Goal: Transaction & Acquisition: Purchase product/service

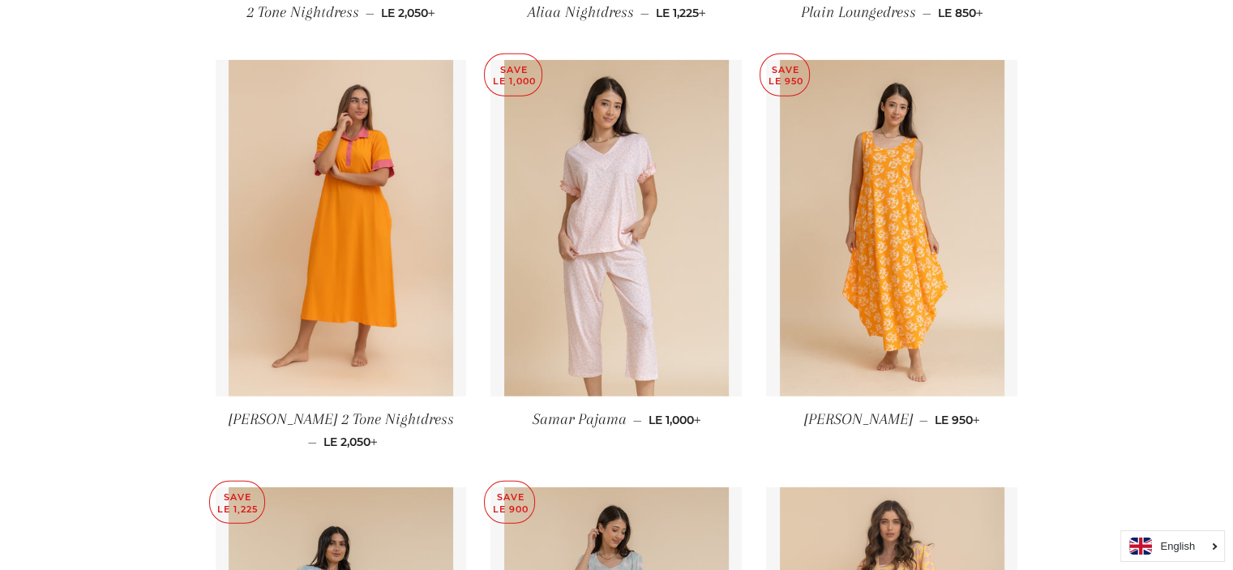
scroll to position [4803, 0]
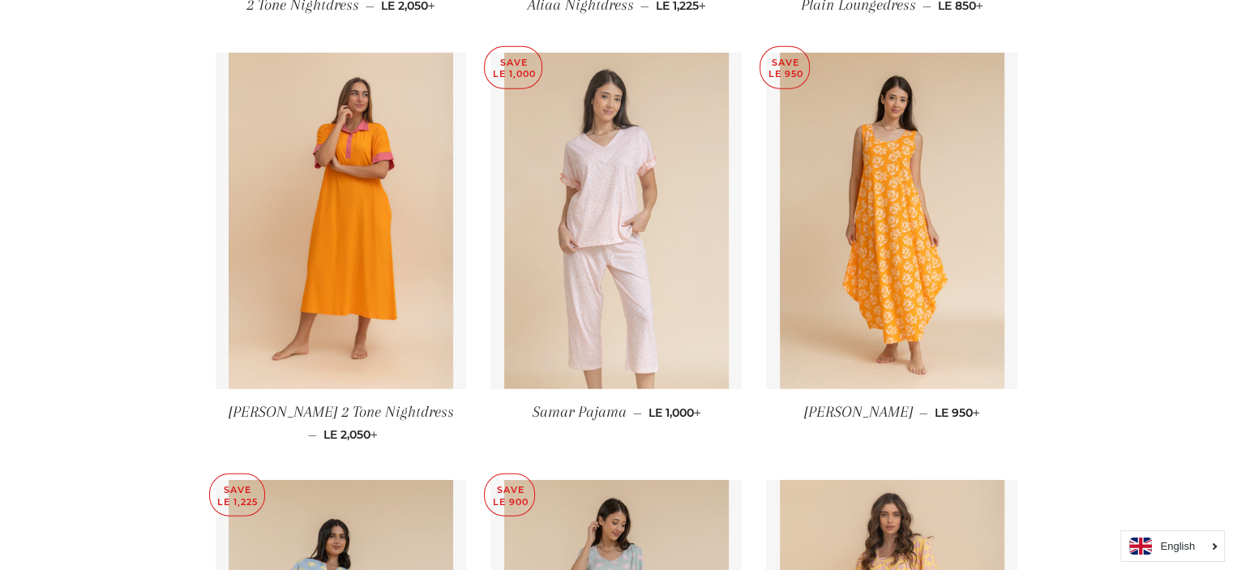
click at [631, 238] on img at bounding box center [616, 221] width 225 height 336
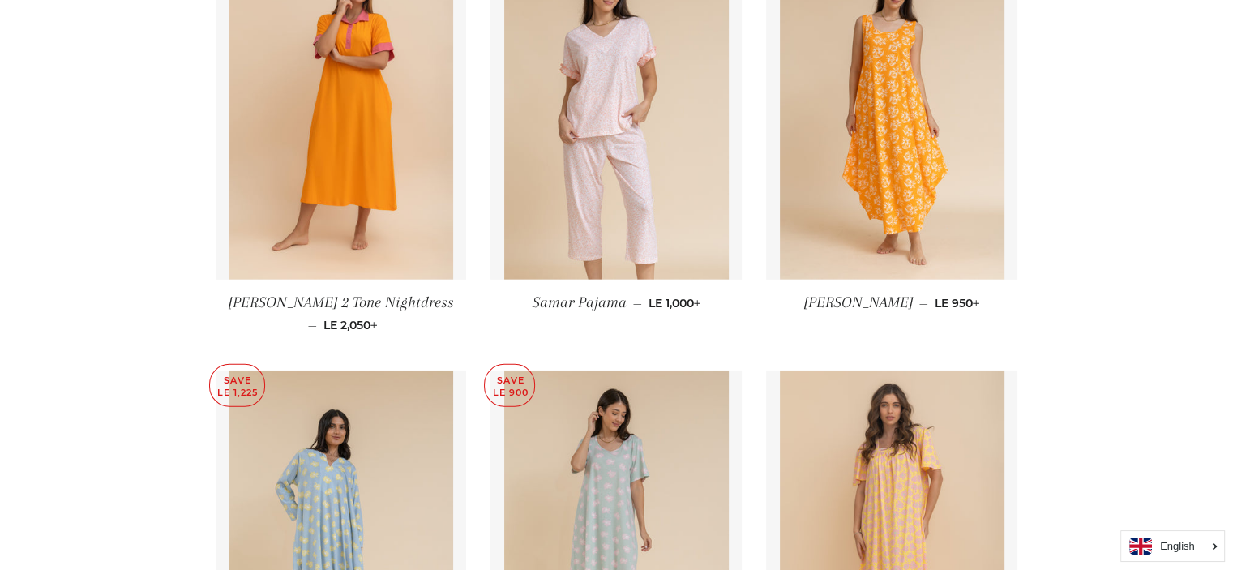
scroll to position [4803, 0]
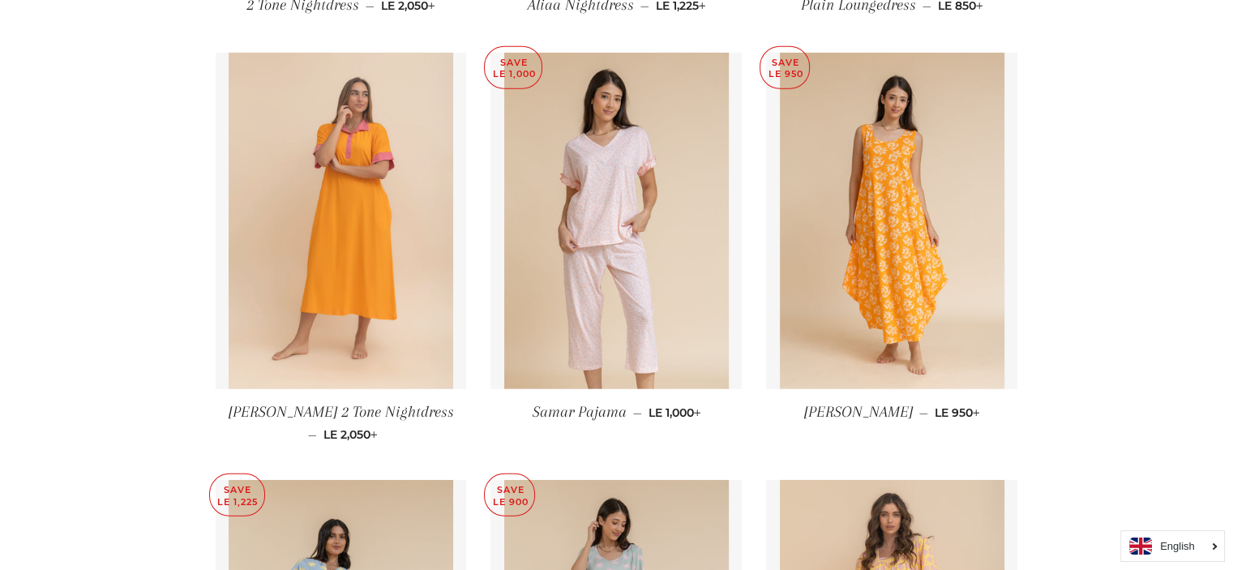
click at [334, 246] on img at bounding box center [341, 221] width 225 height 336
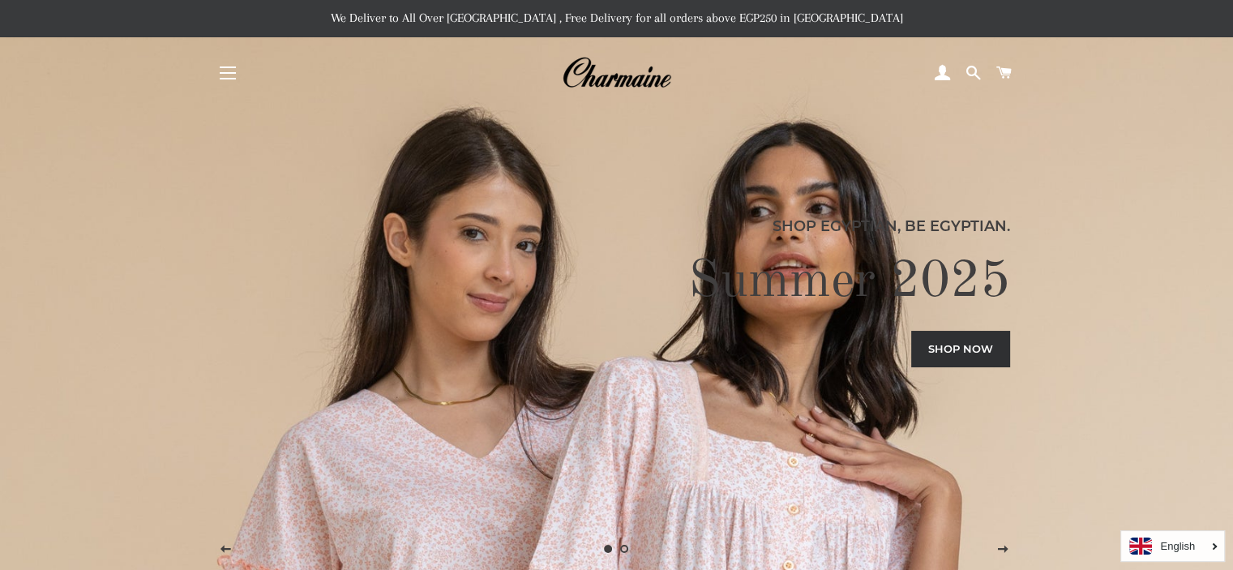
click at [230, 67] on span "button" at bounding box center [228, 67] width 16 height 2
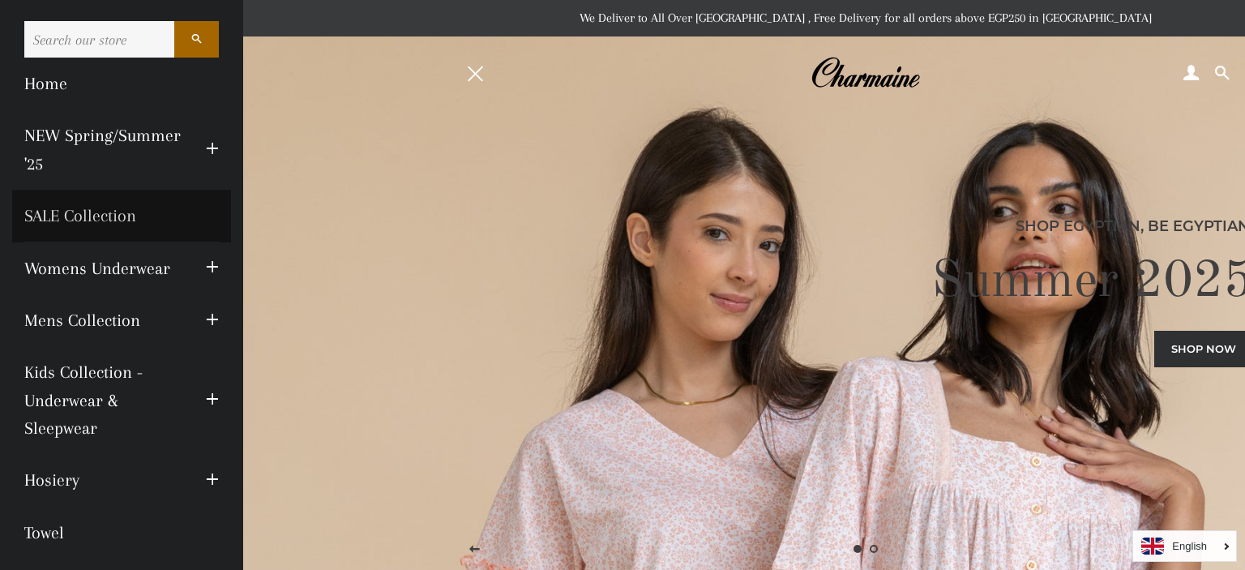
click at [85, 212] on link "SALE Collection" at bounding box center [121, 216] width 219 height 52
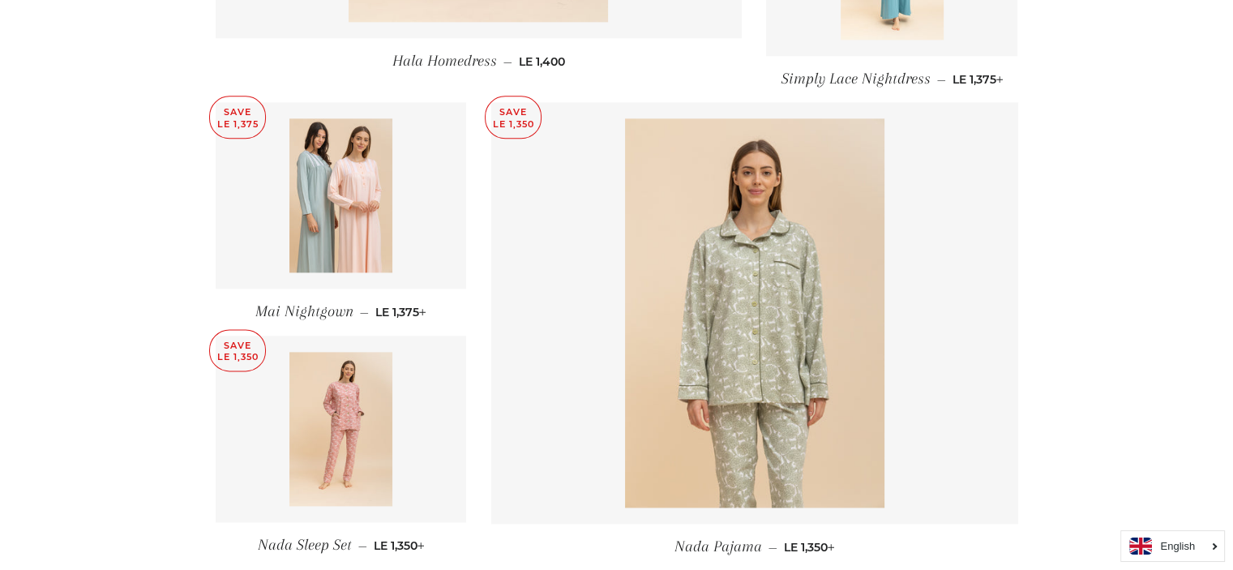
scroll to position [2358, 0]
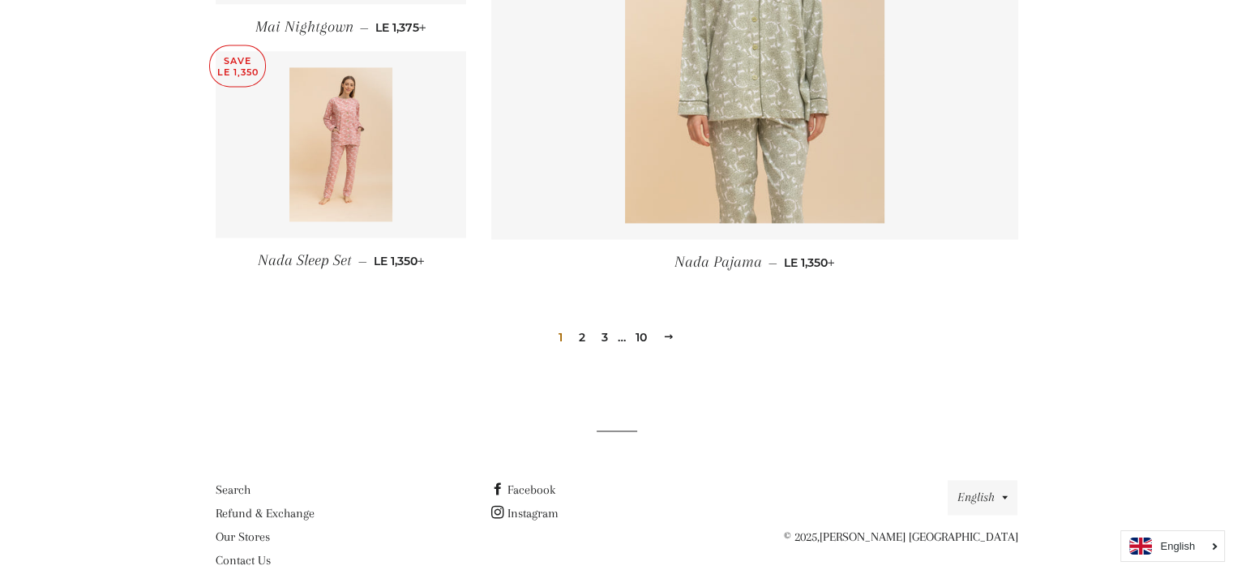
click at [587, 325] on link "2" at bounding box center [581, 337] width 19 height 24
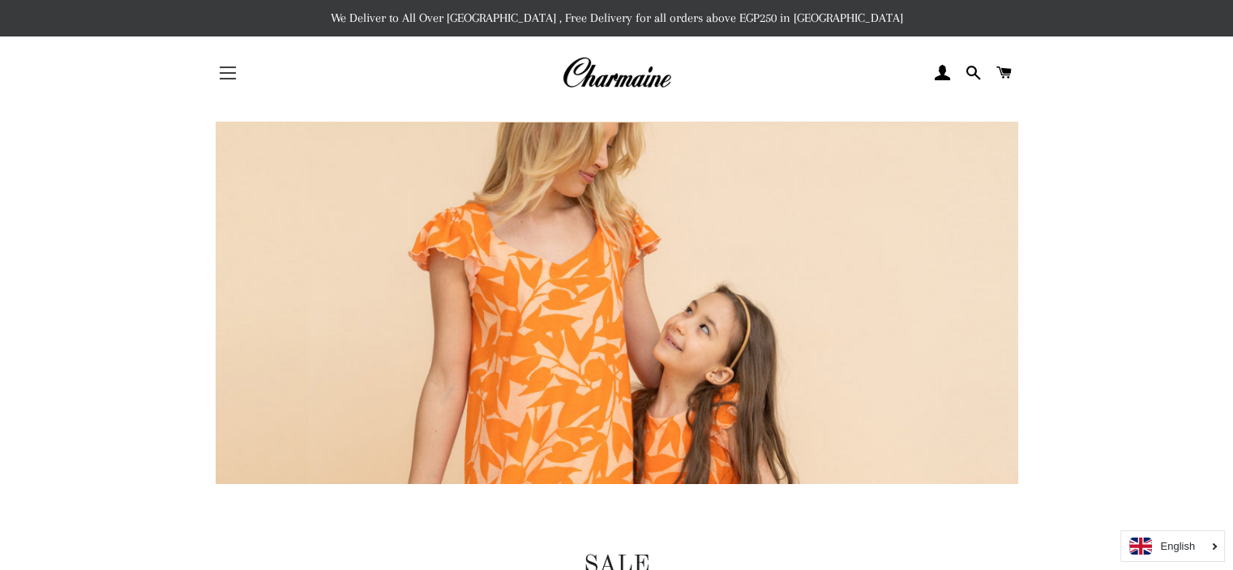
click at [236, 78] on button "Site navigation" at bounding box center [228, 73] width 41 height 41
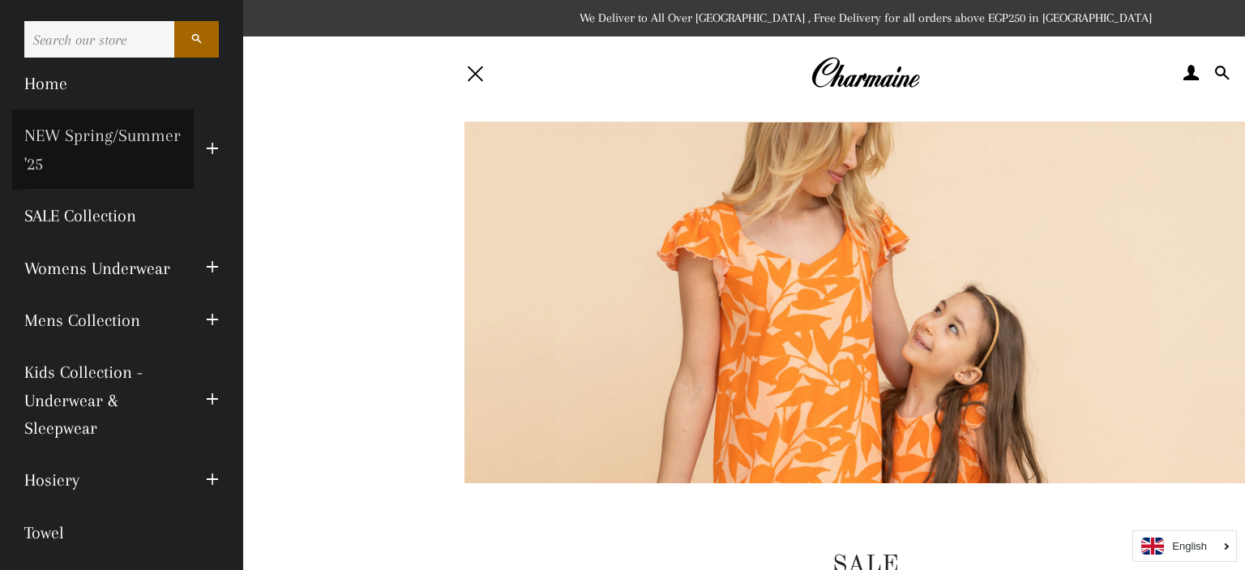
click at [92, 167] on link "NEW Spring/Summer '25" at bounding box center [103, 149] width 182 height 80
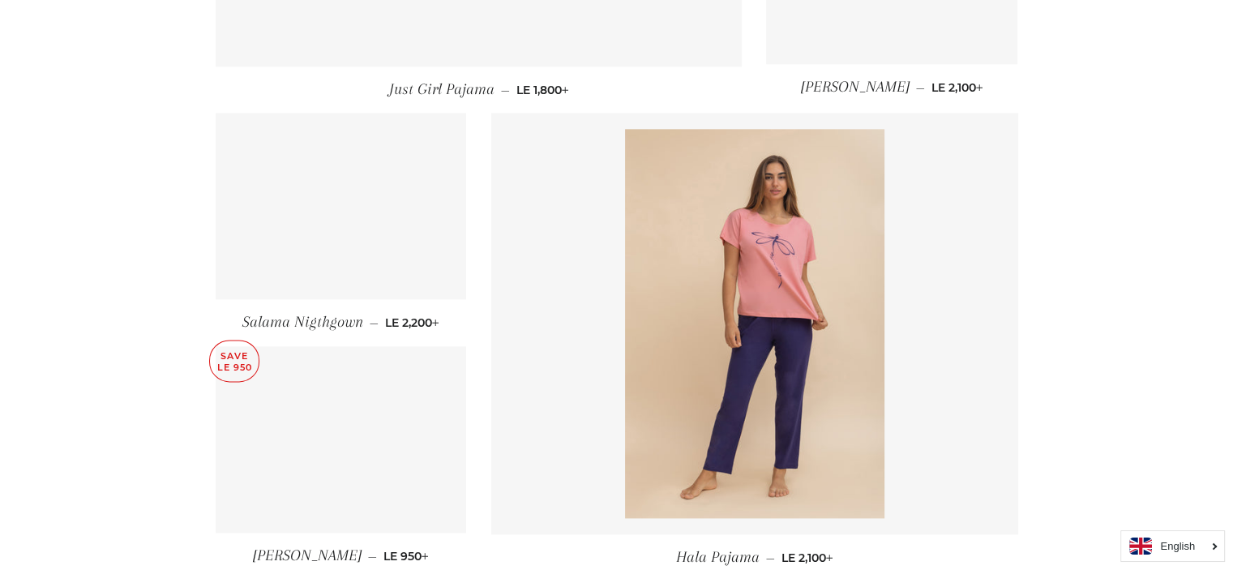
scroll to position [2022, 0]
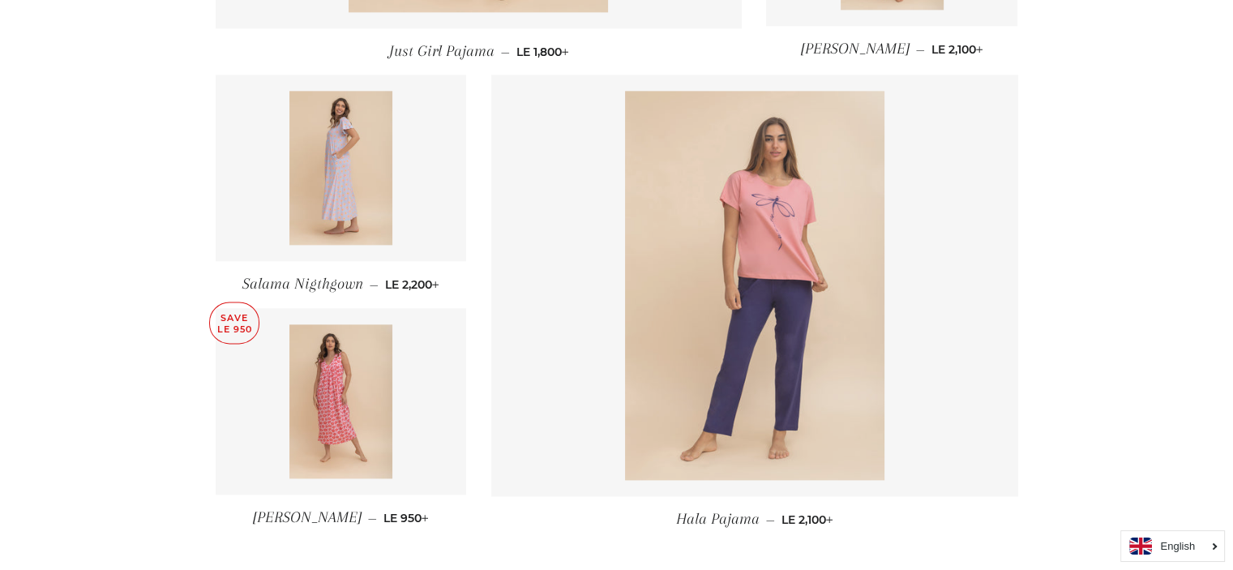
click at [722, 342] on img at bounding box center [754, 285] width 259 height 389
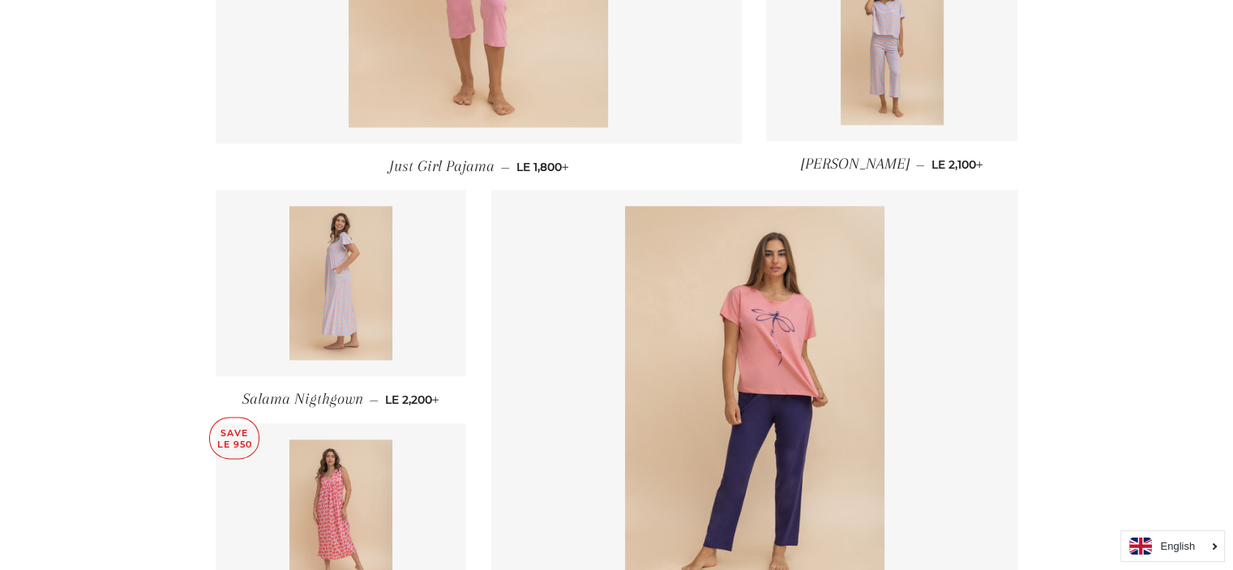
scroll to position [1906, 0]
click at [366, 452] on img at bounding box center [340, 517] width 103 height 154
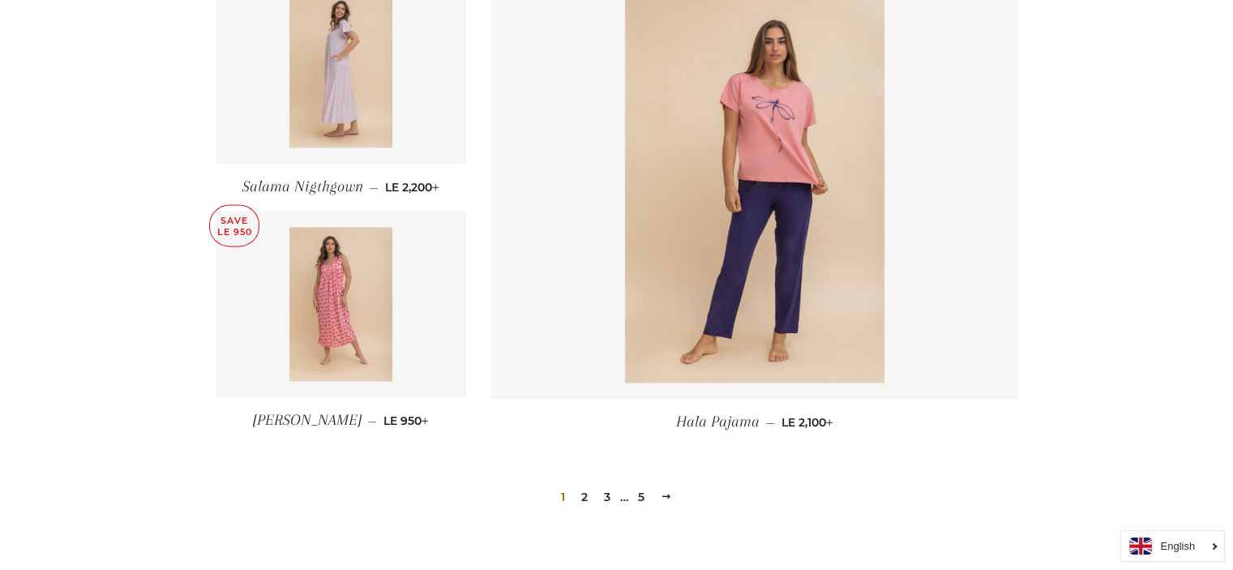
scroll to position [2315, 0]
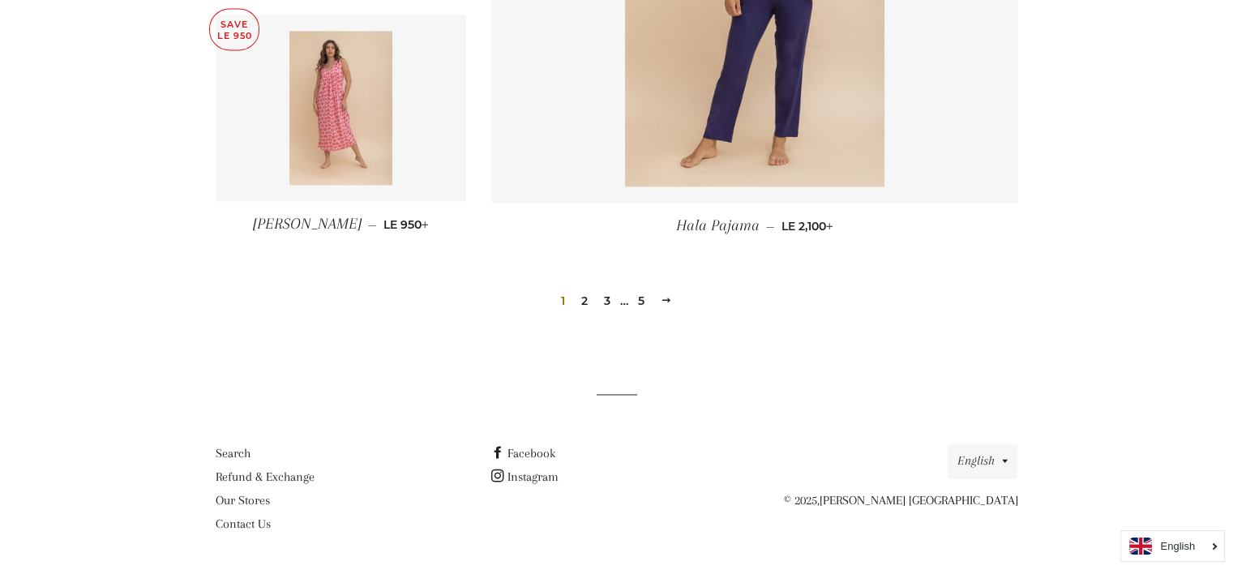
click at [589, 297] on link "2" at bounding box center [584, 301] width 19 height 24
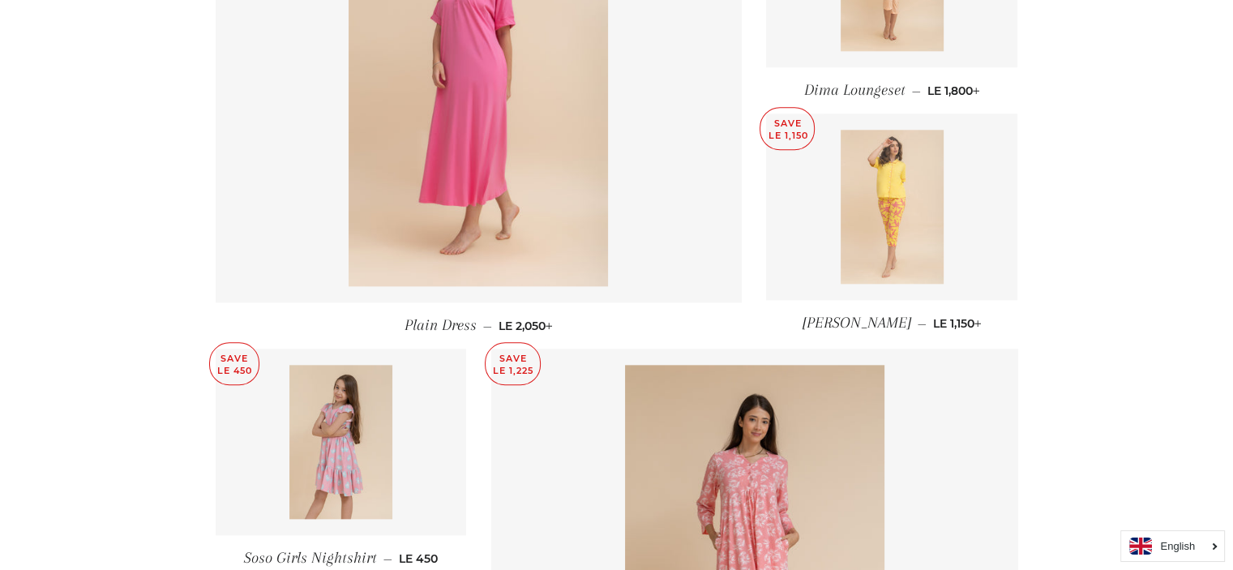
scroll to position [1757, 0]
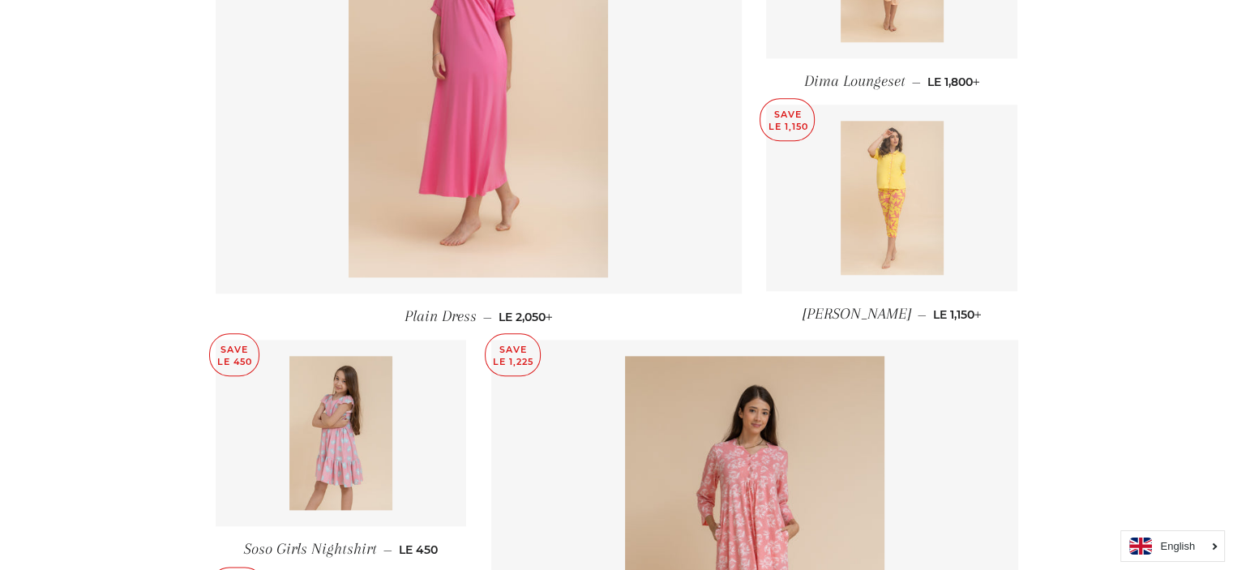
click at [889, 222] on img at bounding box center [892, 198] width 103 height 154
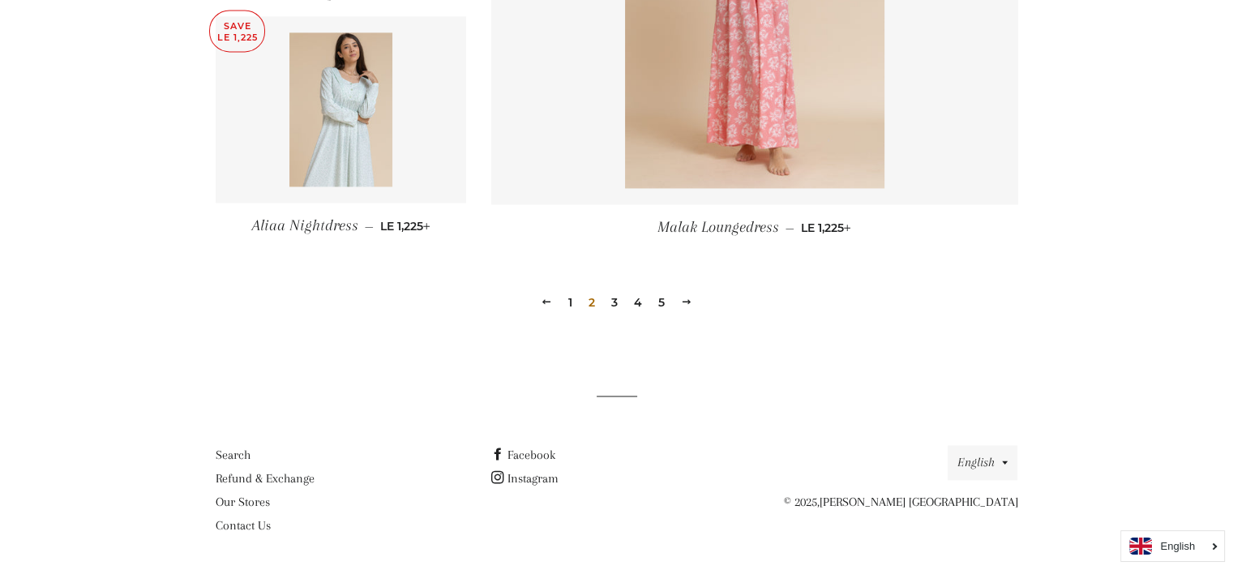
scroll to position [2315, 0]
click at [613, 300] on link "3" at bounding box center [614, 301] width 19 height 24
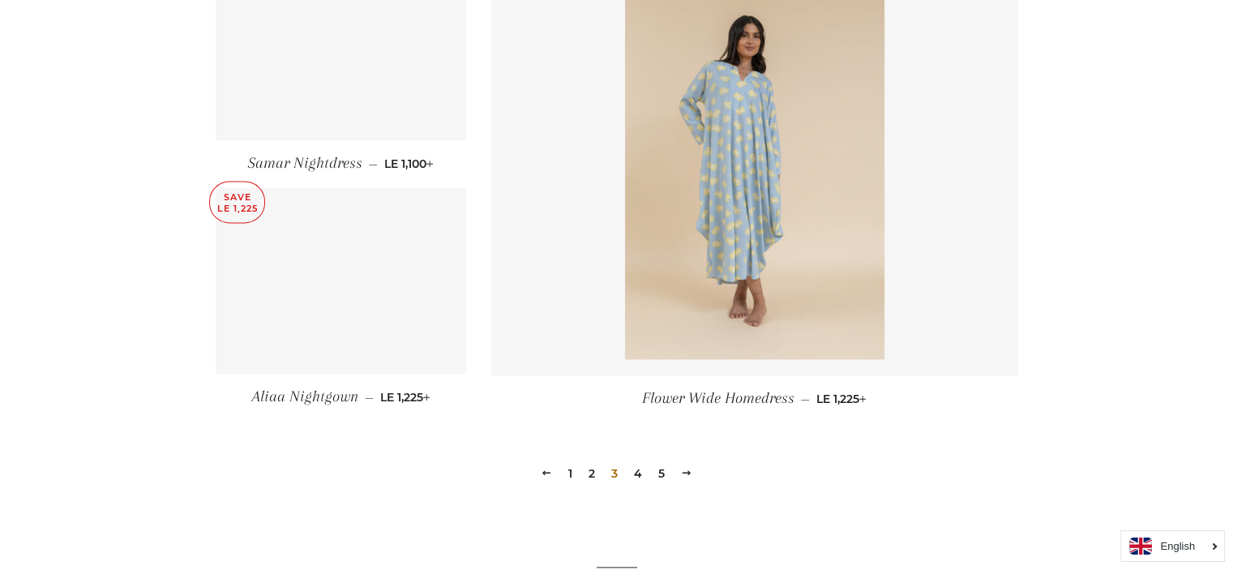
scroll to position [2202, 0]
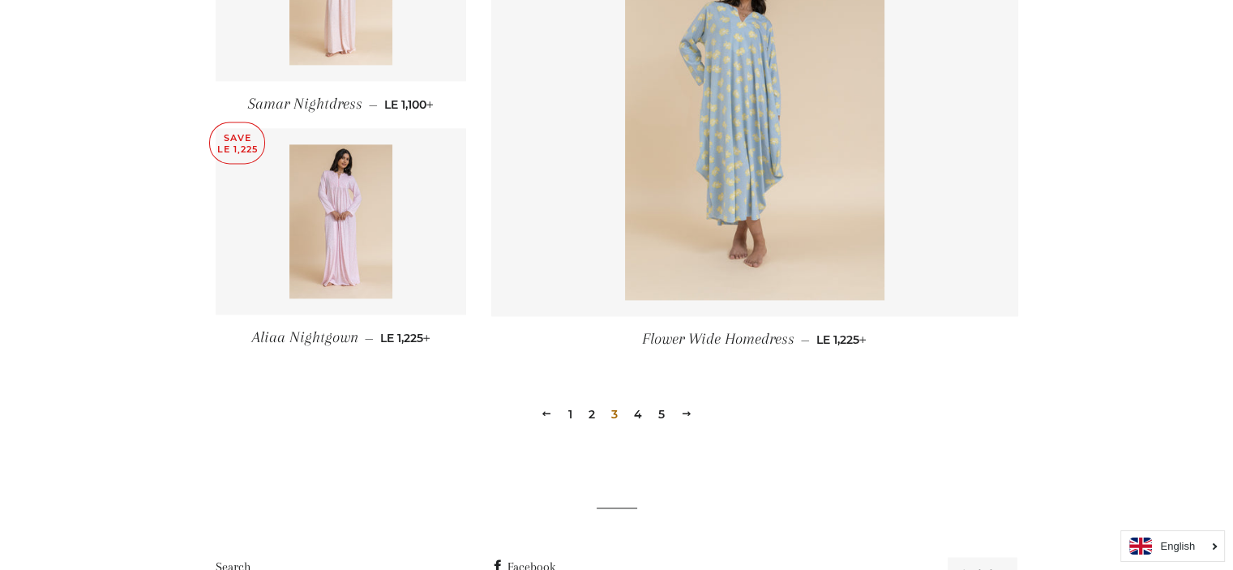
click at [639, 413] on link "4" at bounding box center [637, 414] width 21 height 24
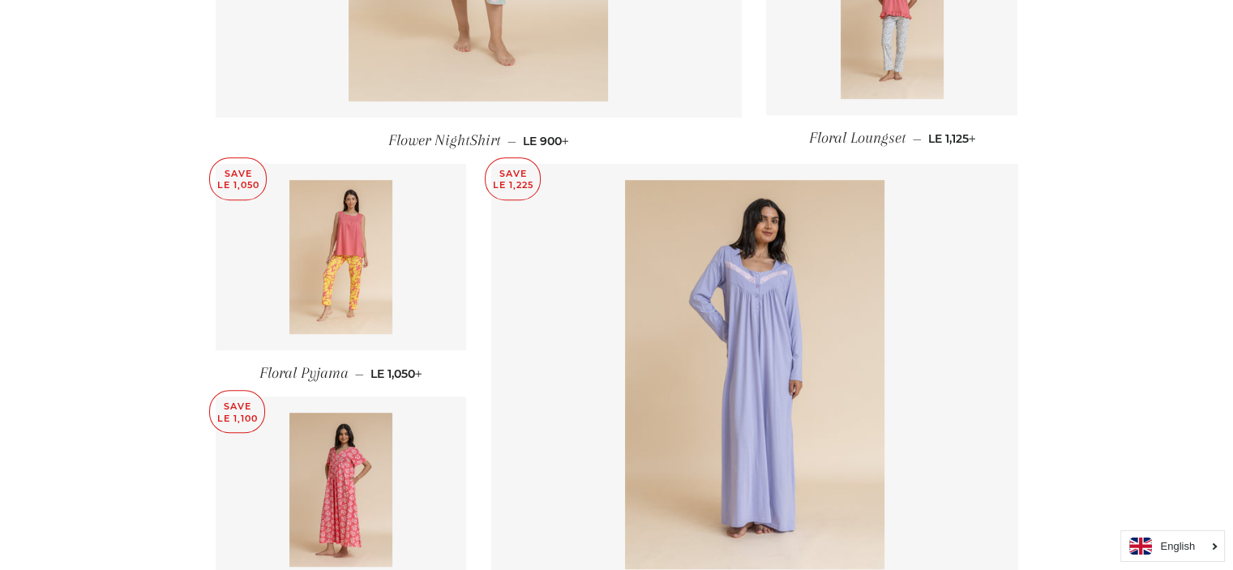
scroll to position [998, 0]
click at [354, 255] on img at bounding box center [340, 256] width 103 height 154
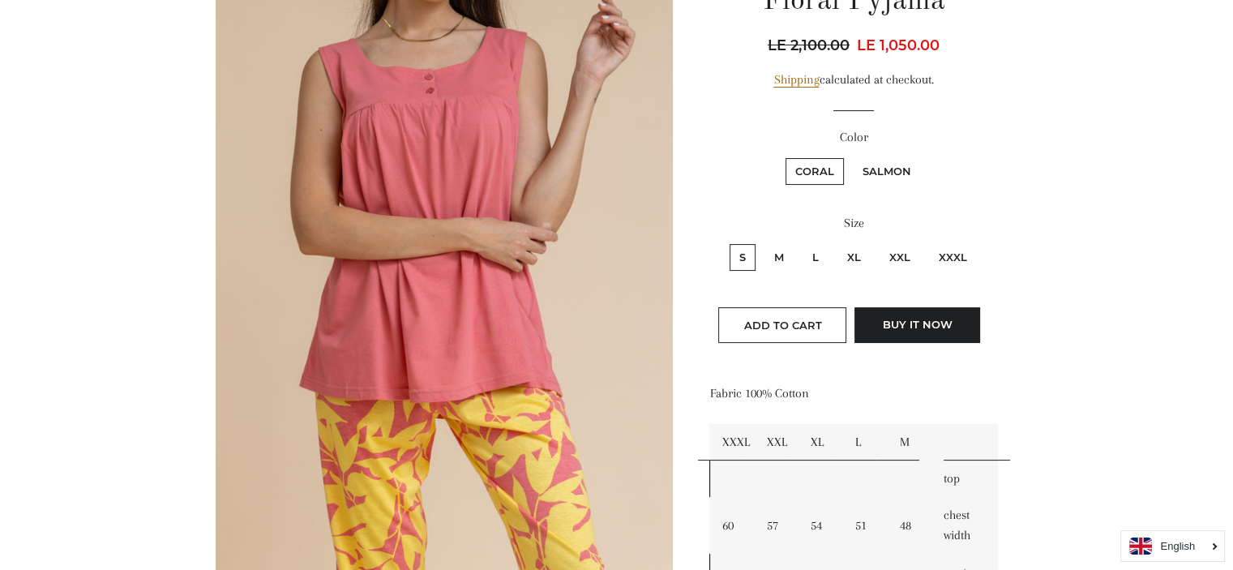
scroll to position [233, 0]
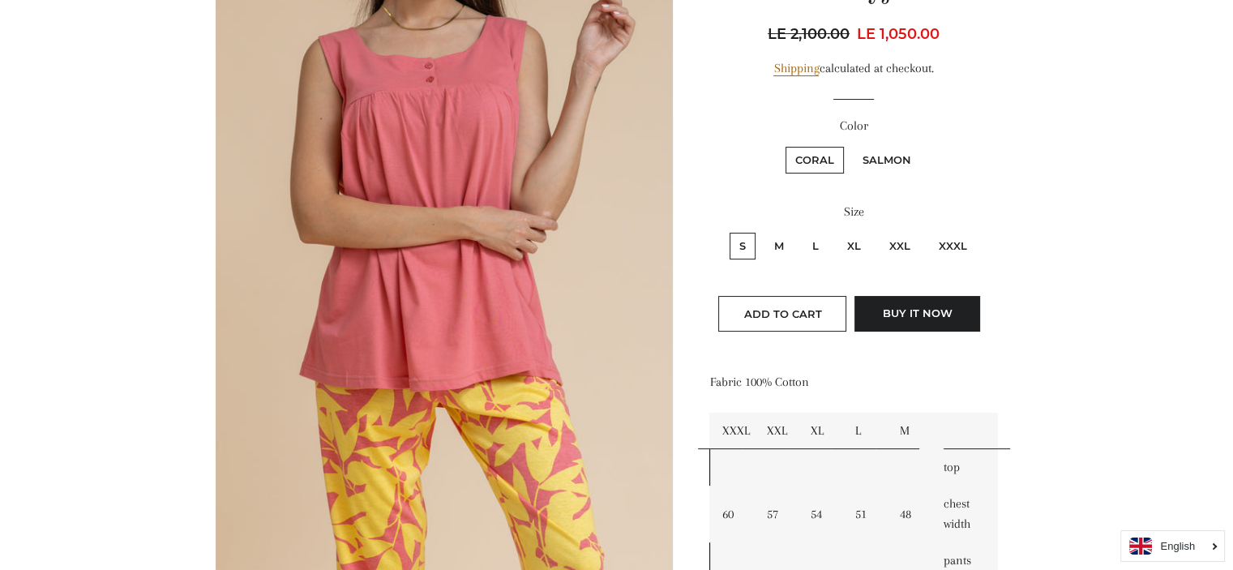
click at [788, 242] on label "M" at bounding box center [779, 246] width 29 height 27
click at [763, 231] on input "M" at bounding box center [762, 230] width 1 height 1
radio input "true"
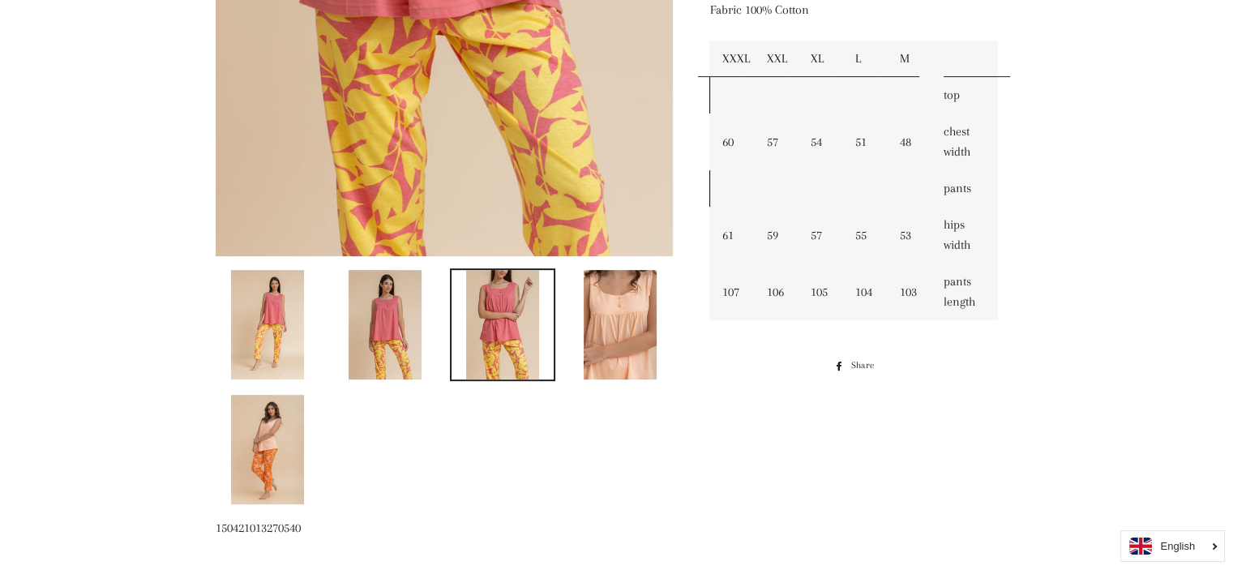
scroll to position [618, 0]
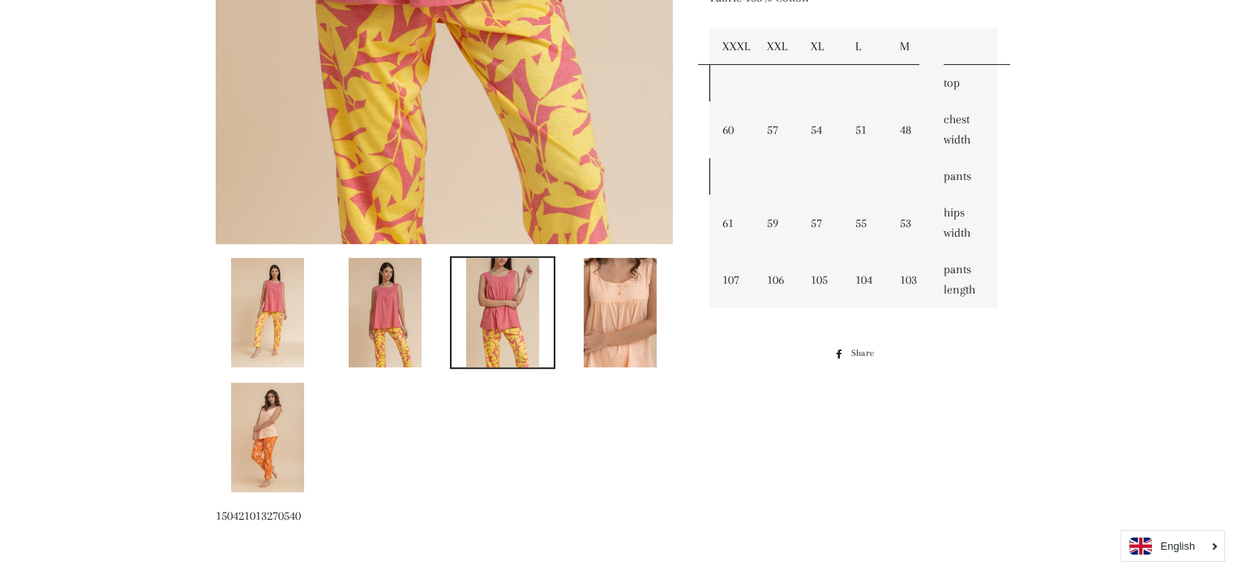
click at [618, 319] on img at bounding box center [620, 312] width 73 height 109
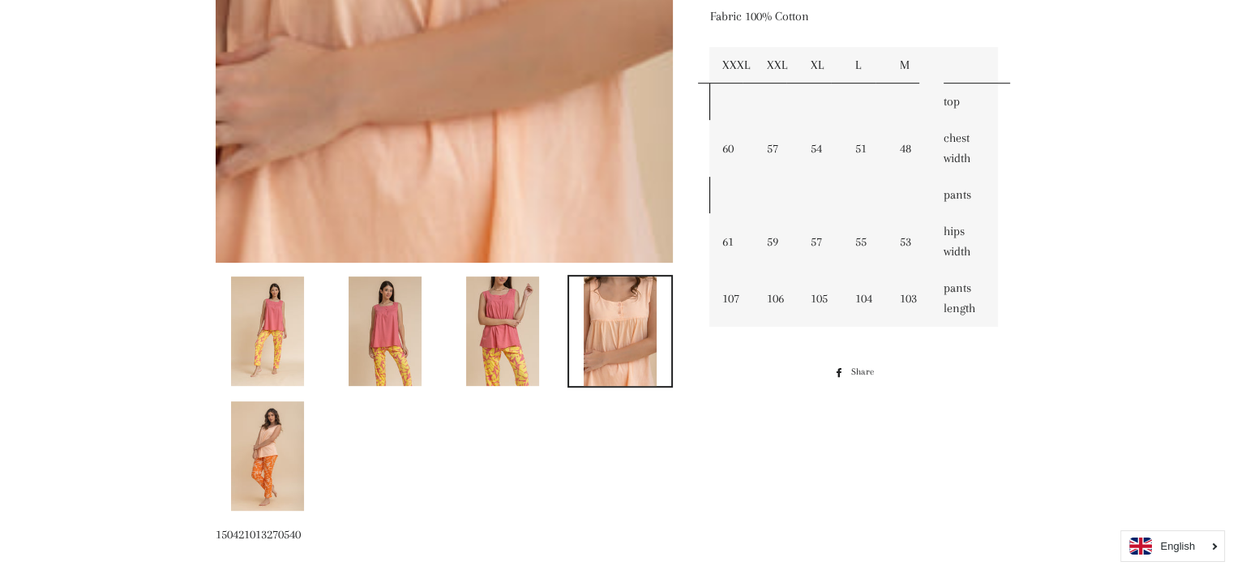
scroll to position [606, 0]
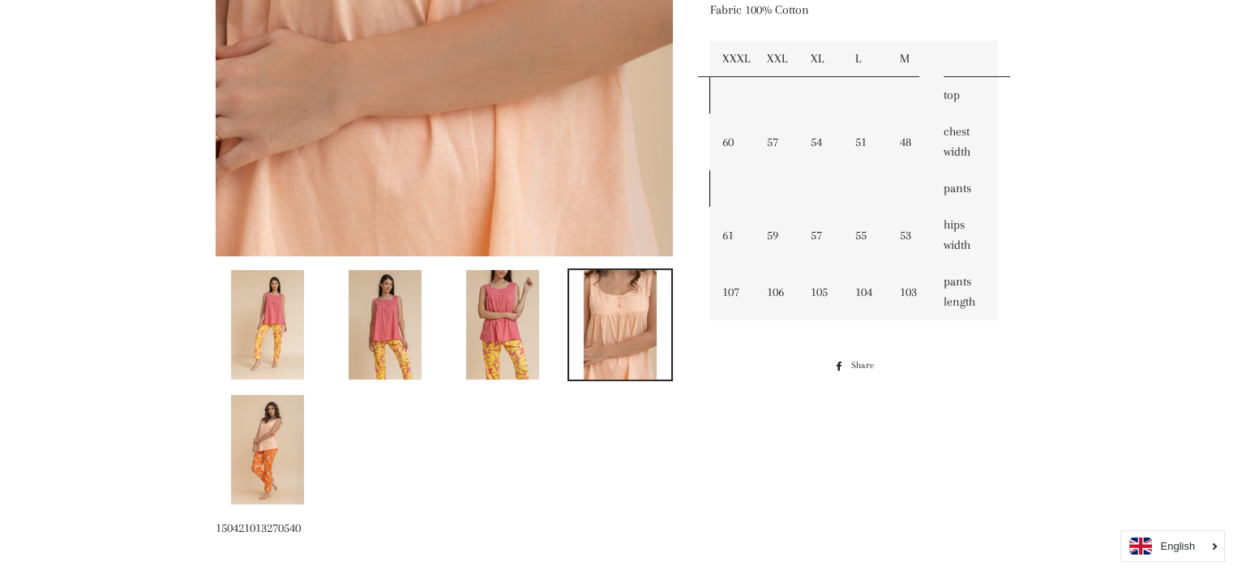
click at [272, 440] on img at bounding box center [267, 449] width 73 height 109
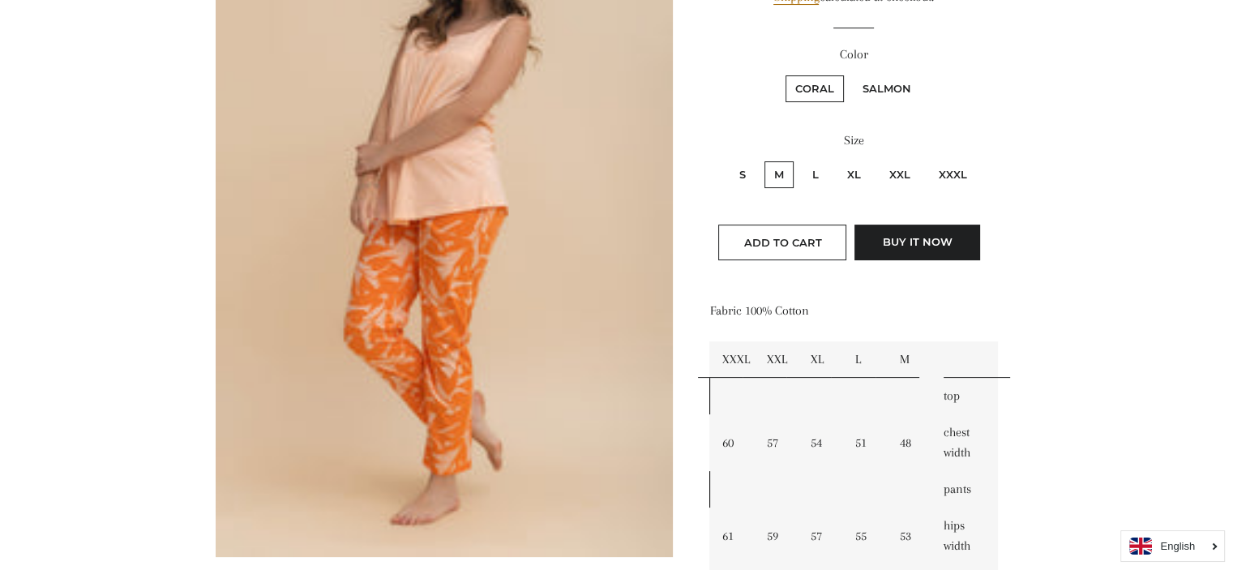
scroll to position [285, 0]
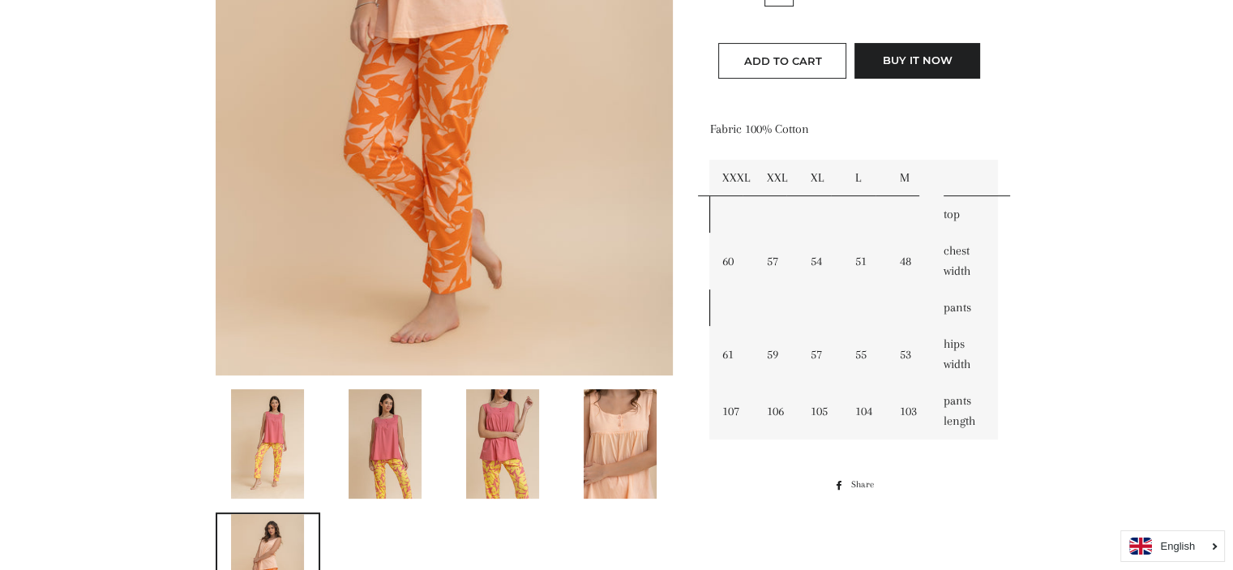
click at [289, 448] on img at bounding box center [267, 443] width 73 height 109
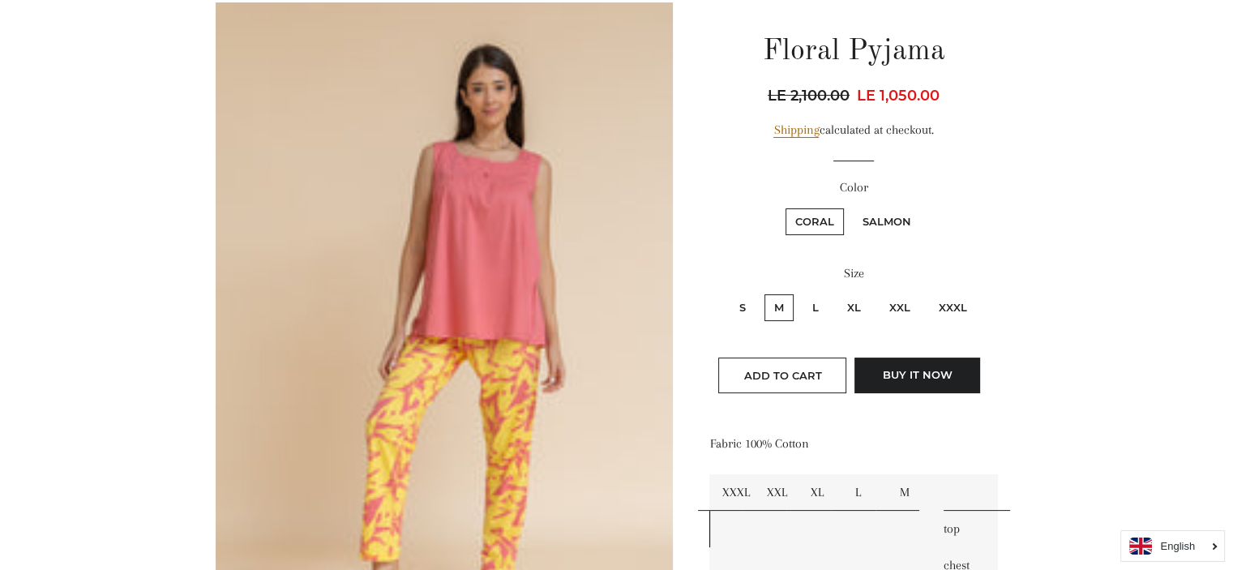
scroll to position [192, 0]
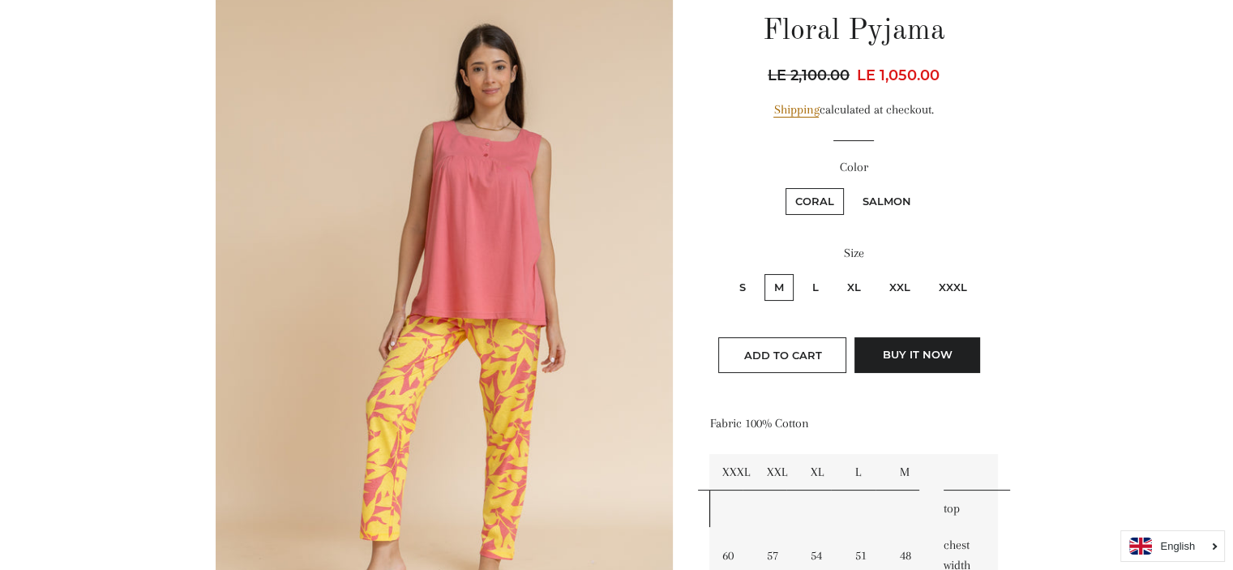
click at [879, 197] on label "Salmon" at bounding box center [887, 201] width 68 height 27
click at [851, 186] on input "Salmon" at bounding box center [850, 186] width 1 height 1
radio input "true"
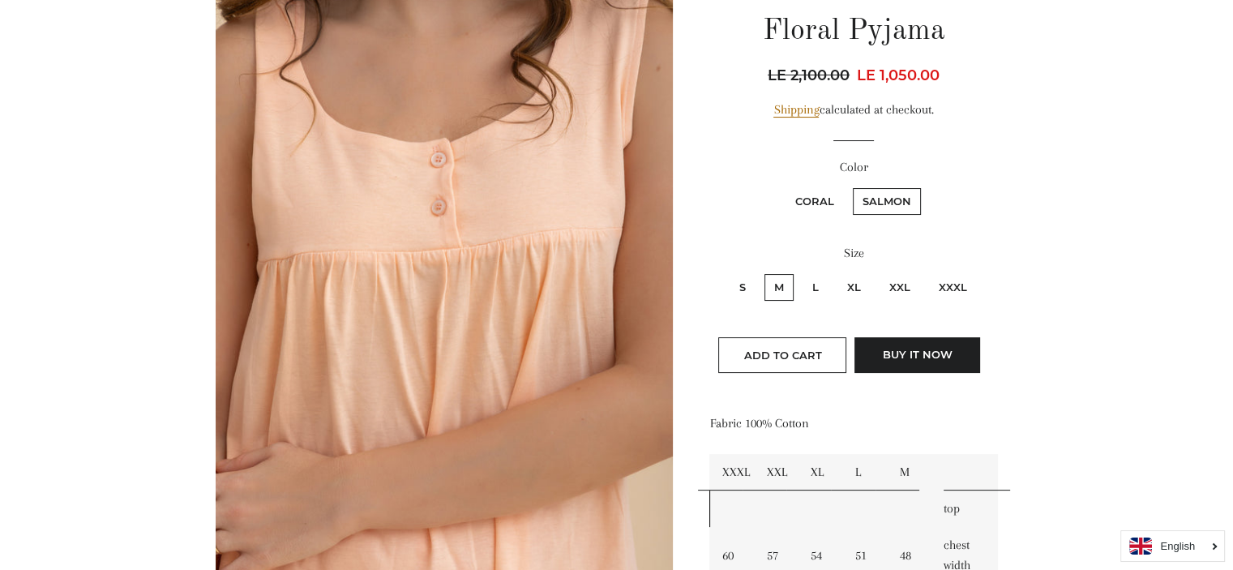
click at [804, 209] on label "Coral" at bounding box center [815, 201] width 58 height 27
click at [784, 186] on input "Coral" at bounding box center [783, 186] width 1 height 1
radio input "true"
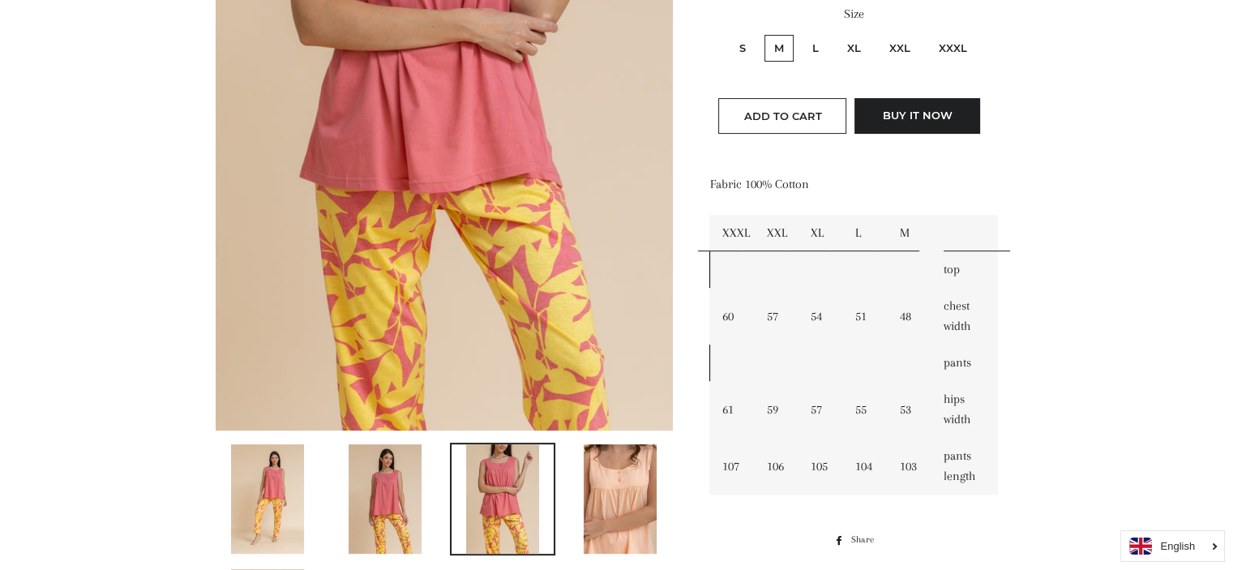
scroll to position [307, 0]
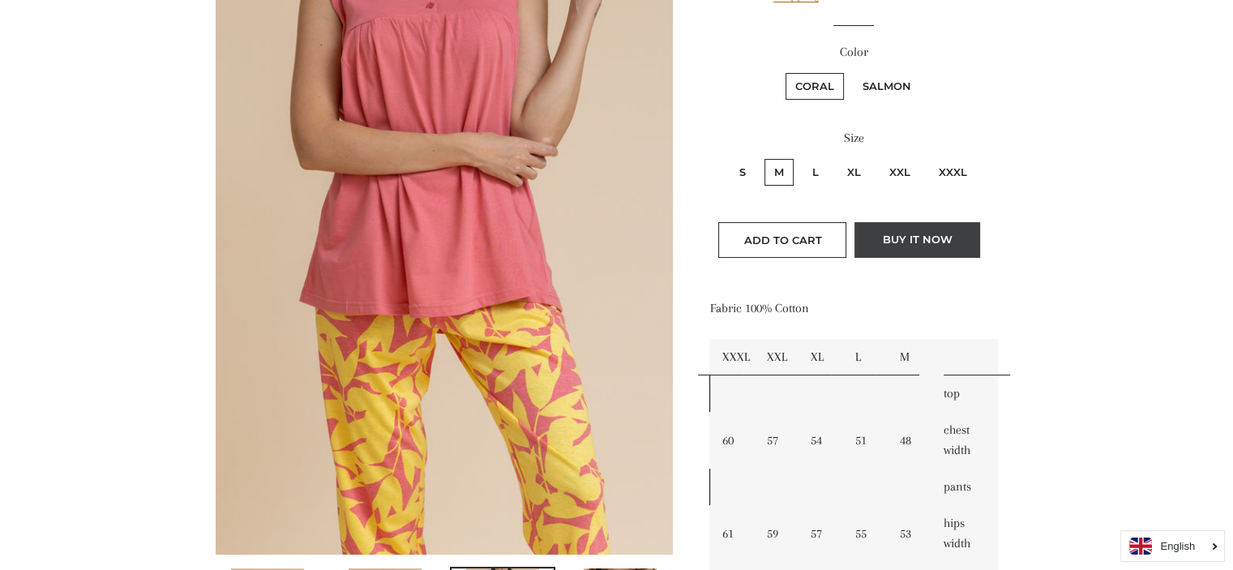
click at [913, 242] on button "Buy it now" at bounding box center [917, 240] width 126 height 36
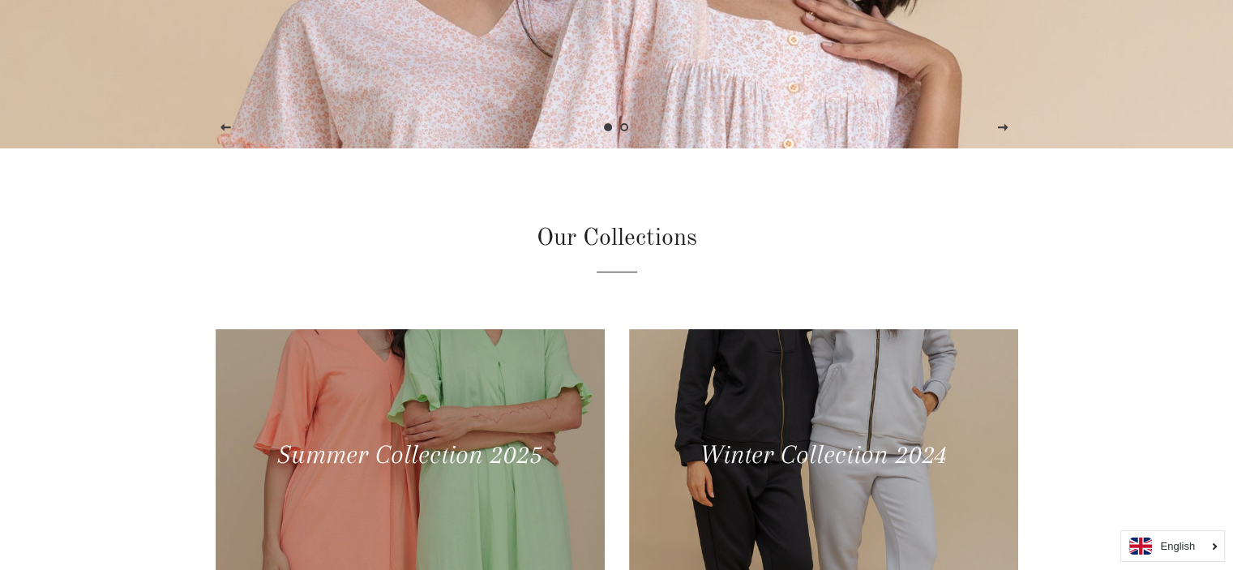
scroll to position [424, 0]
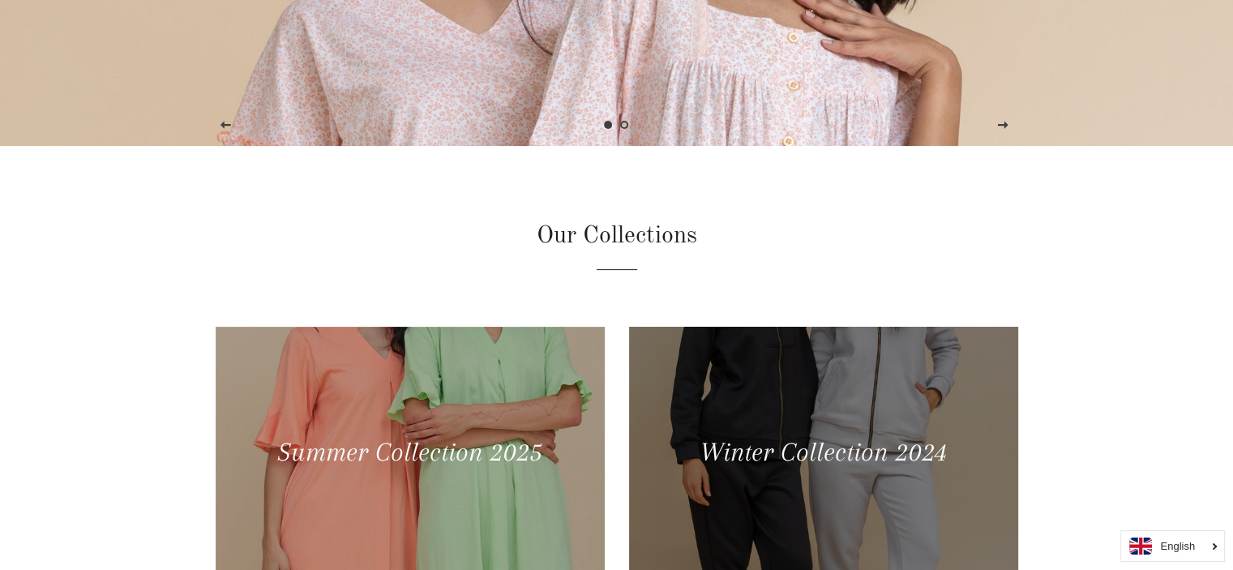
click at [713, 452] on div at bounding box center [823, 452] width 400 height 259
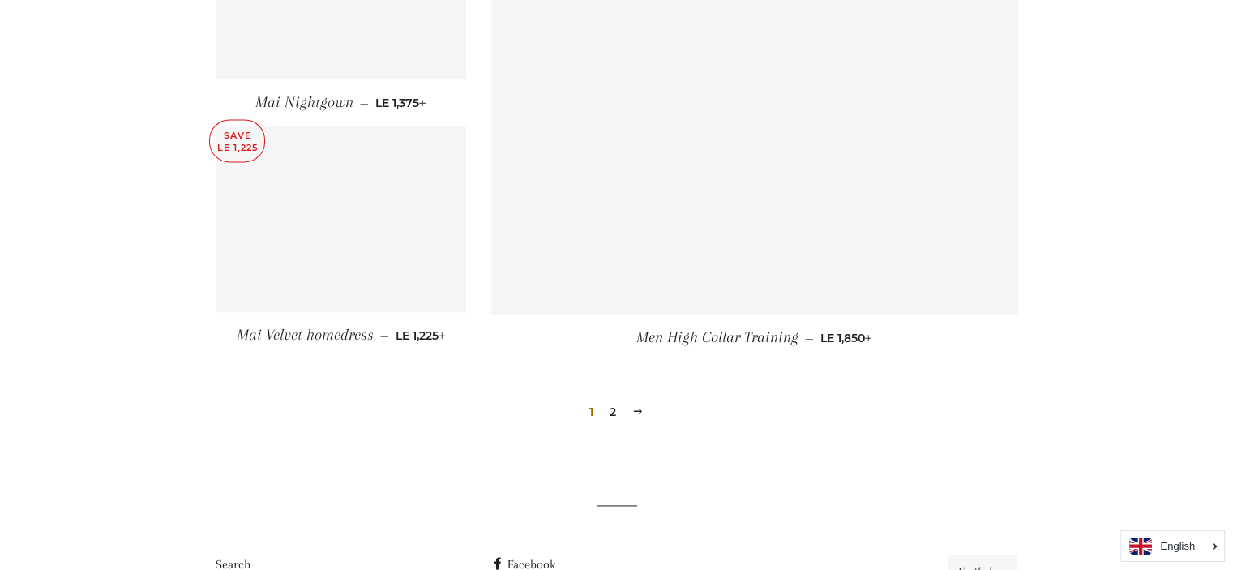
scroll to position [2241, 0]
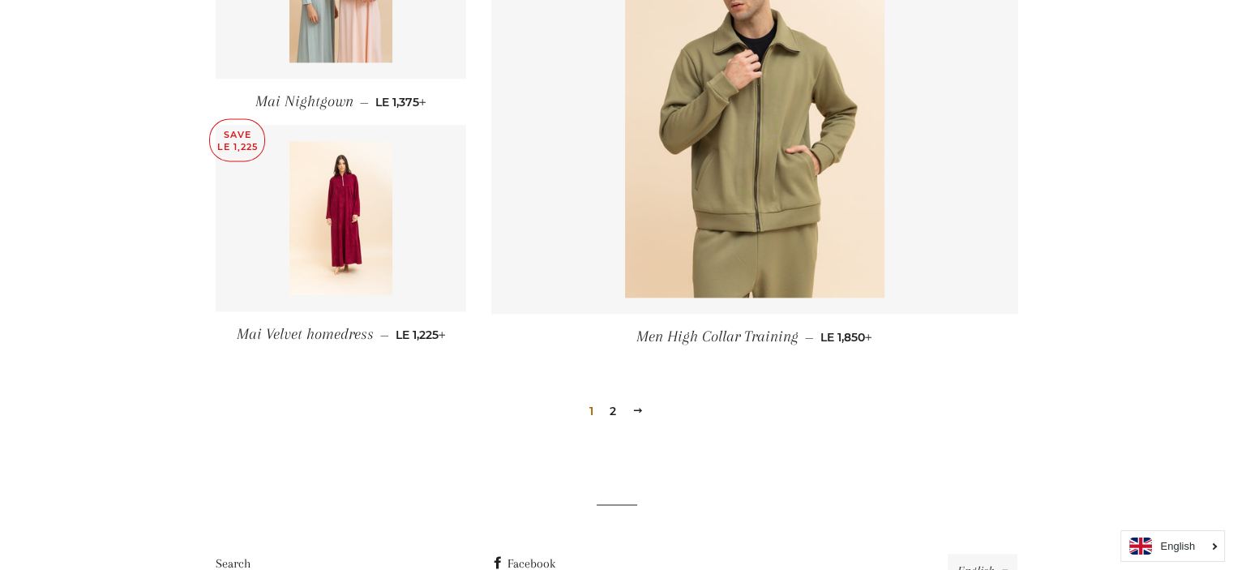
click at [608, 399] on link "2" at bounding box center [612, 411] width 19 height 24
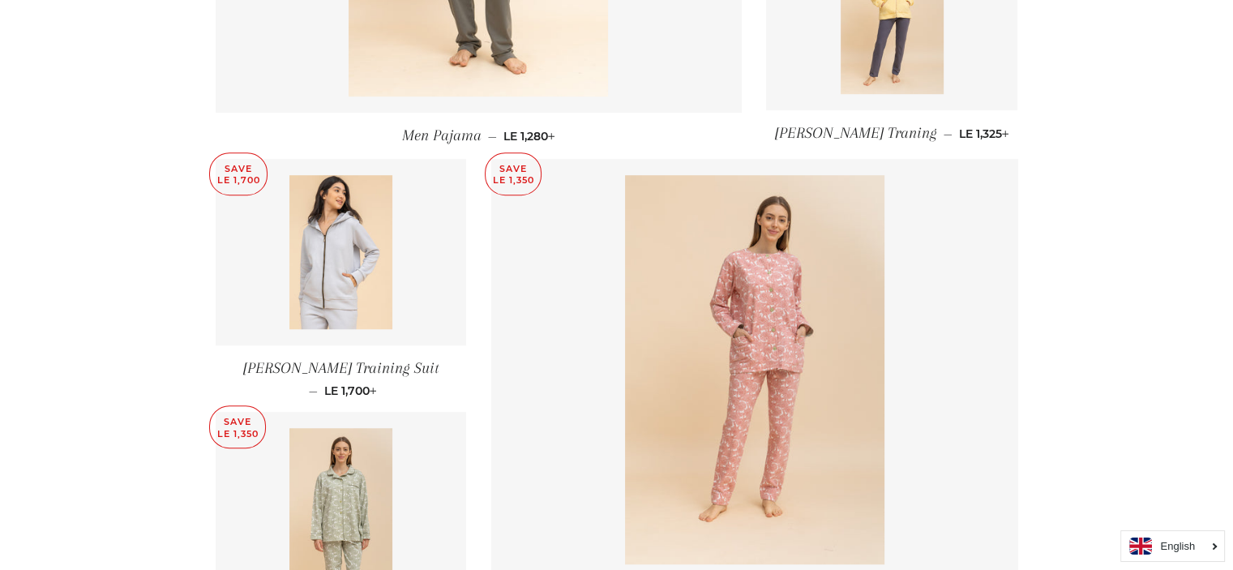
scroll to position [1077, 0]
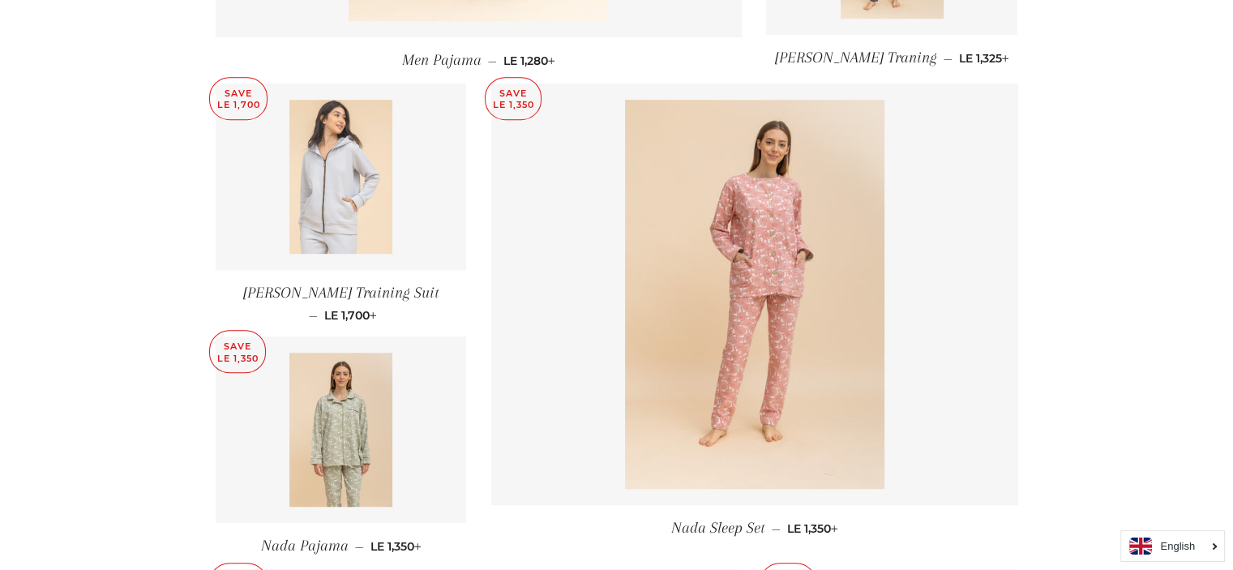
click at [340, 148] on img at bounding box center [340, 177] width 103 height 154
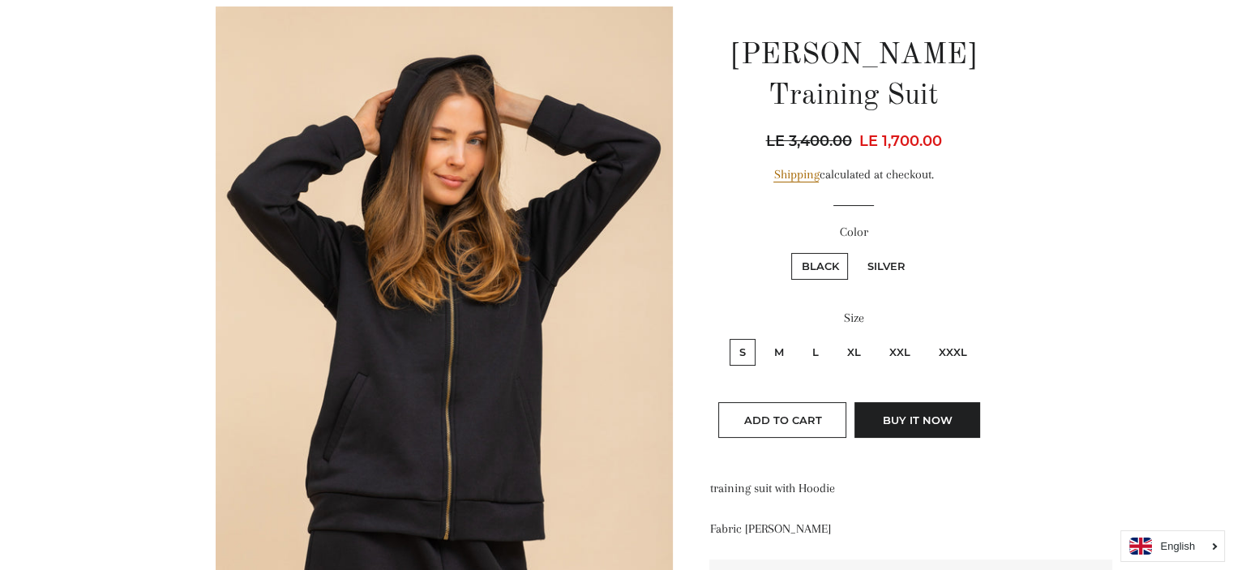
scroll to position [172, 0]
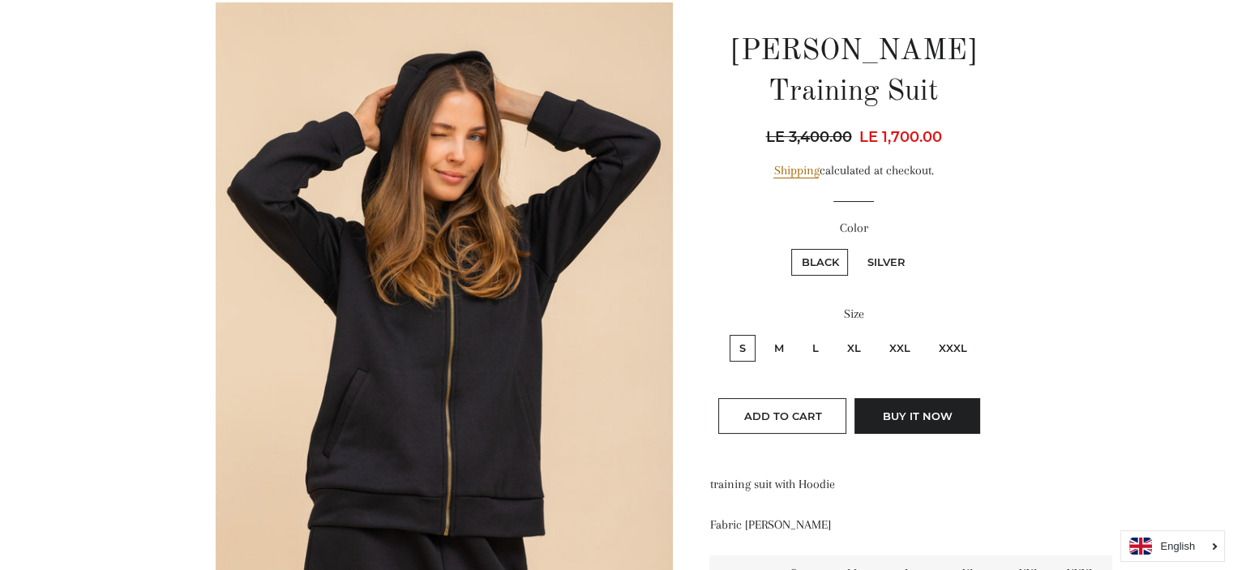
click at [882, 249] on label "Silver" at bounding box center [886, 262] width 58 height 27
click at [855, 246] on input "Silver" at bounding box center [854, 246] width 1 height 1
radio input "true"
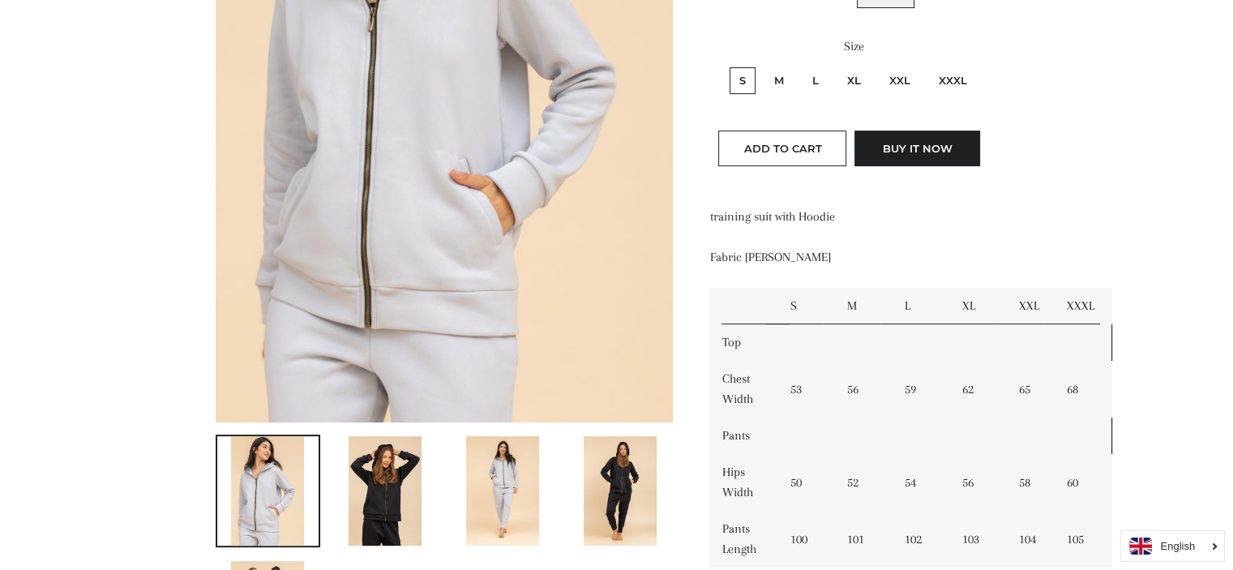
scroll to position [440, 0]
click at [493, 505] on img at bounding box center [502, 489] width 73 height 109
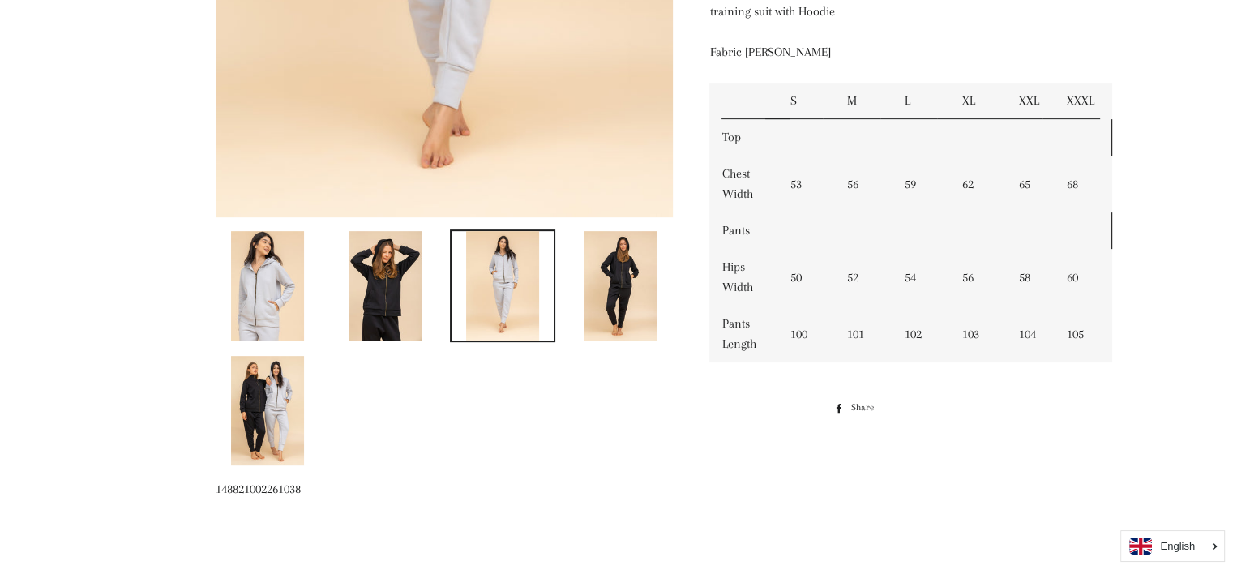
scroll to position [663, 0]
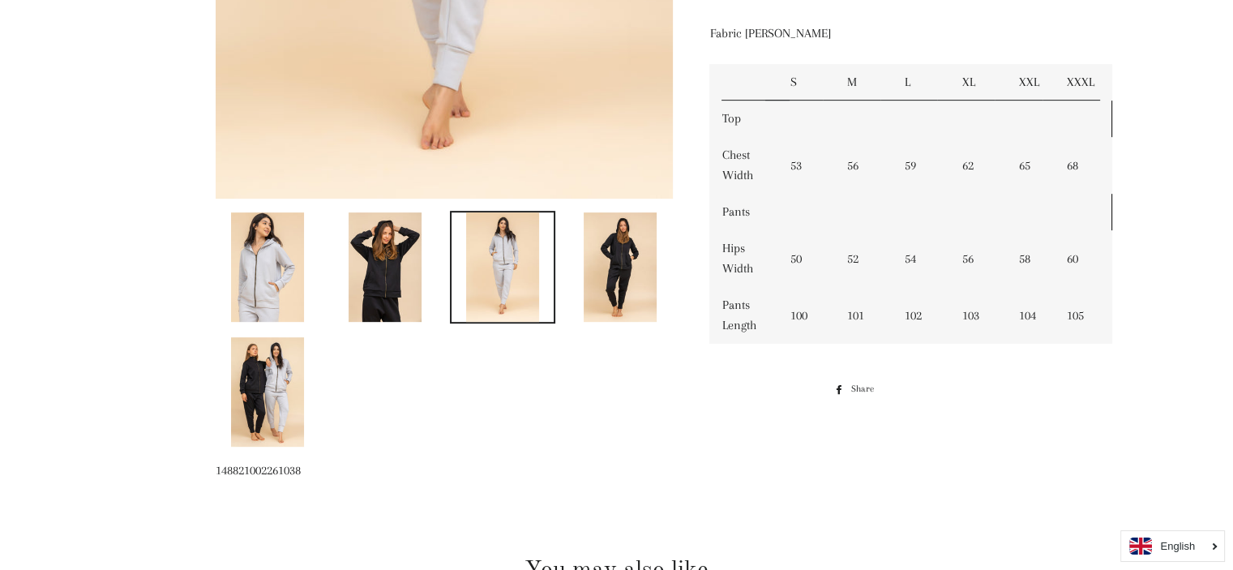
click at [269, 389] on img at bounding box center [267, 391] width 73 height 109
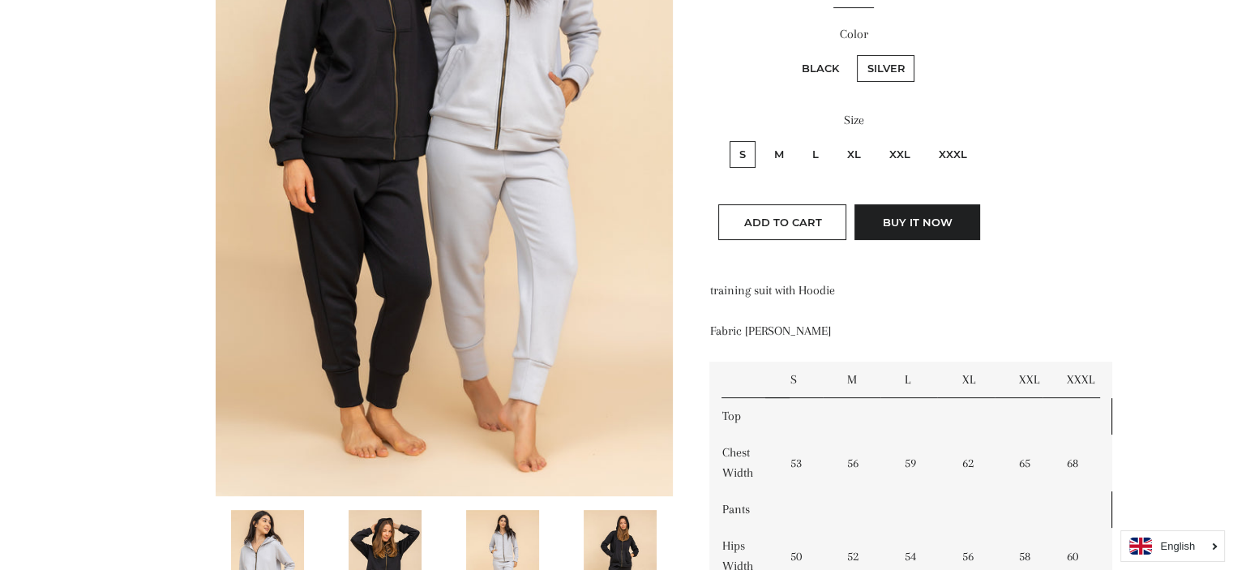
scroll to position [368, 0]
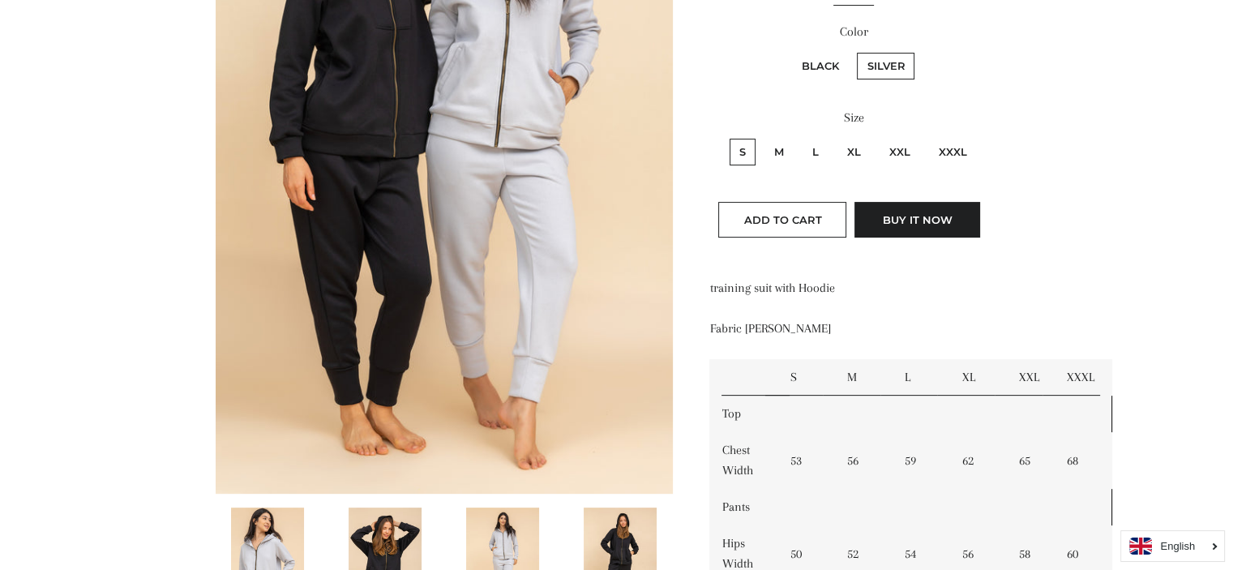
click at [380, 540] on img at bounding box center [385, 562] width 73 height 109
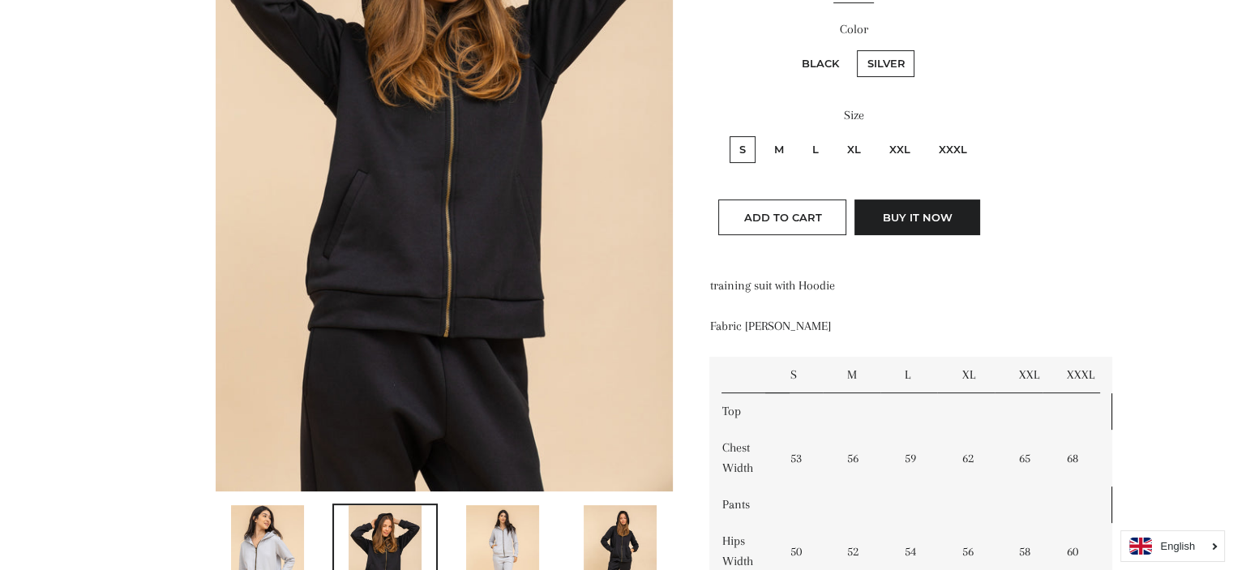
scroll to position [152, 0]
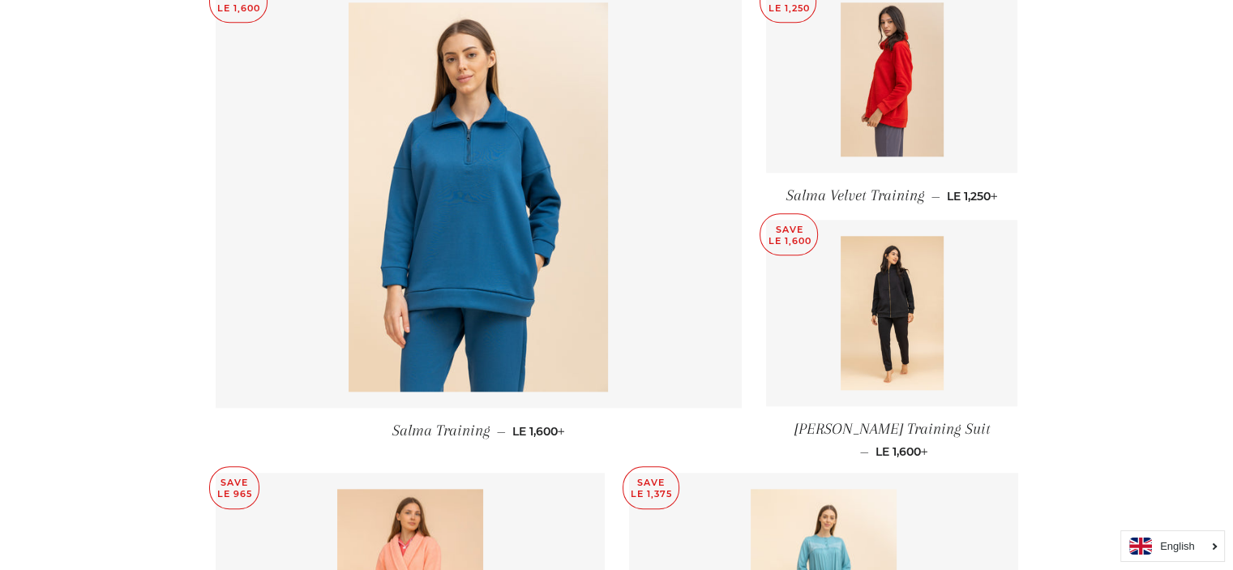
scroll to position [1668, 0]
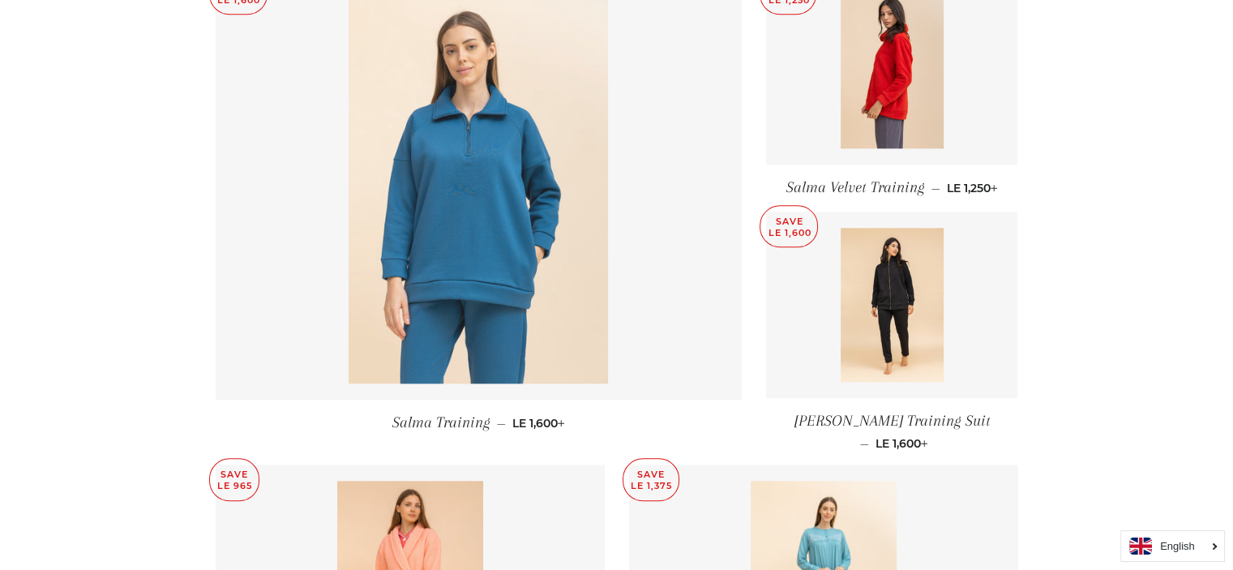
click at [520, 248] on img at bounding box center [478, 188] width 259 height 389
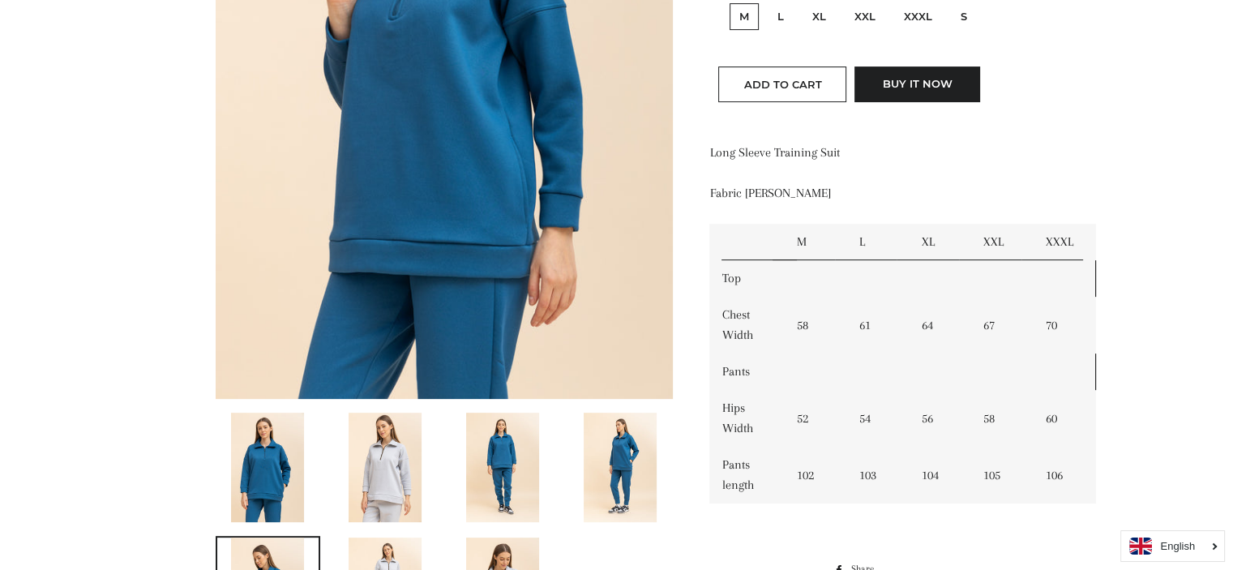
click at [509, 452] on img at bounding box center [502, 467] width 73 height 109
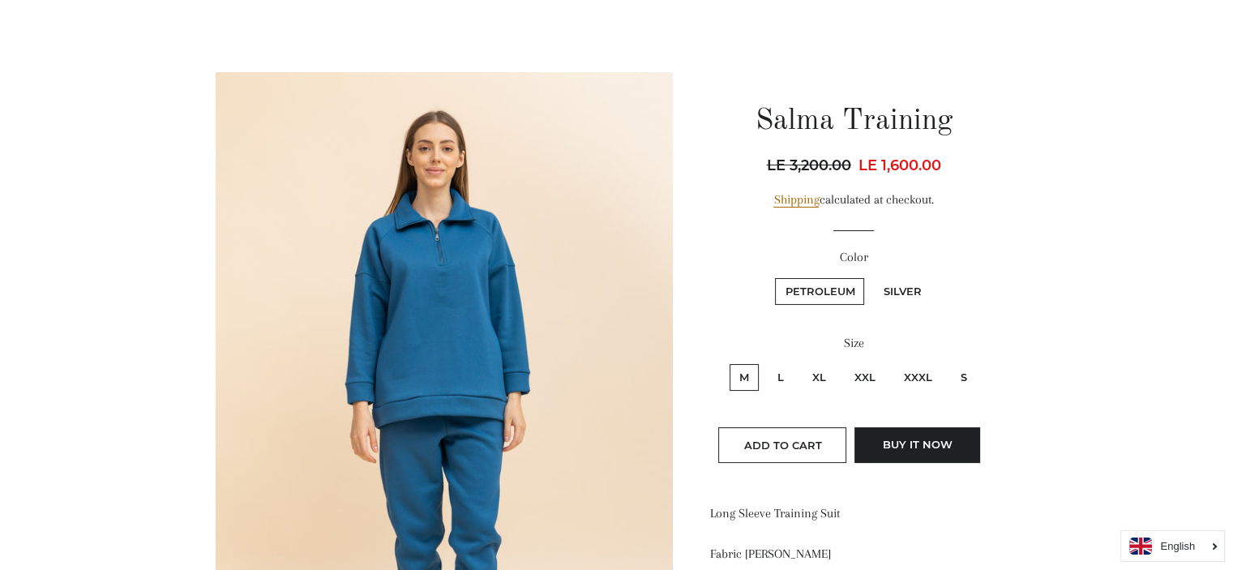
scroll to position [94, 0]
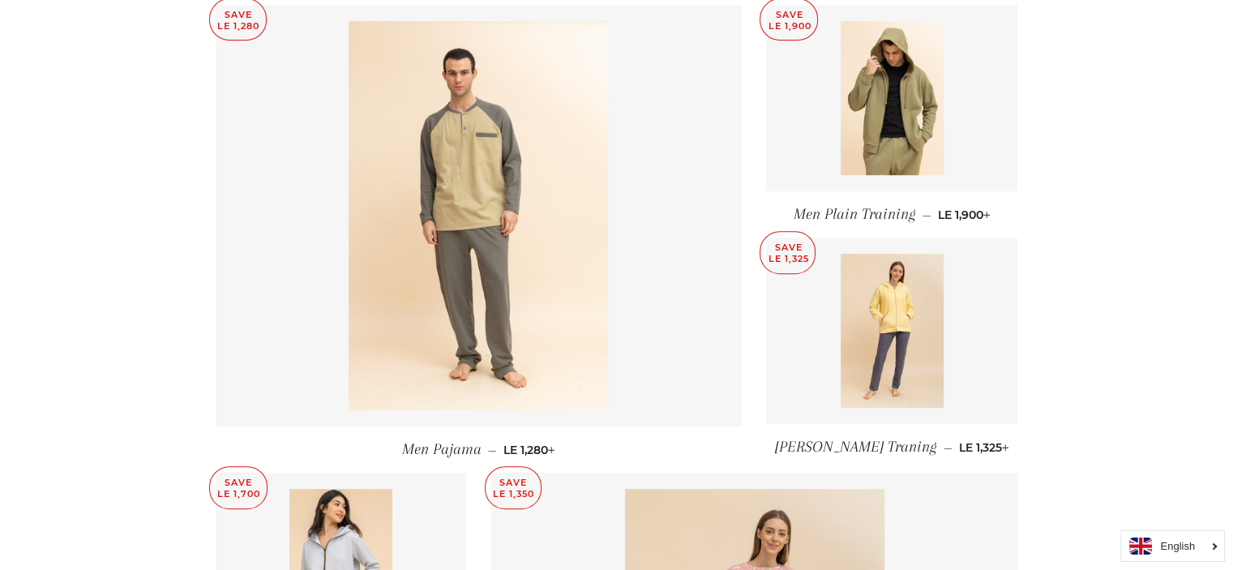
scroll to position [690, 0]
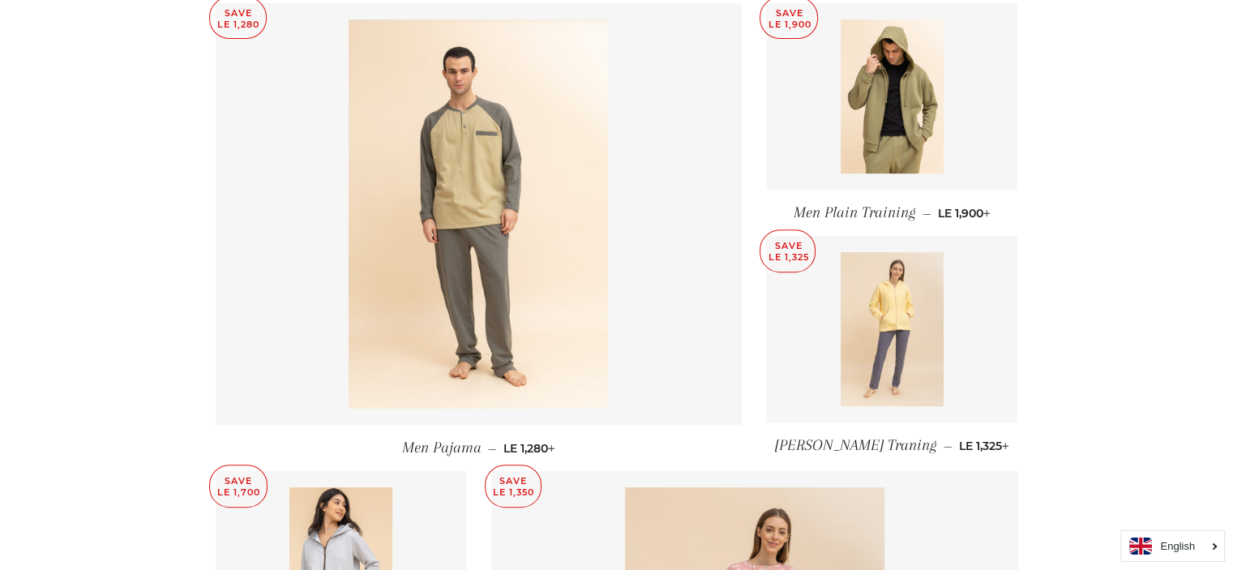
click at [888, 327] on img at bounding box center [892, 329] width 103 height 154
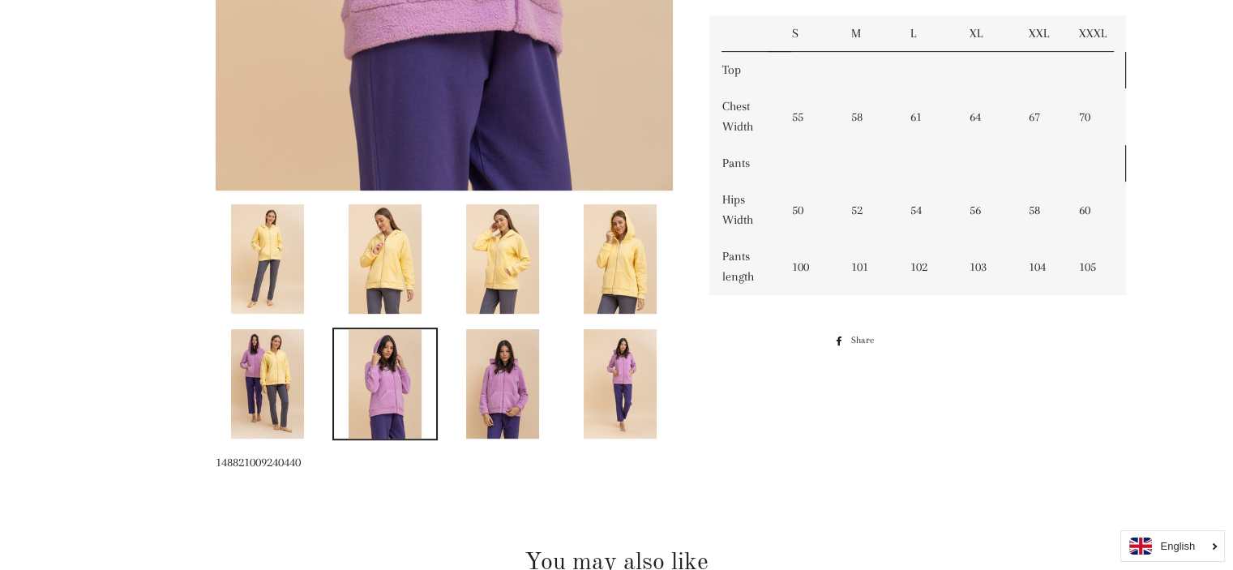
scroll to position [623, 0]
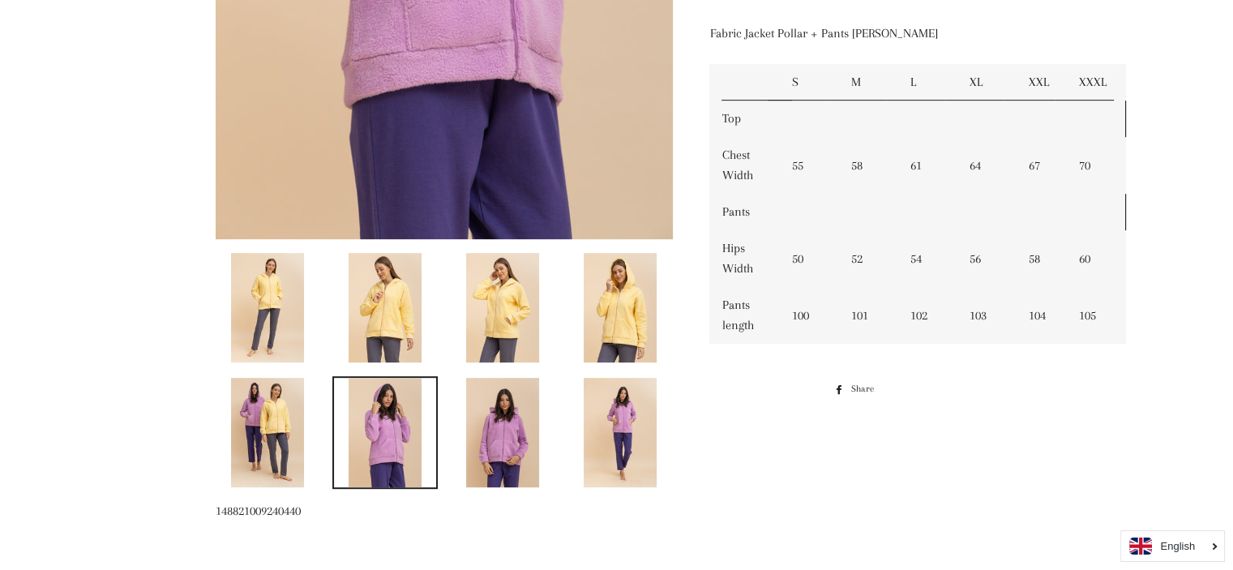
click at [617, 421] on img at bounding box center [620, 432] width 73 height 109
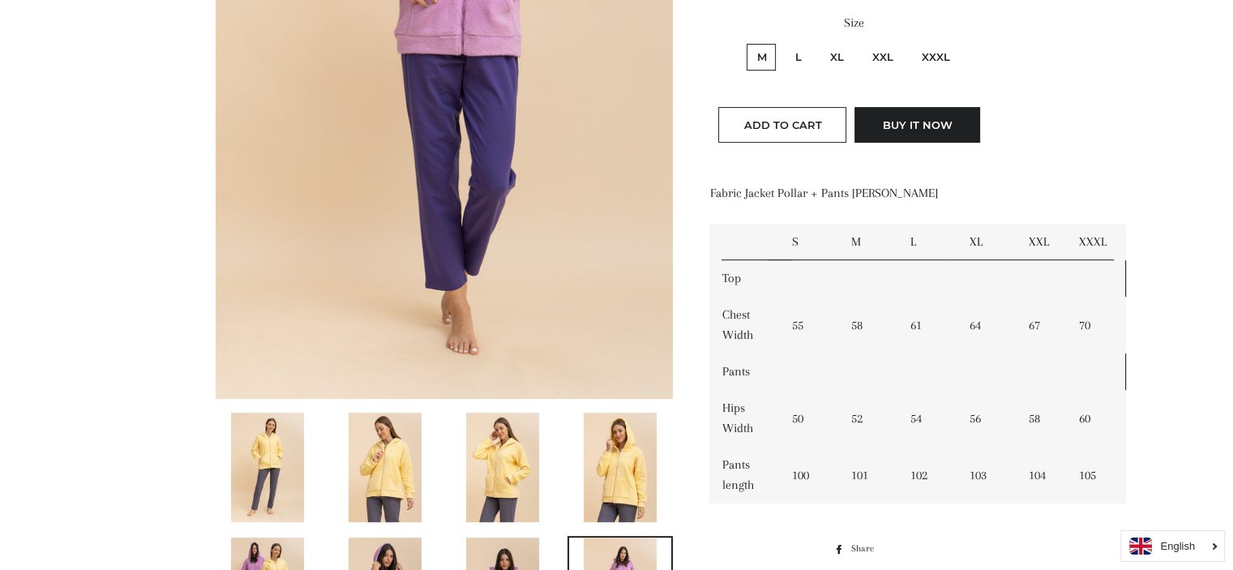
scroll to position [464, 0]
click at [487, 461] on img at bounding box center [502, 466] width 73 height 109
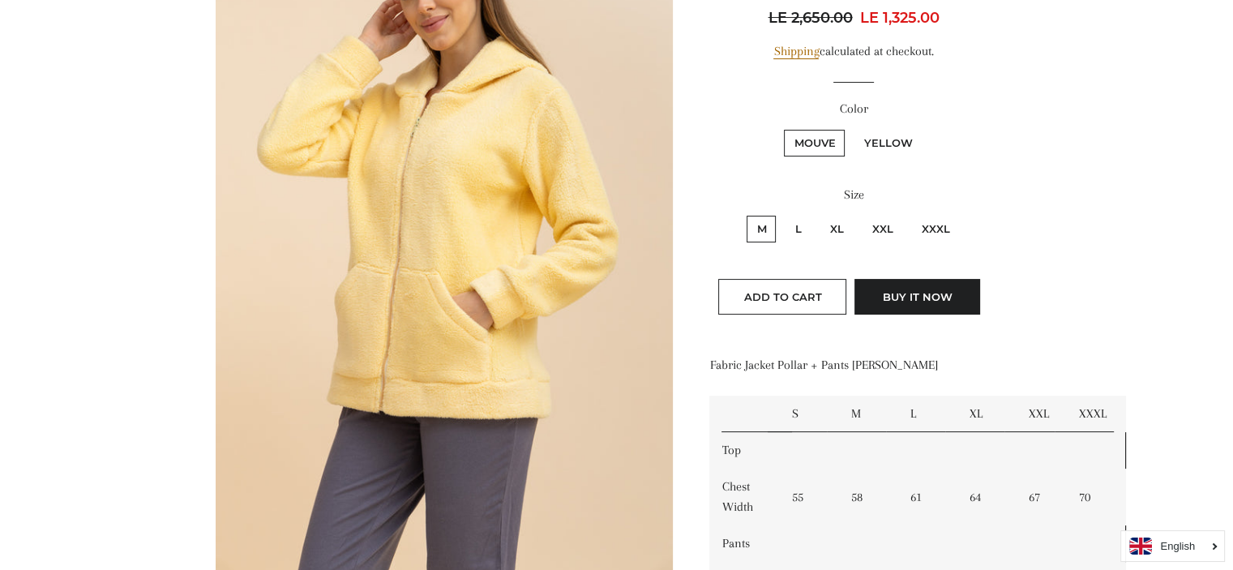
scroll to position [290, 0]
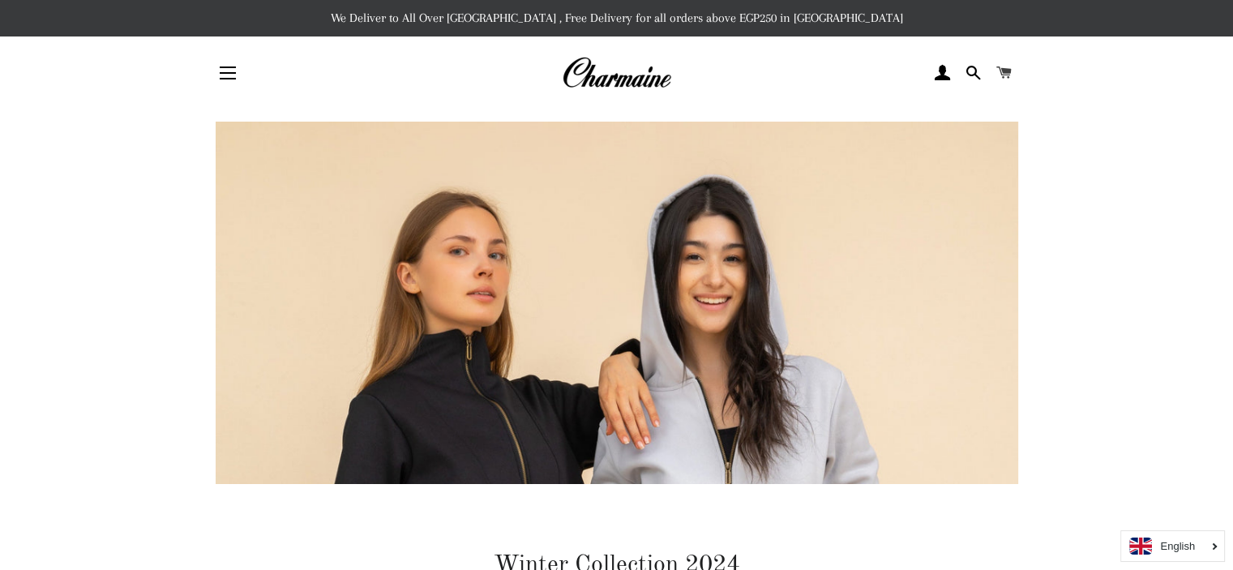
click at [1009, 72] on span at bounding box center [1003, 73] width 15 height 24
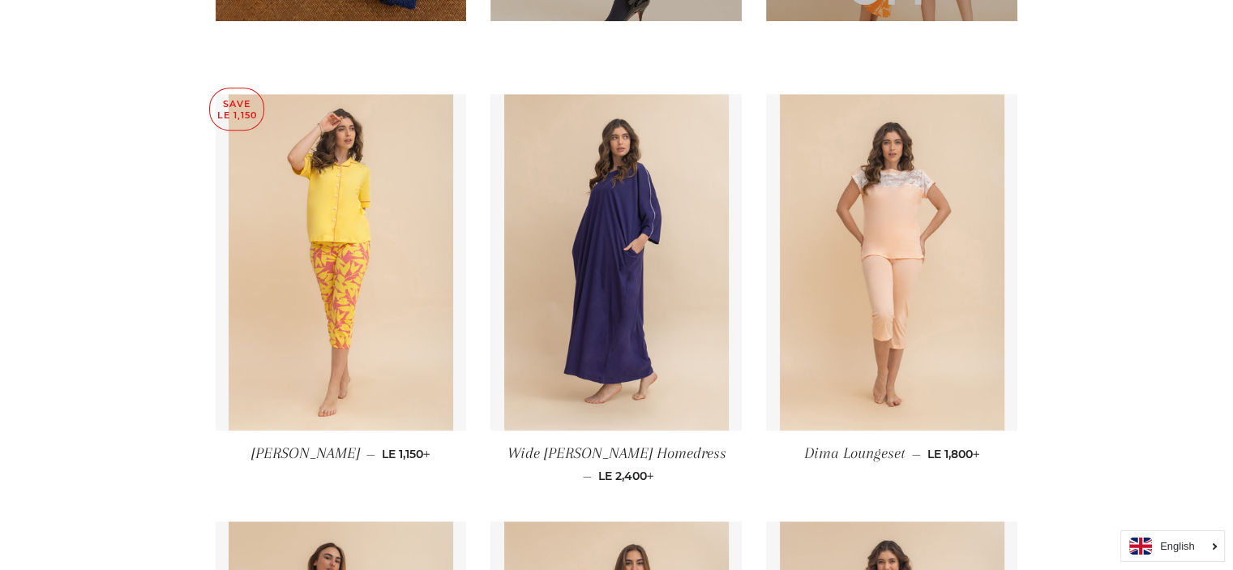
scroll to position [1484, 0]
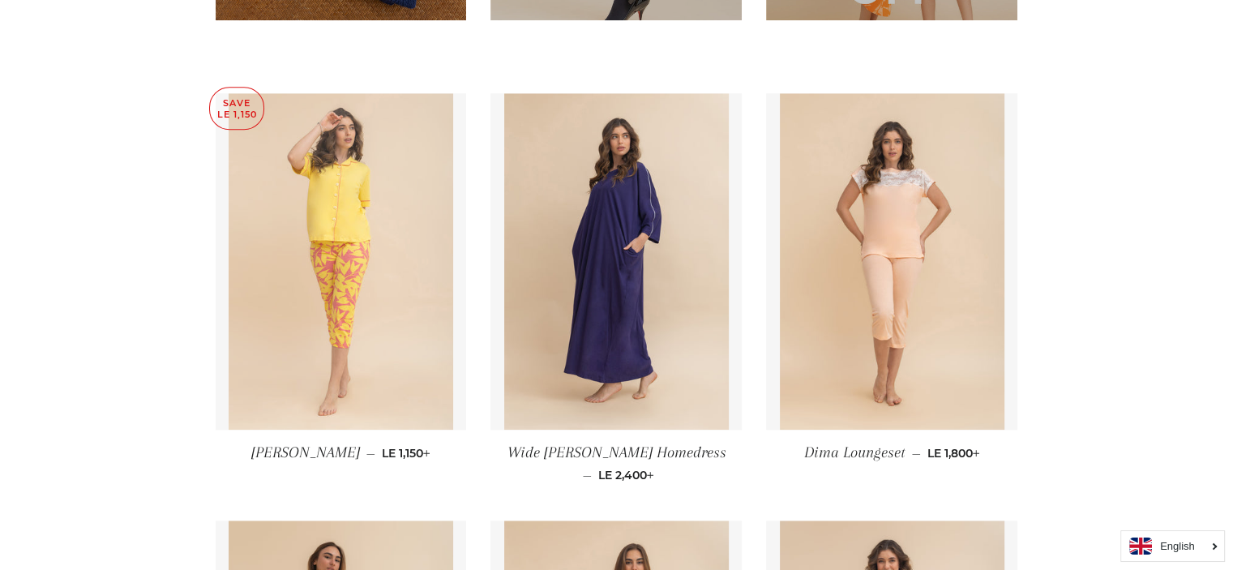
click at [316, 246] on img at bounding box center [341, 261] width 225 height 336
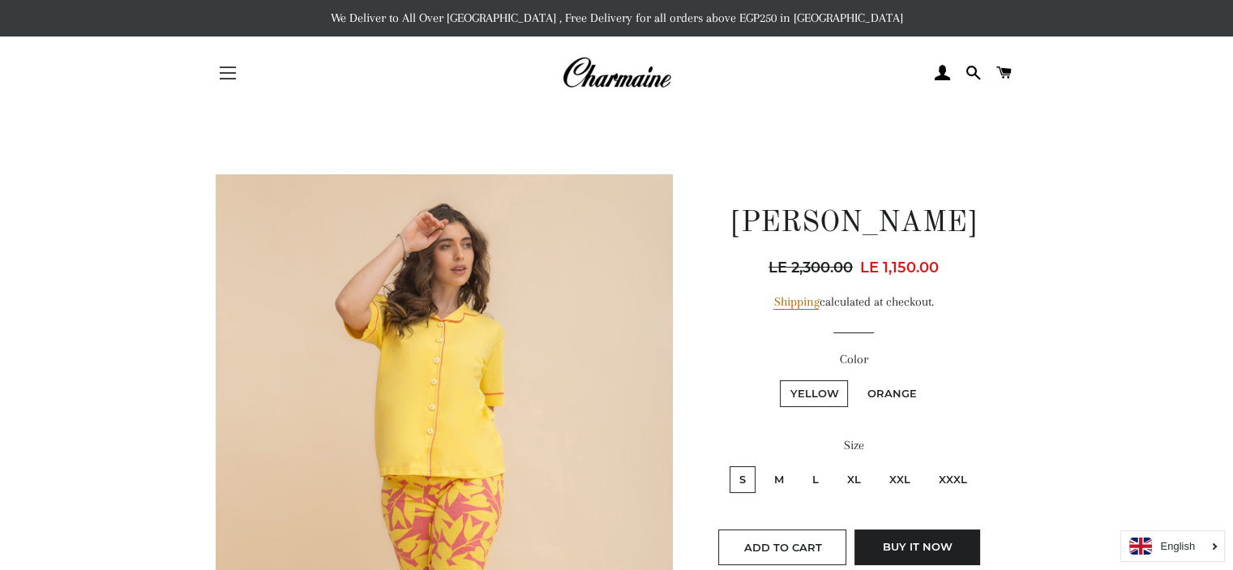
click at [228, 67] on span "button" at bounding box center [228, 67] width 16 height 2
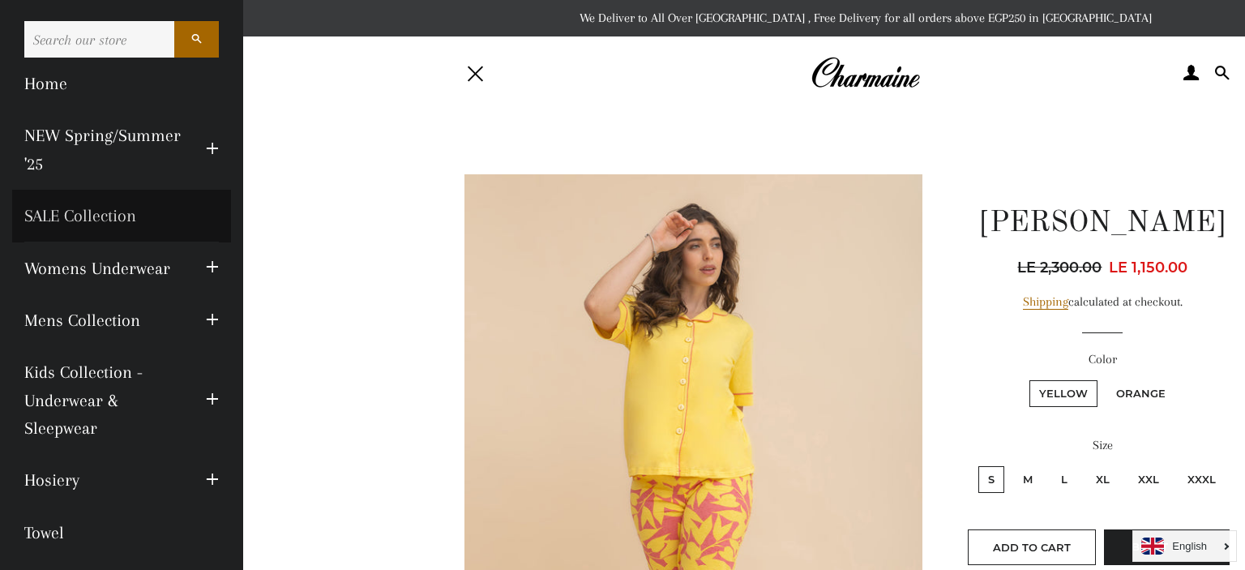
click at [78, 218] on link "SALE Collection" at bounding box center [121, 216] width 219 height 52
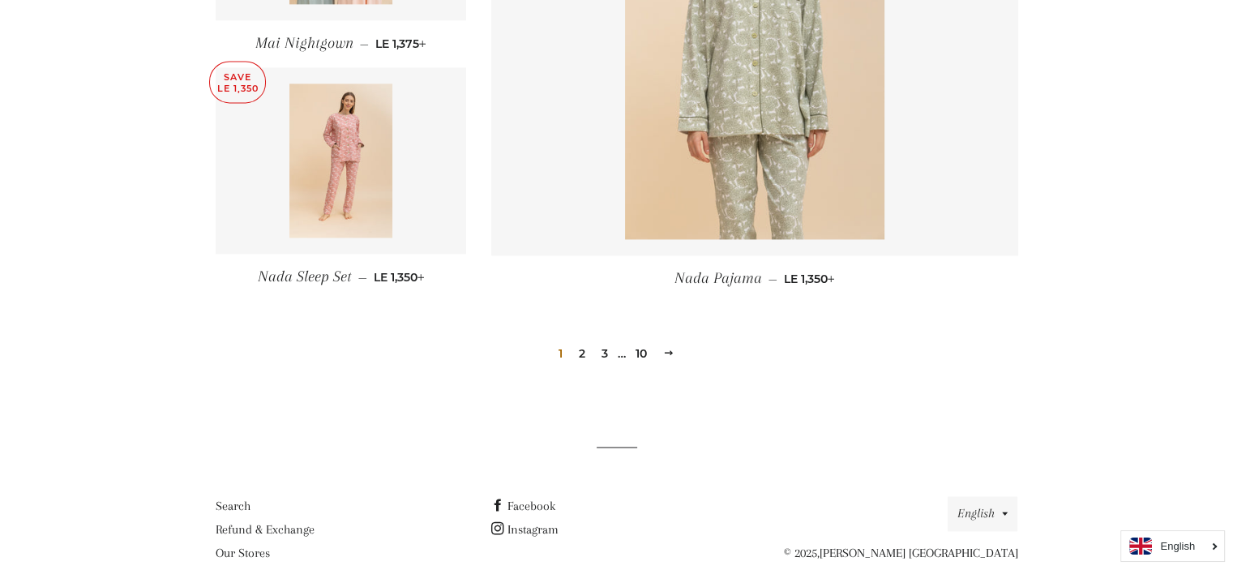
scroll to position [2358, 0]
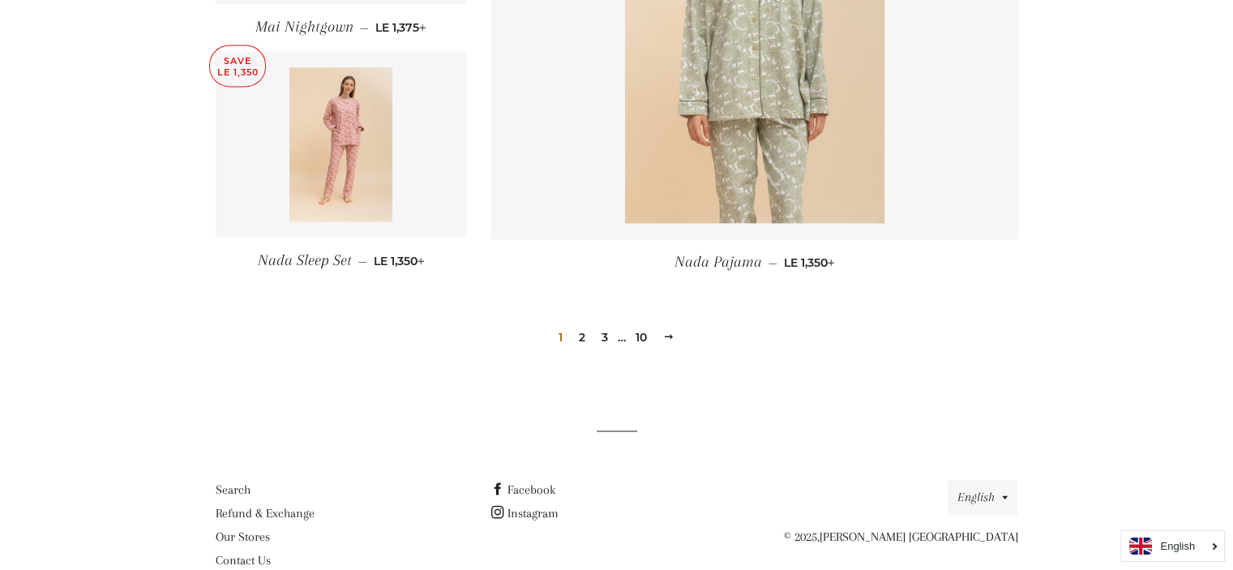
click at [584, 325] on link "2" at bounding box center [581, 337] width 19 height 24
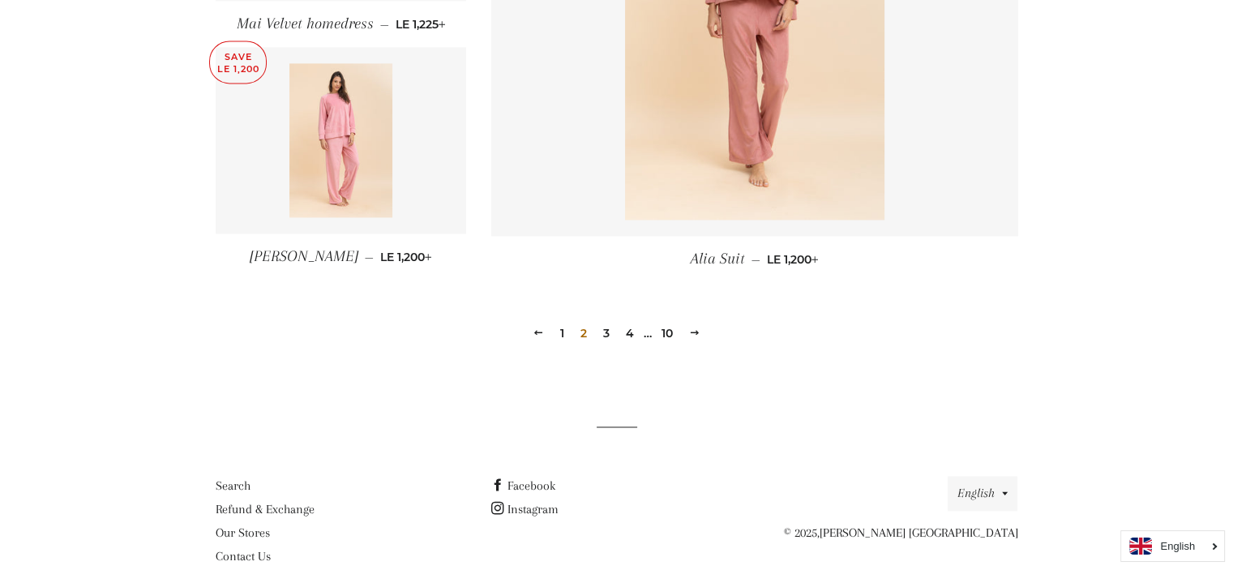
scroll to position [2330, 0]
click at [606, 335] on link "3" at bounding box center [606, 334] width 19 height 24
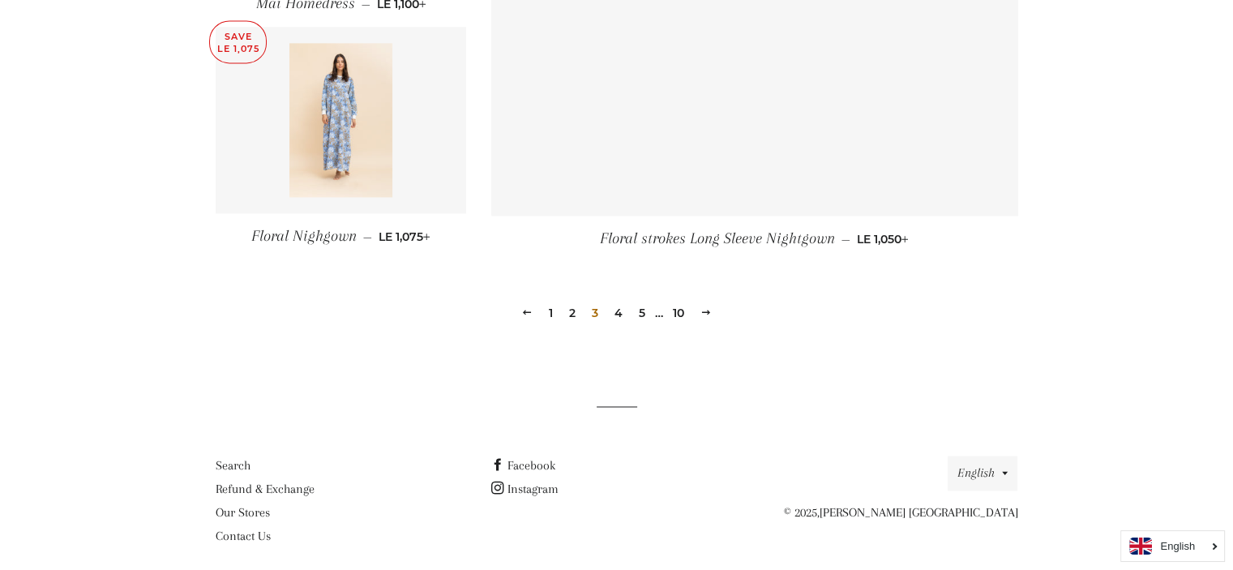
scroll to position [2371, 0]
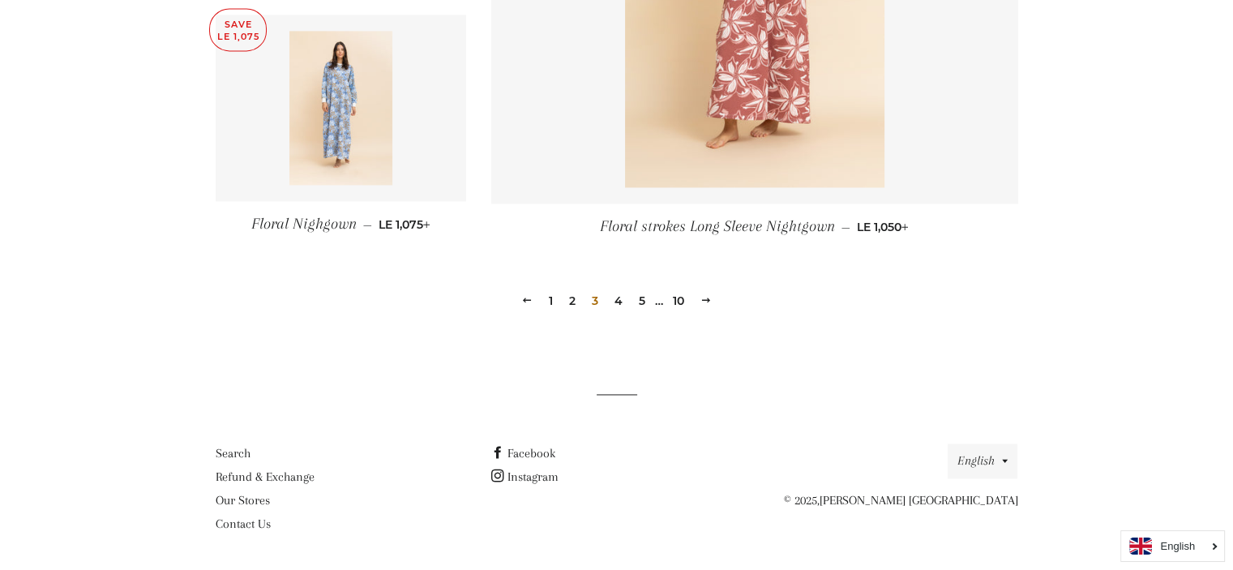
click at [619, 304] on link "4" at bounding box center [618, 301] width 21 height 24
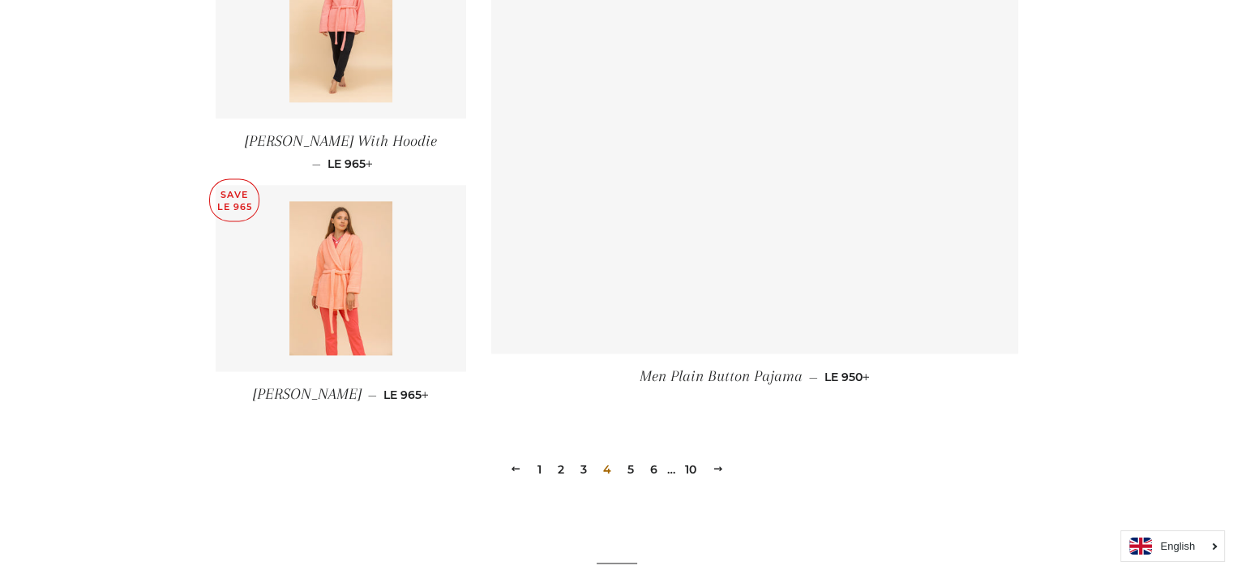
scroll to position [2335, 0]
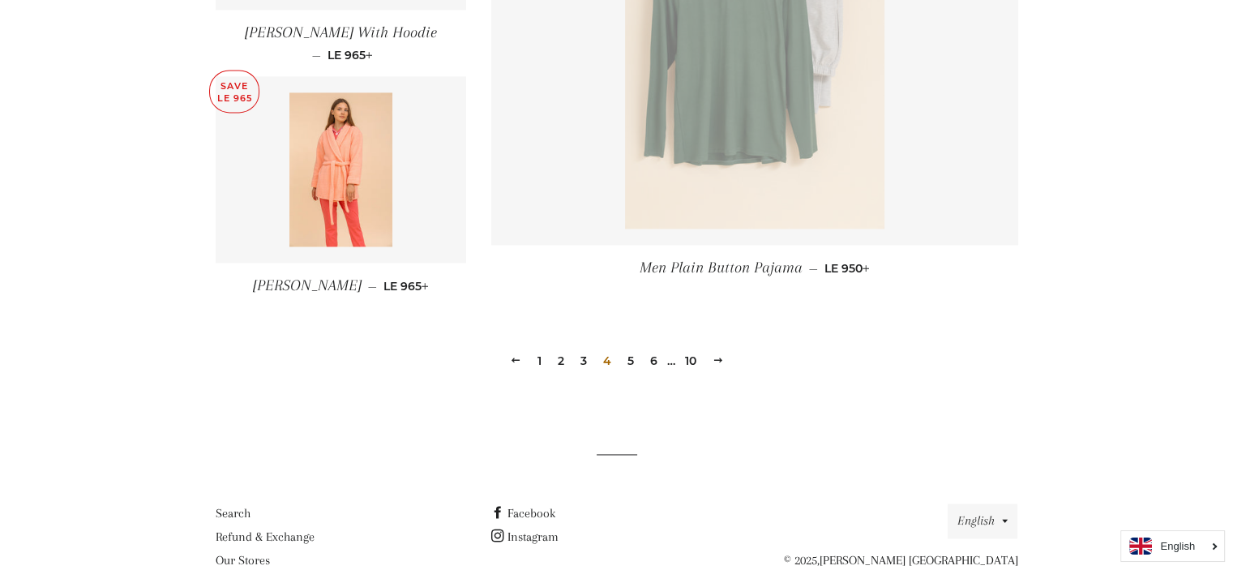
click at [624, 357] on link "5" at bounding box center [630, 361] width 19 height 24
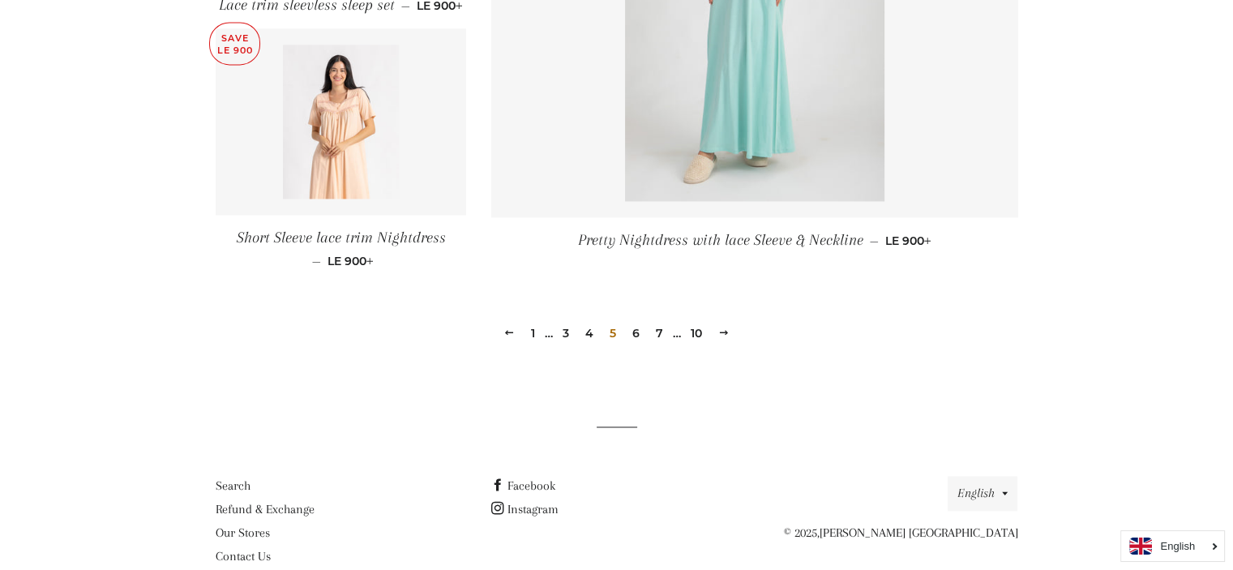
scroll to position [2396, 0]
click at [638, 340] on link "6" at bounding box center [636, 332] width 20 height 24
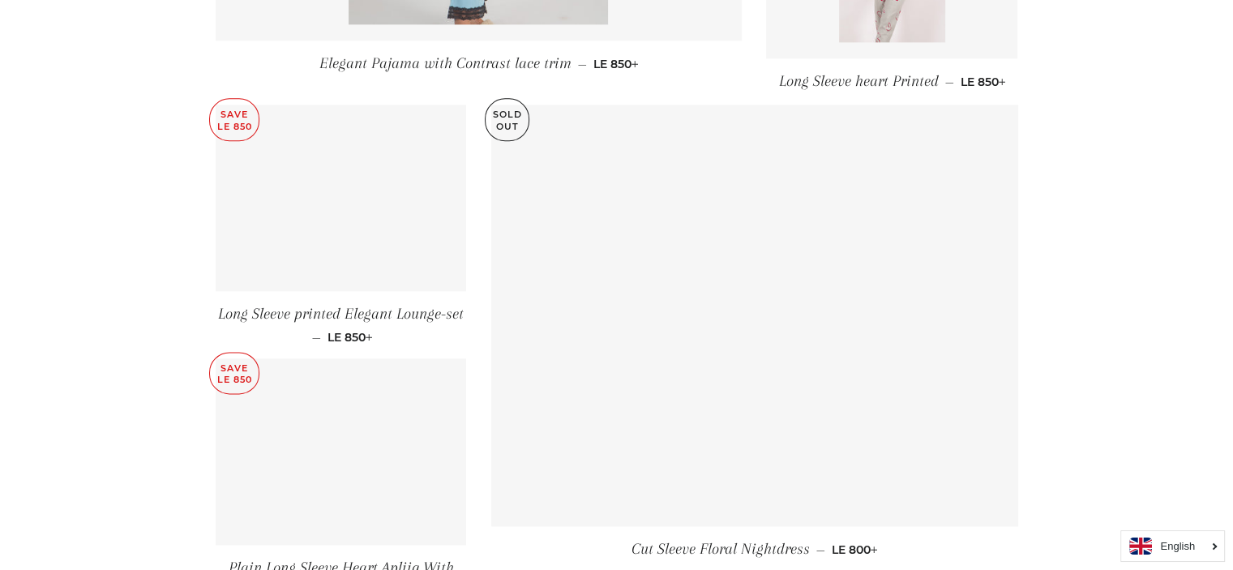
scroll to position [2439, 0]
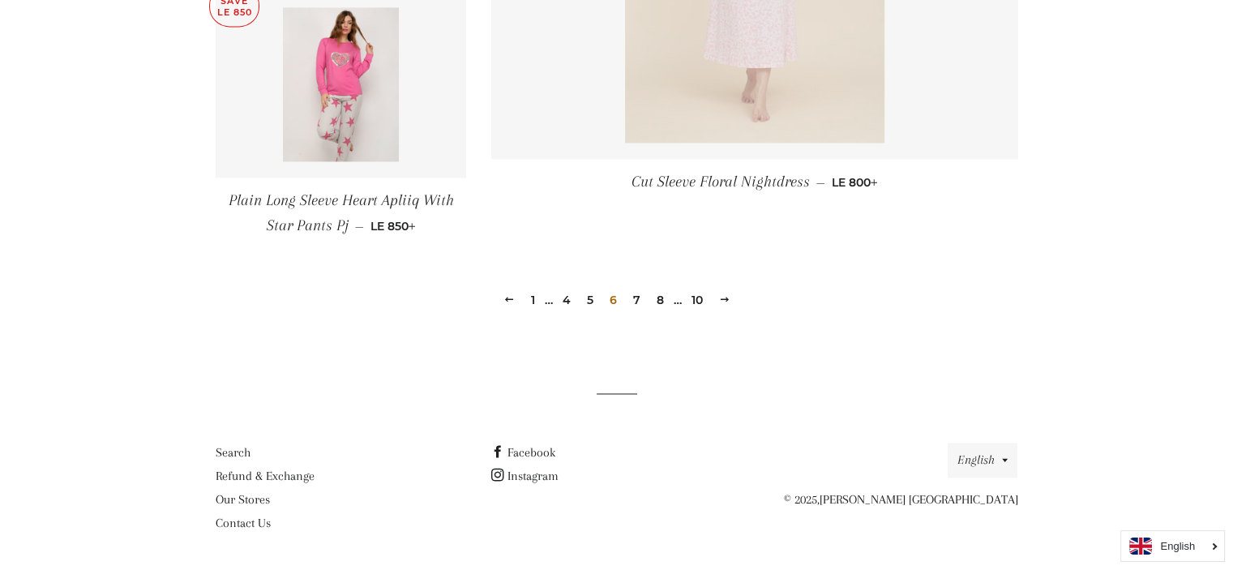
click at [632, 298] on link "7" at bounding box center [637, 300] width 20 height 24
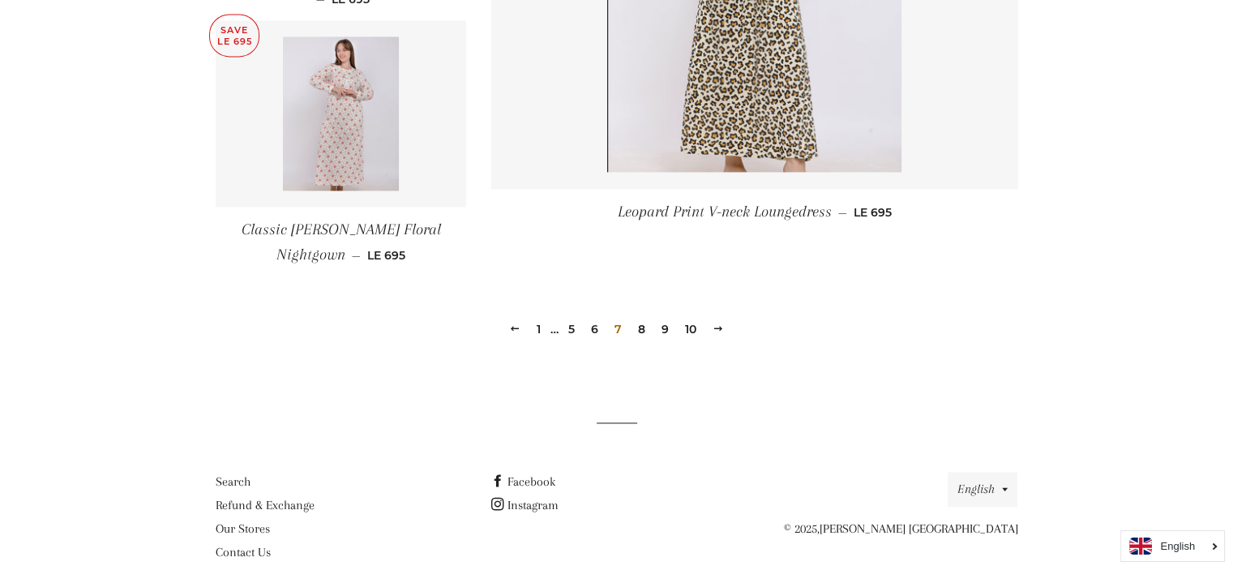
scroll to position [2351, 0]
click at [643, 326] on link "8" at bounding box center [642, 326] width 20 height 24
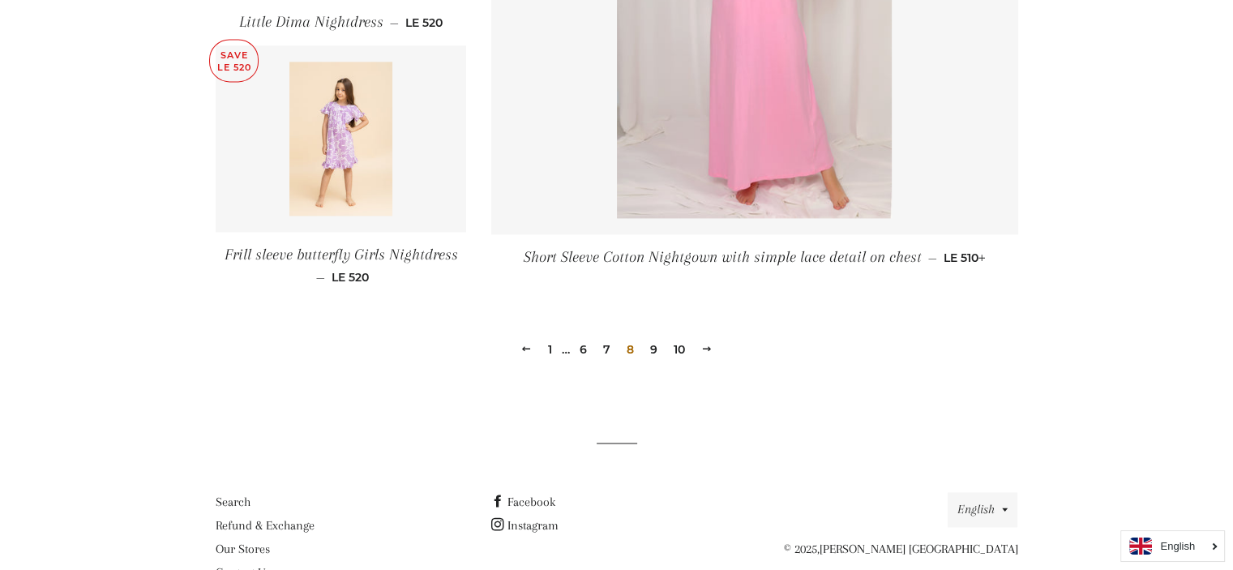
scroll to position [2321, 0]
click at [654, 345] on link "9" at bounding box center [654, 348] width 20 height 24
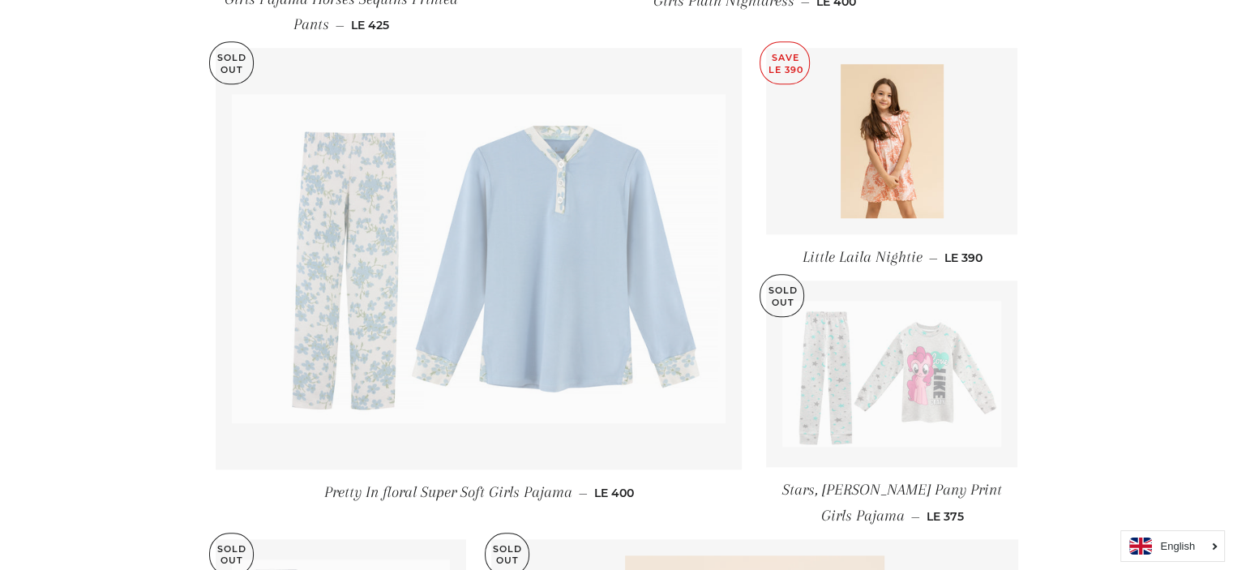
scroll to position [1625, 0]
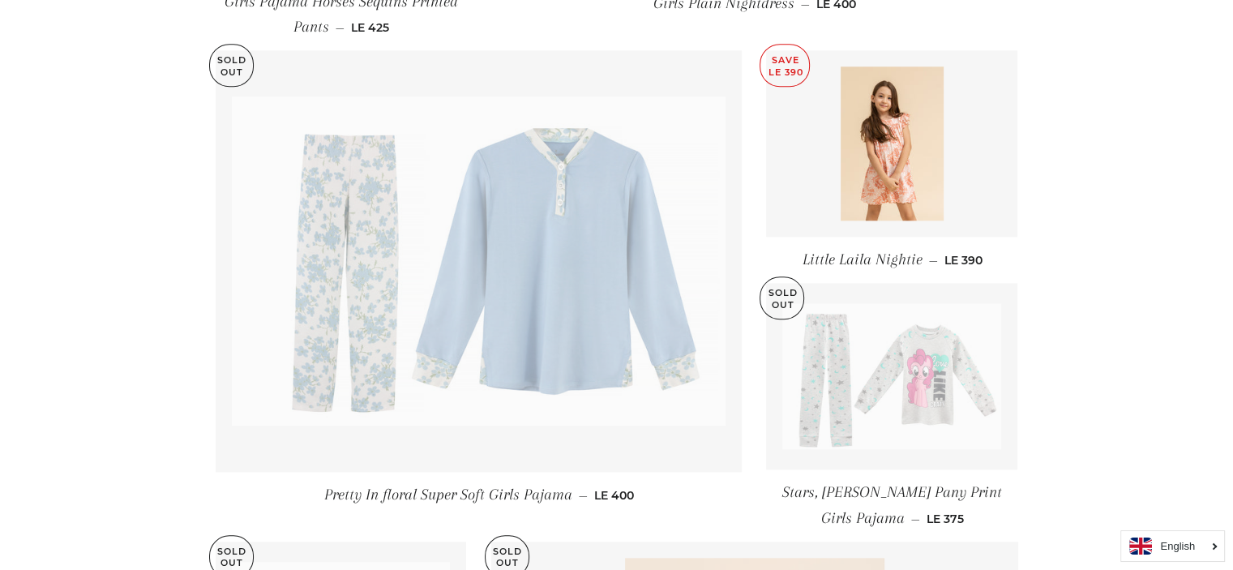
click at [518, 281] on img at bounding box center [479, 260] width 495 height 329
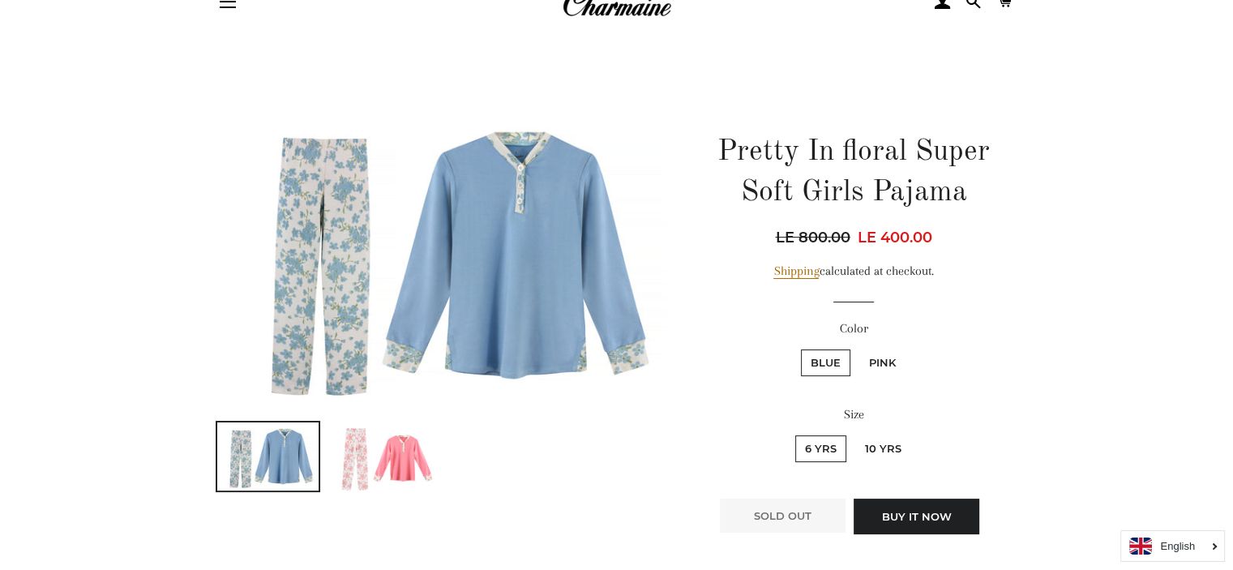
scroll to position [71, 0]
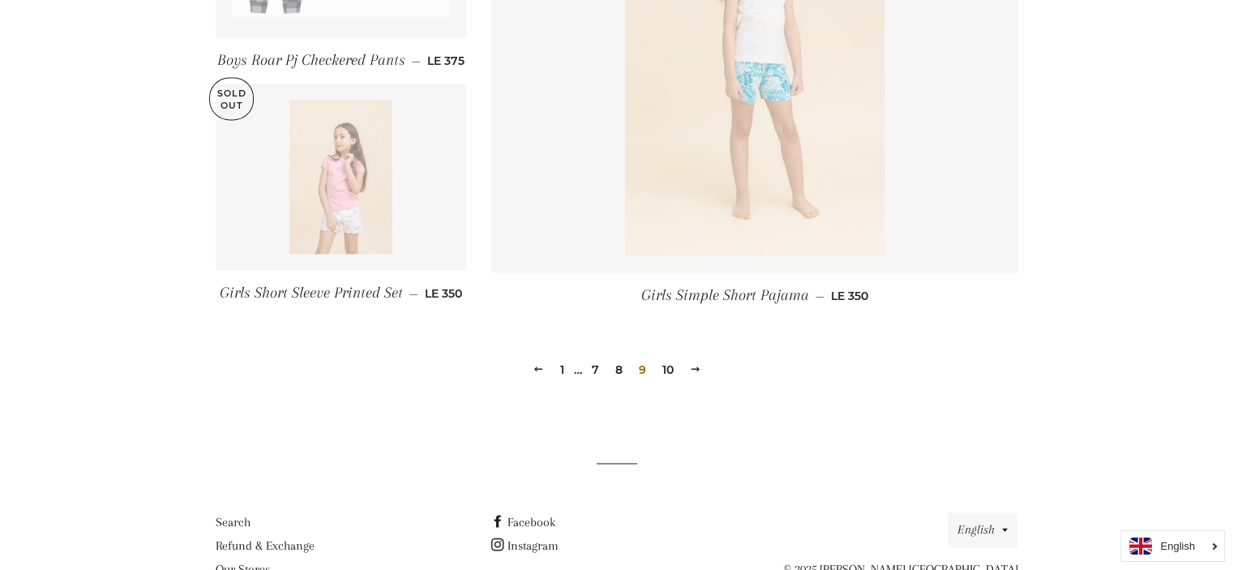
scroll to position [2379, 0]
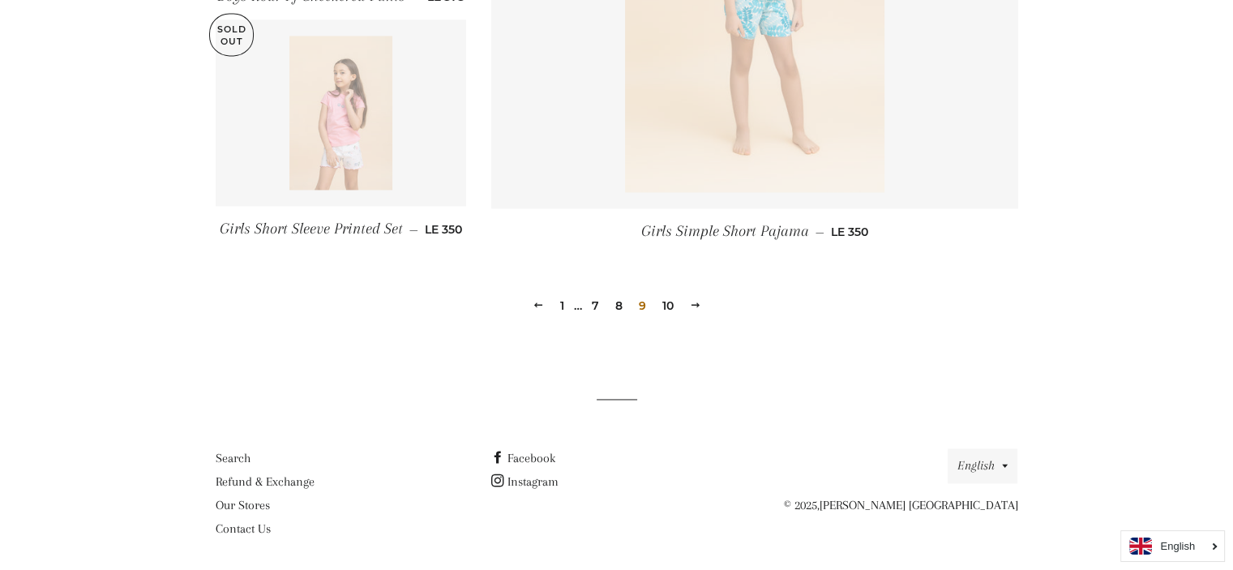
click at [666, 300] on link "10" at bounding box center [668, 305] width 24 height 24
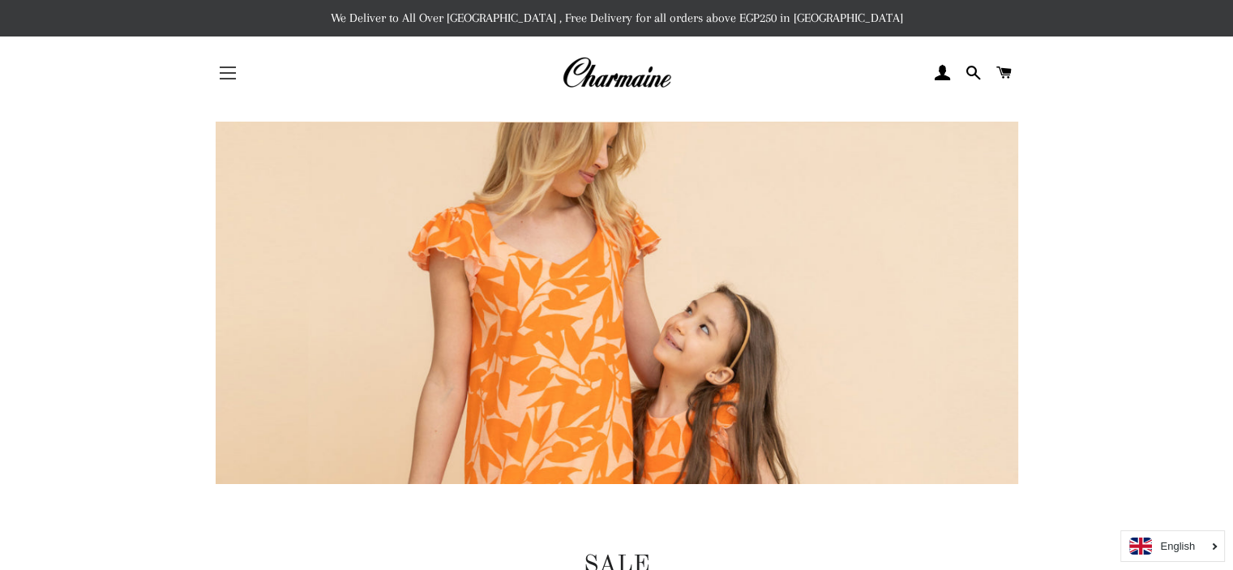
click at [241, 76] on button "Site navigation" at bounding box center [228, 73] width 41 height 41
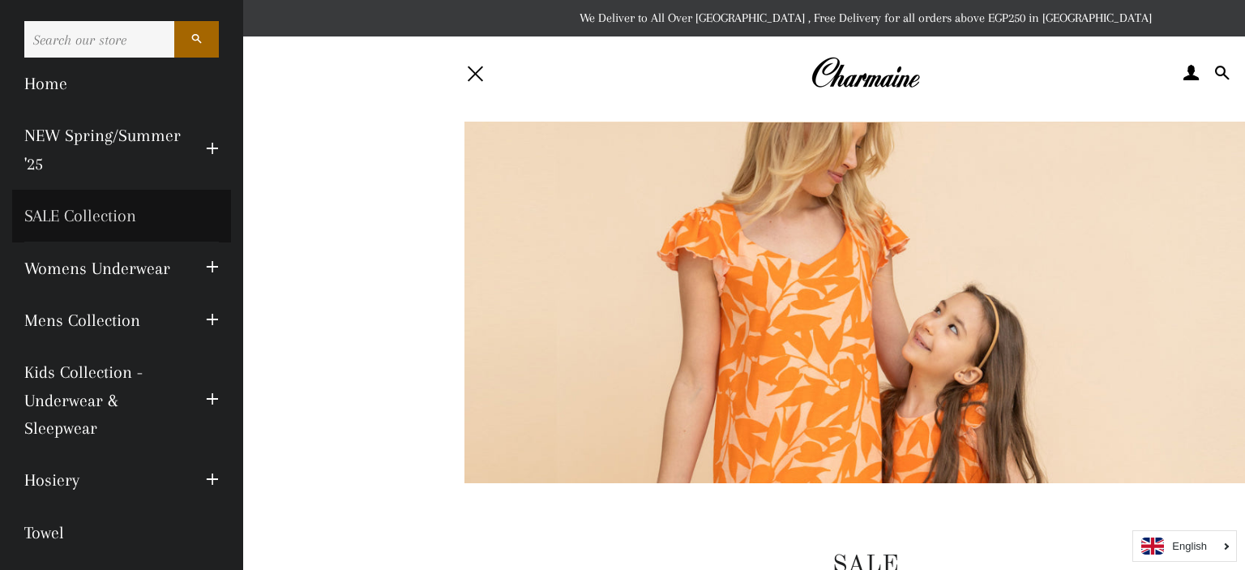
click at [96, 209] on link "SALE Collection" at bounding box center [121, 216] width 219 height 52
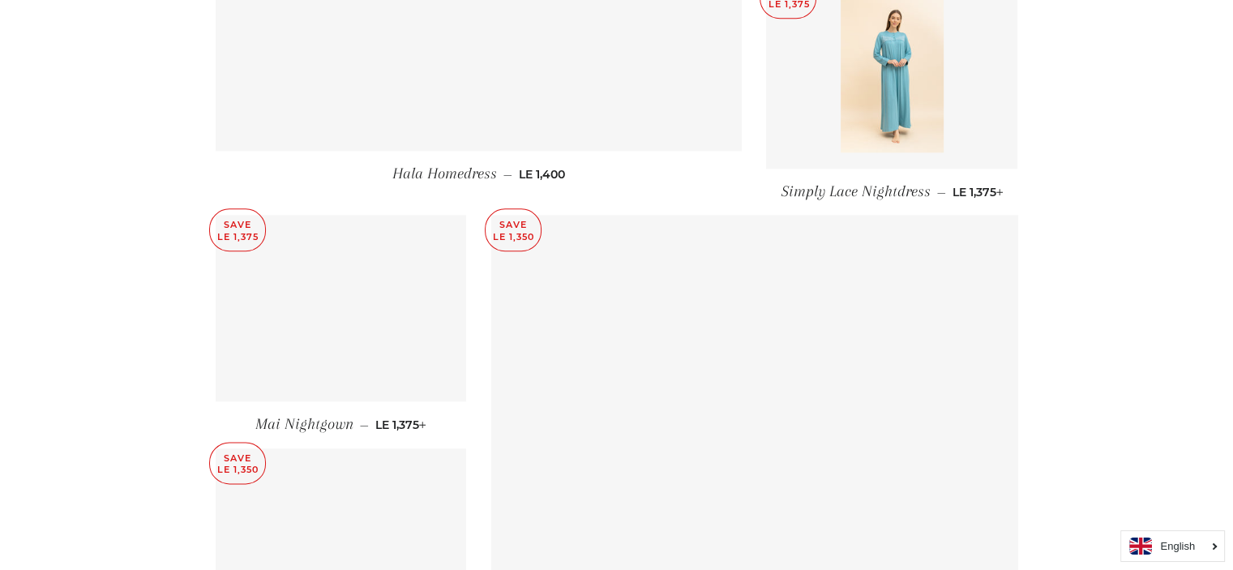
scroll to position [1971, 0]
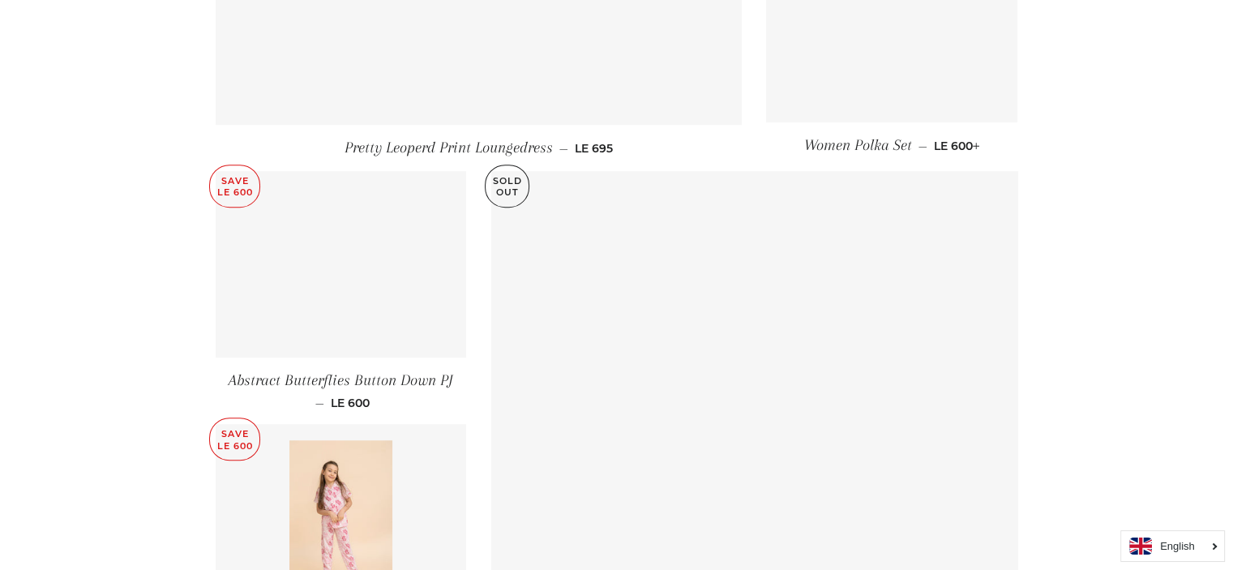
scroll to position [988, 0]
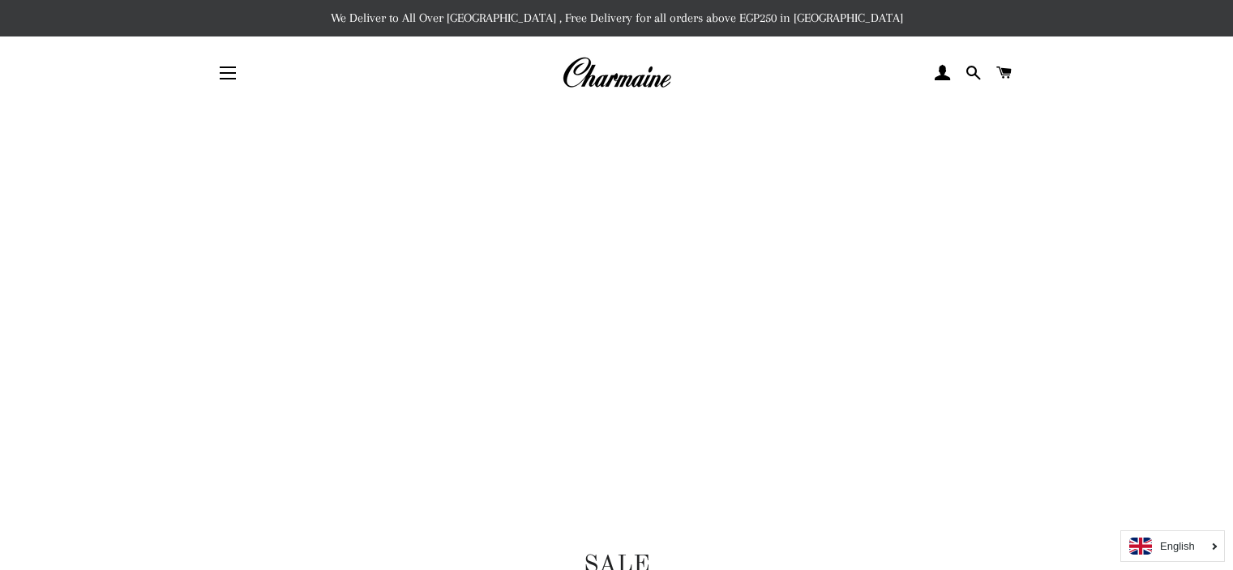
scroll to position [2396, 0]
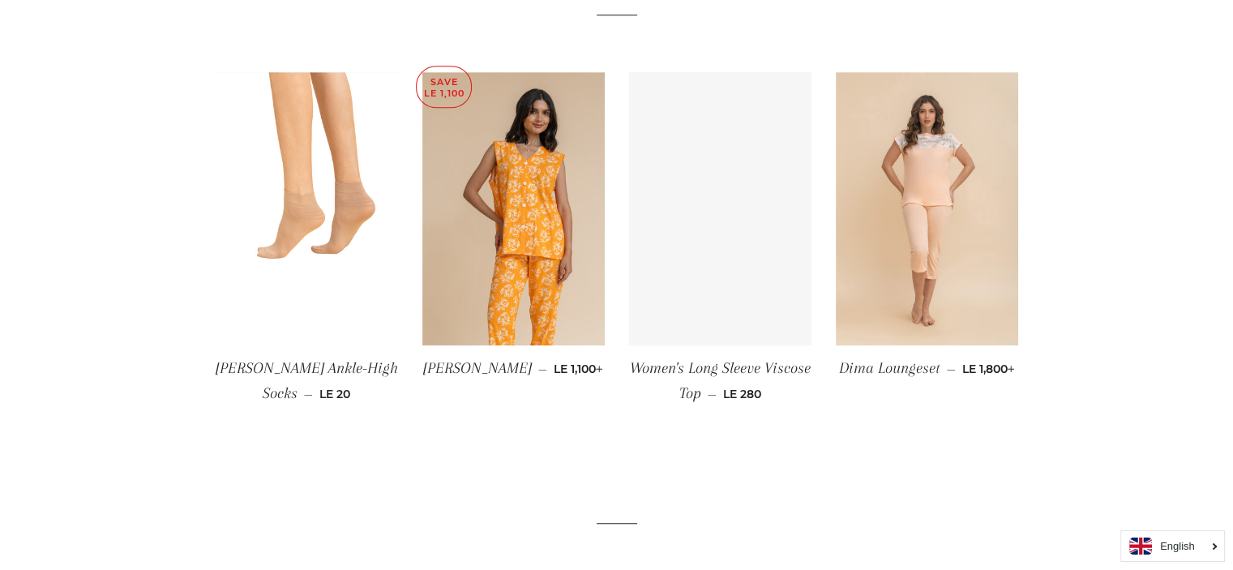
scroll to position [1129, 0]
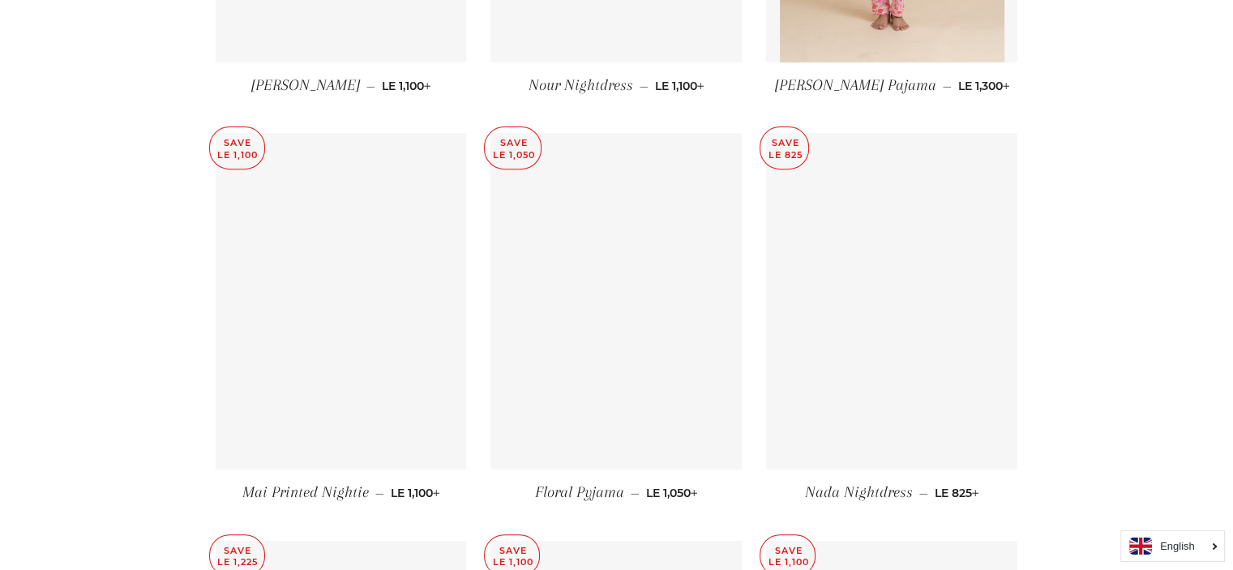
scroll to position [6779, 0]
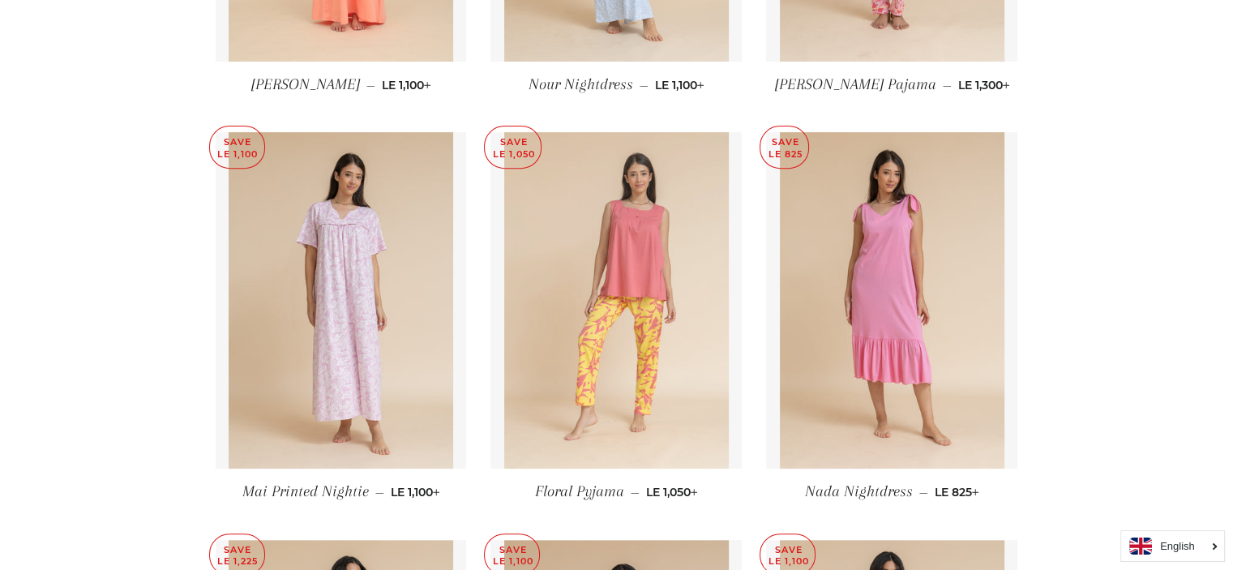
click at [632, 261] on img at bounding box center [616, 300] width 225 height 336
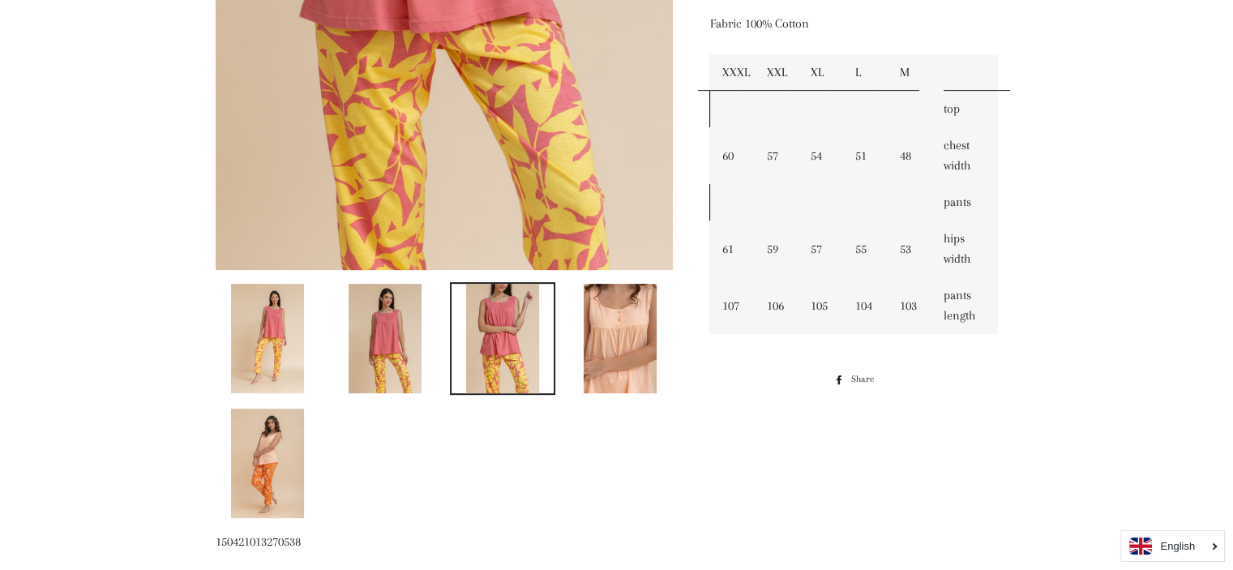
scroll to position [300, 0]
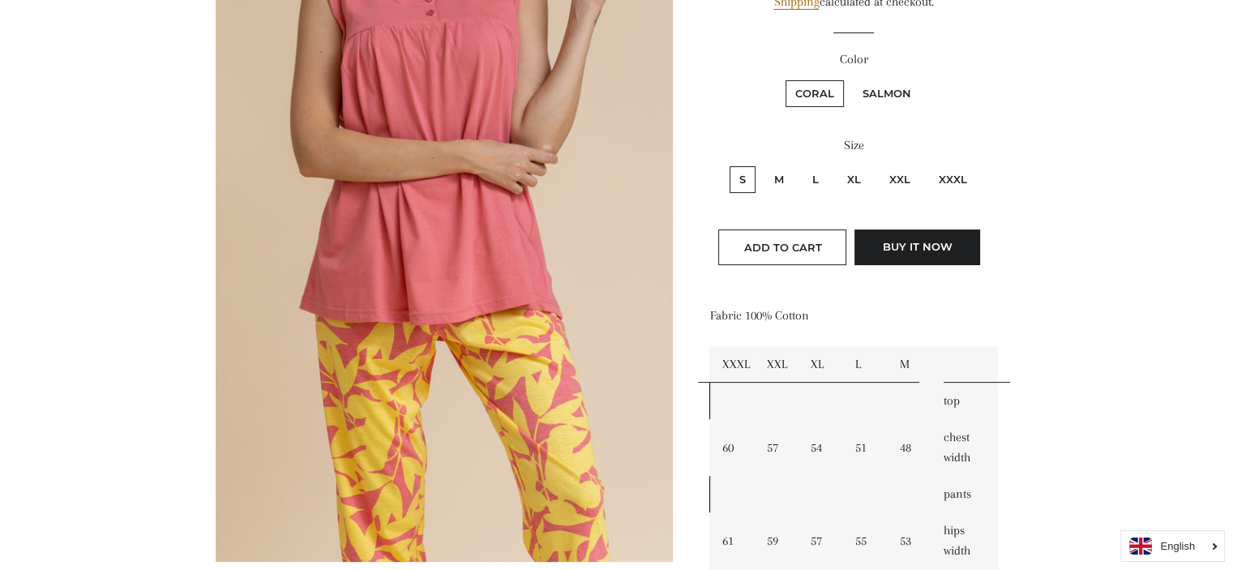
click at [782, 182] on label "M" at bounding box center [779, 179] width 29 height 27
click at [763, 165] on input "M" at bounding box center [762, 164] width 1 height 1
radio input "true"
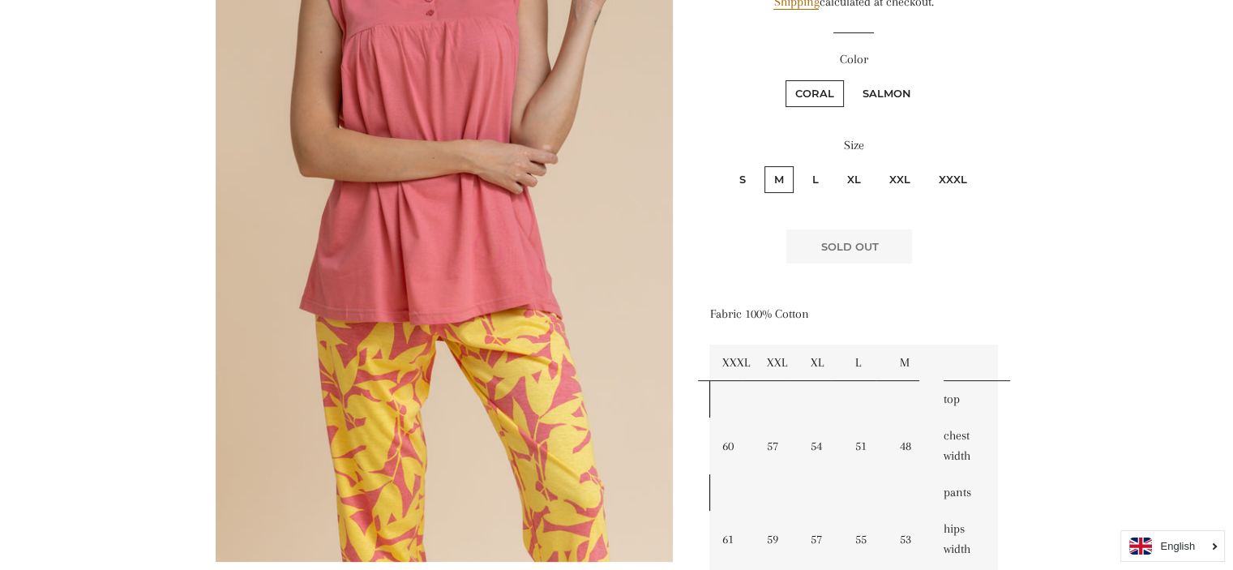
click at [810, 174] on label "L" at bounding box center [816, 179] width 26 height 27
click at [801, 165] on input "L" at bounding box center [800, 164] width 1 height 1
radio input "true"
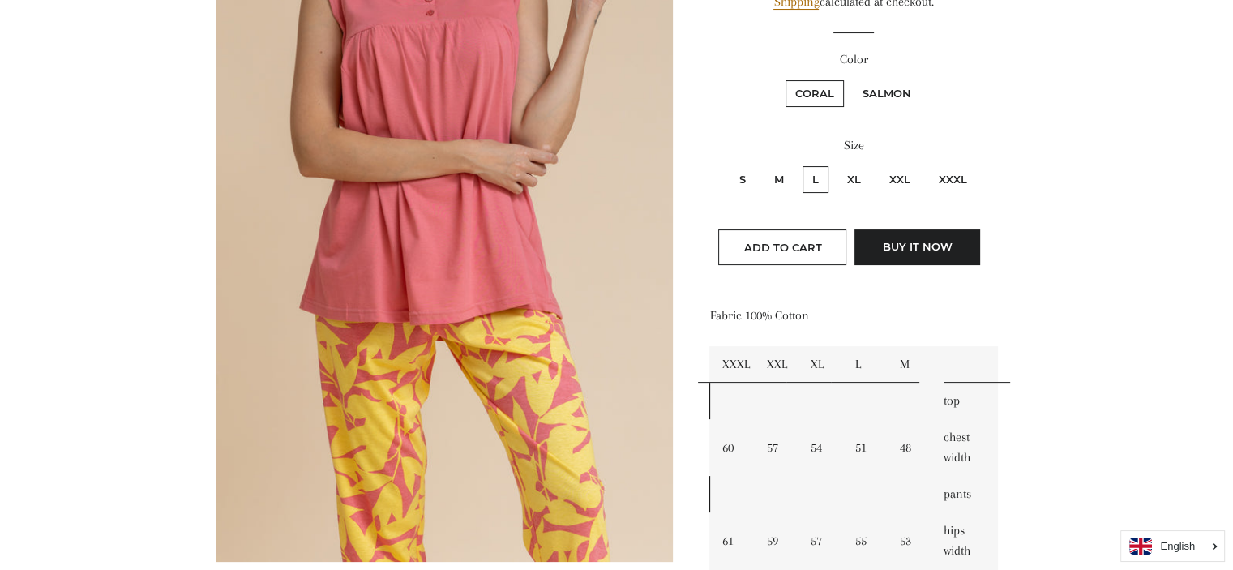
click at [736, 173] on label "S" at bounding box center [743, 179] width 26 height 27
click at [728, 165] on input "S" at bounding box center [727, 164] width 1 height 1
radio input "true"
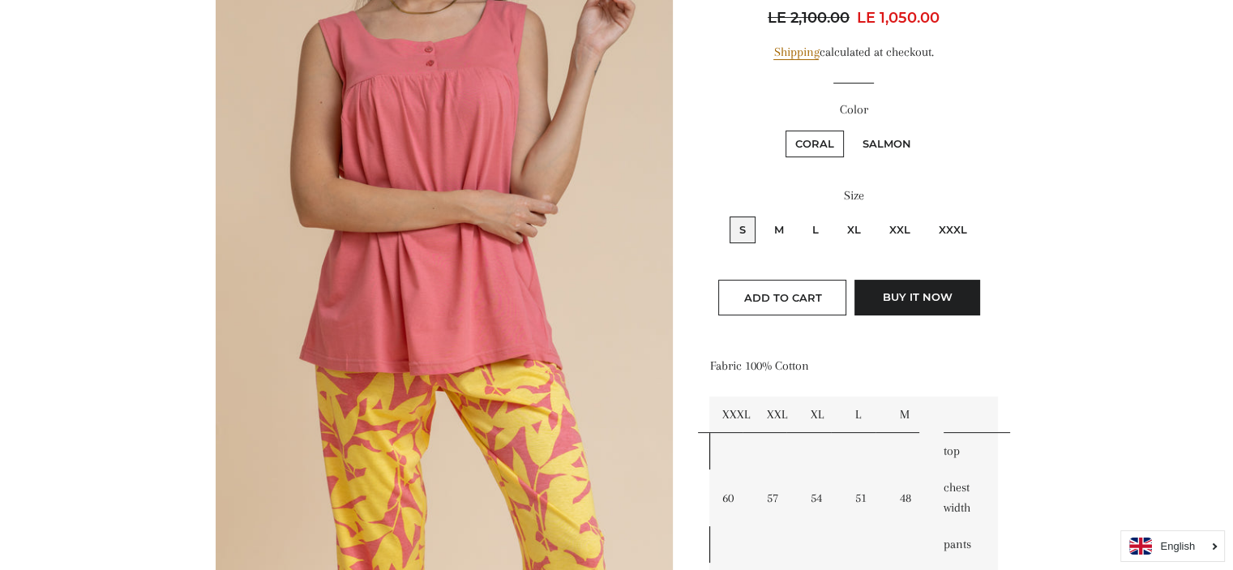
scroll to position [251, 0]
click at [778, 229] on label "M" at bounding box center [779, 228] width 29 height 27
click at [763, 213] on input "M" at bounding box center [762, 212] width 1 height 1
radio input "true"
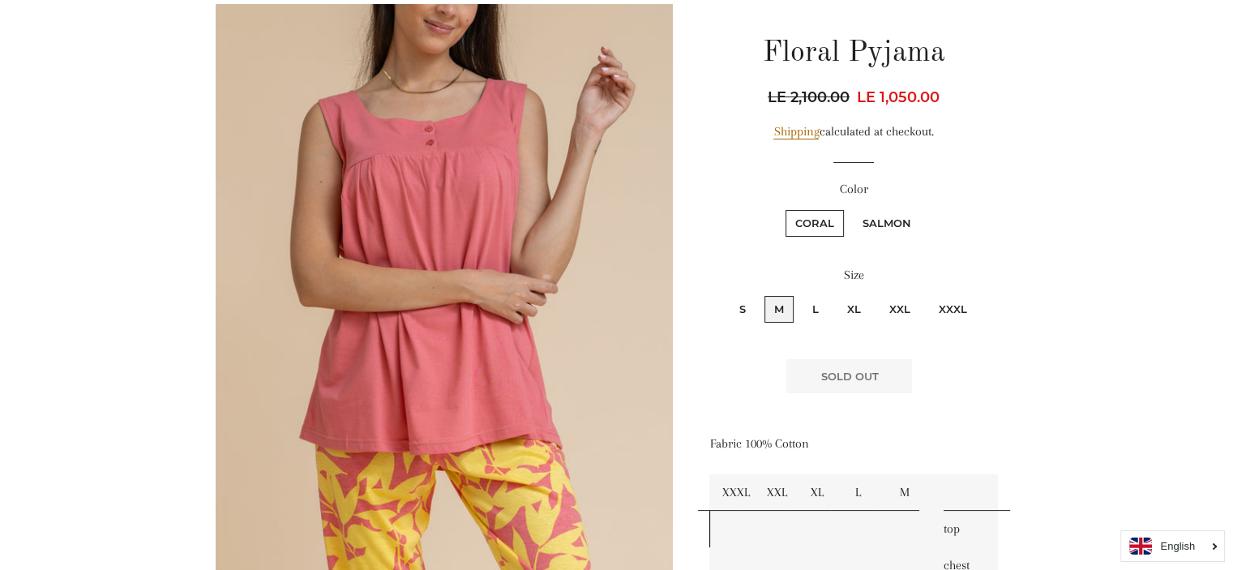
scroll to position [103, 0]
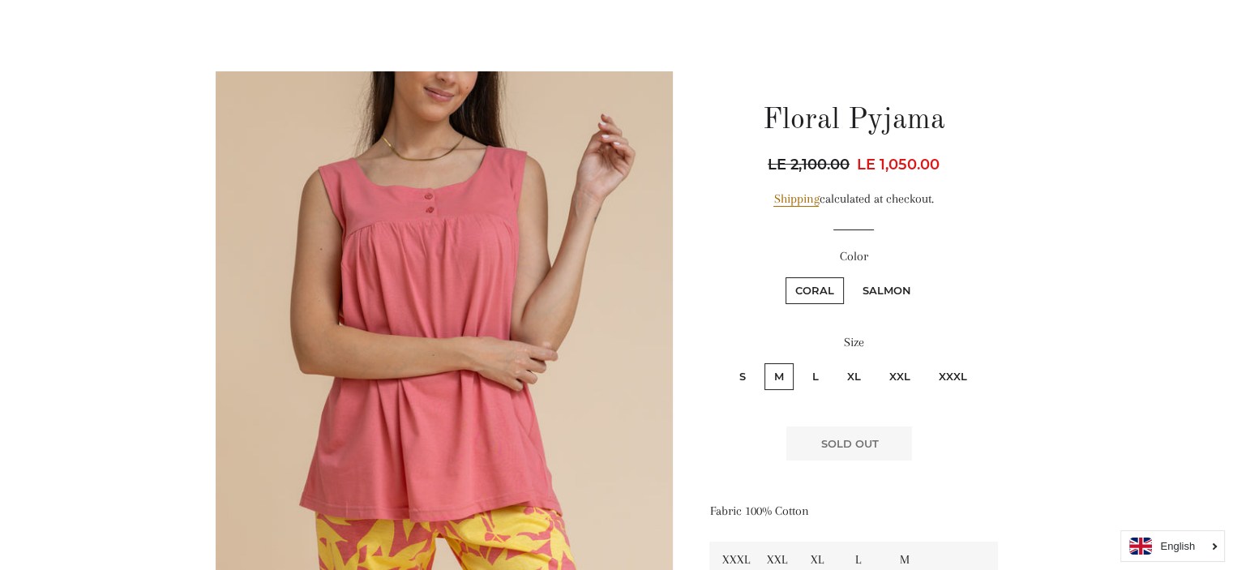
click at [821, 375] on label "L" at bounding box center [816, 376] width 26 height 27
click at [801, 362] on input "L" at bounding box center [800, 361] width 1 height 1
radio input "true"
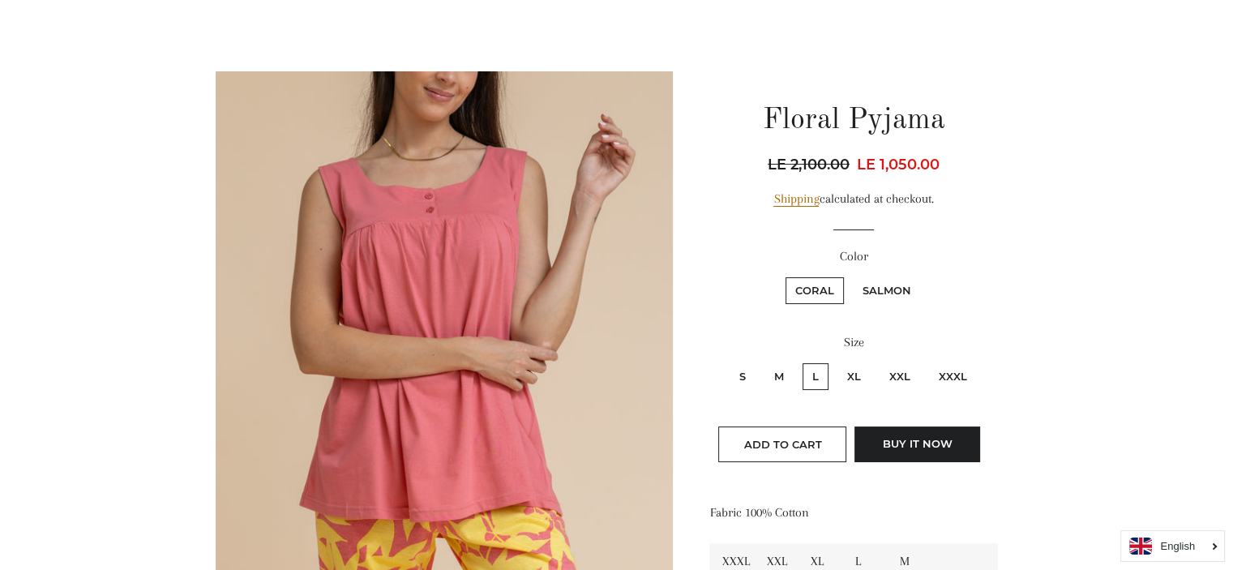
click at [738, 372] on label "S" at bounding box center [743, 376] width 26 height 27
click at [728, 362] on input "S" at bounding box center [727, 361] width 1 height 1
radio input "true"
click at [908, 449] on button "Buy it now" at bounding box center [917, 444] width 126 height 36
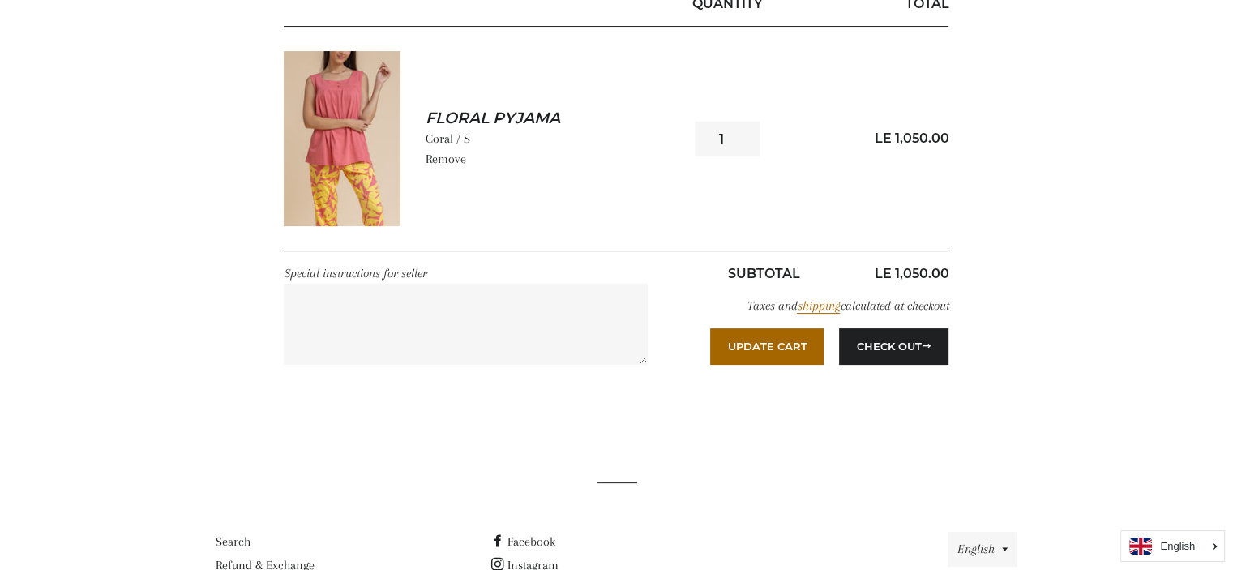
scroll to position [291, 0]
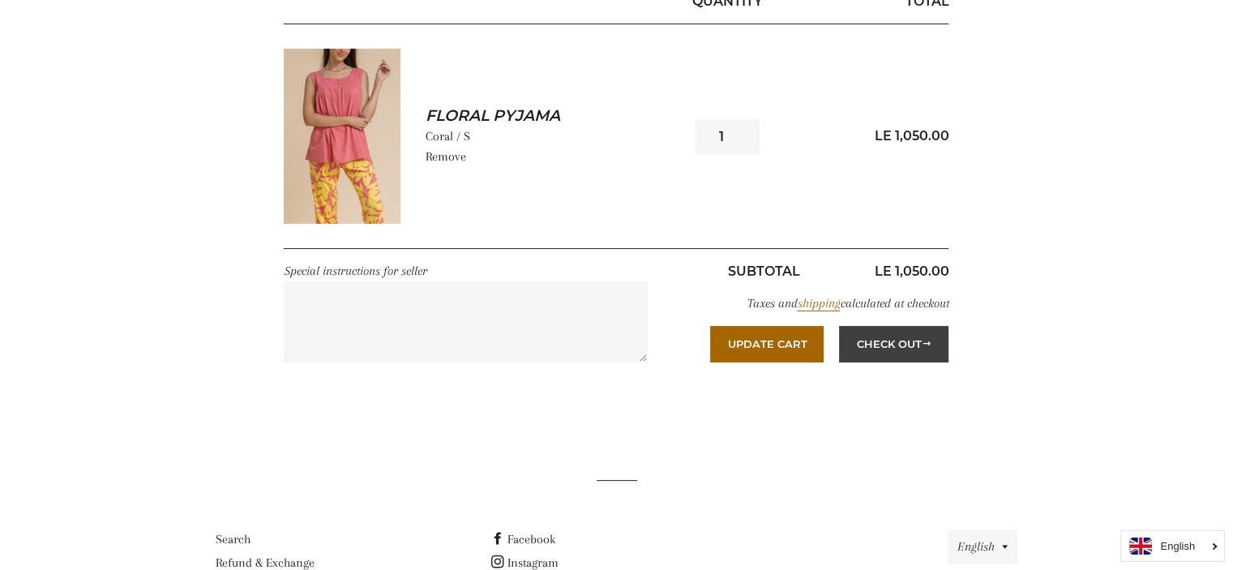
click at [889, 341] on button "Check Out" at bounding box center [893, 344] width 109 height 36
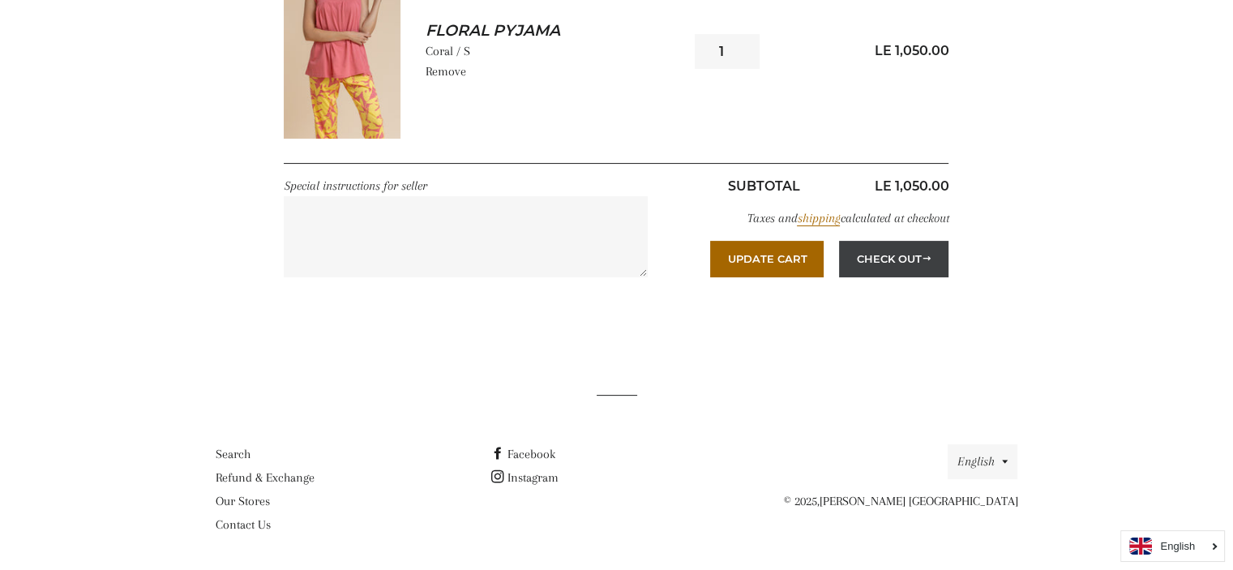
click at [879, 251] on button "Check Out" at bounding box center [893, 259] width 109 height 36
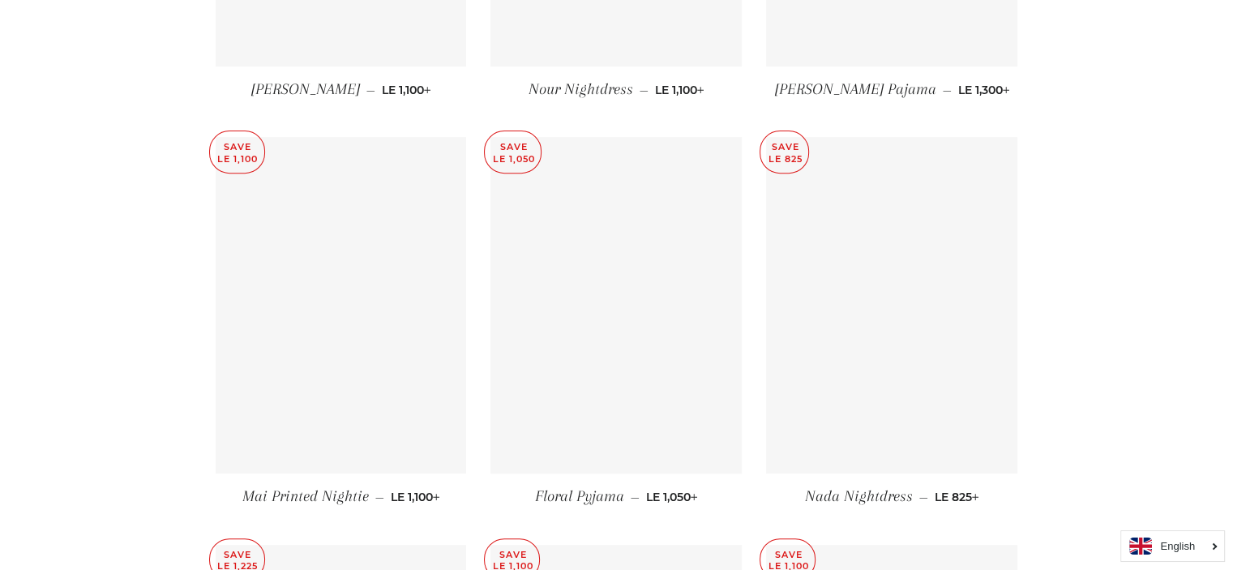
scroll to position [6777, 0]
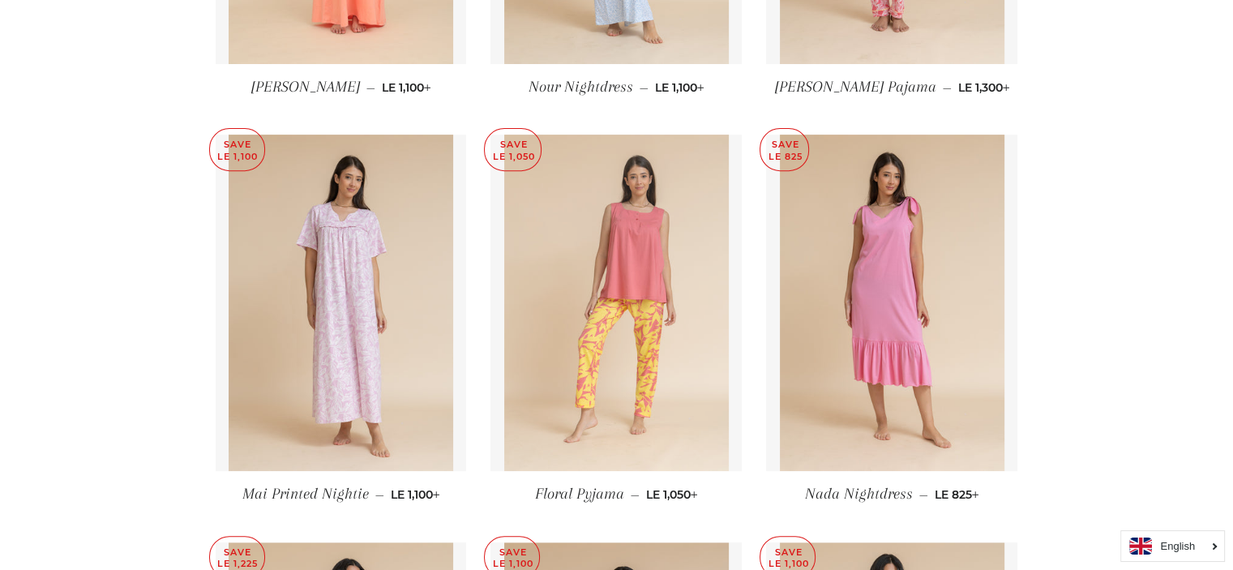
click at [589, 268] on img at bounding box center [616, 303] width 225 height 336
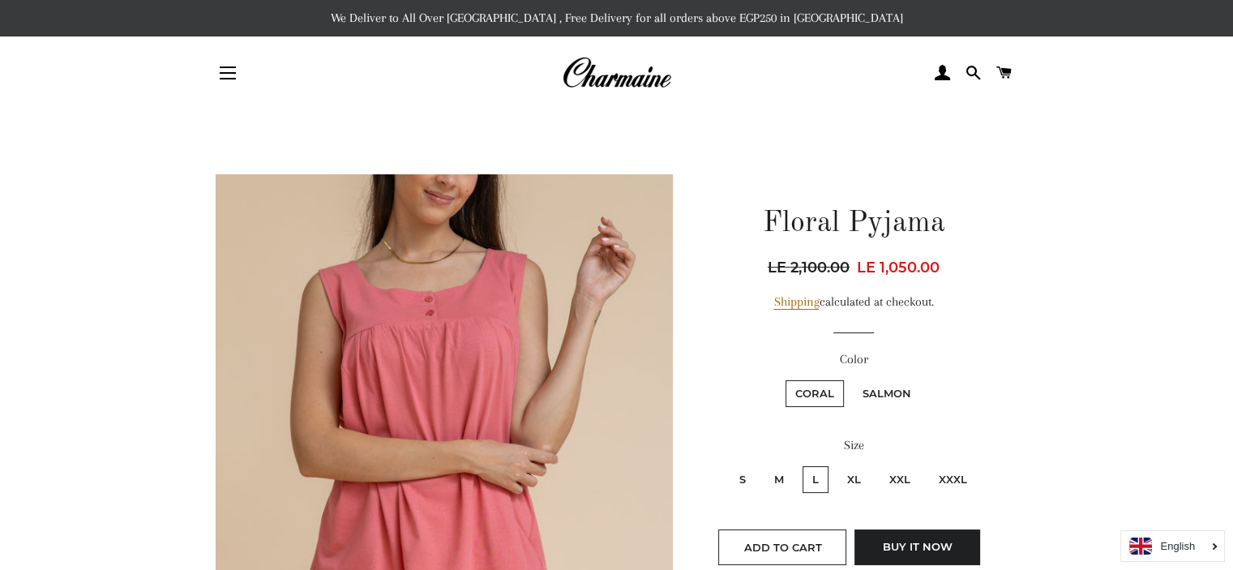
scroll to position [171, 0]
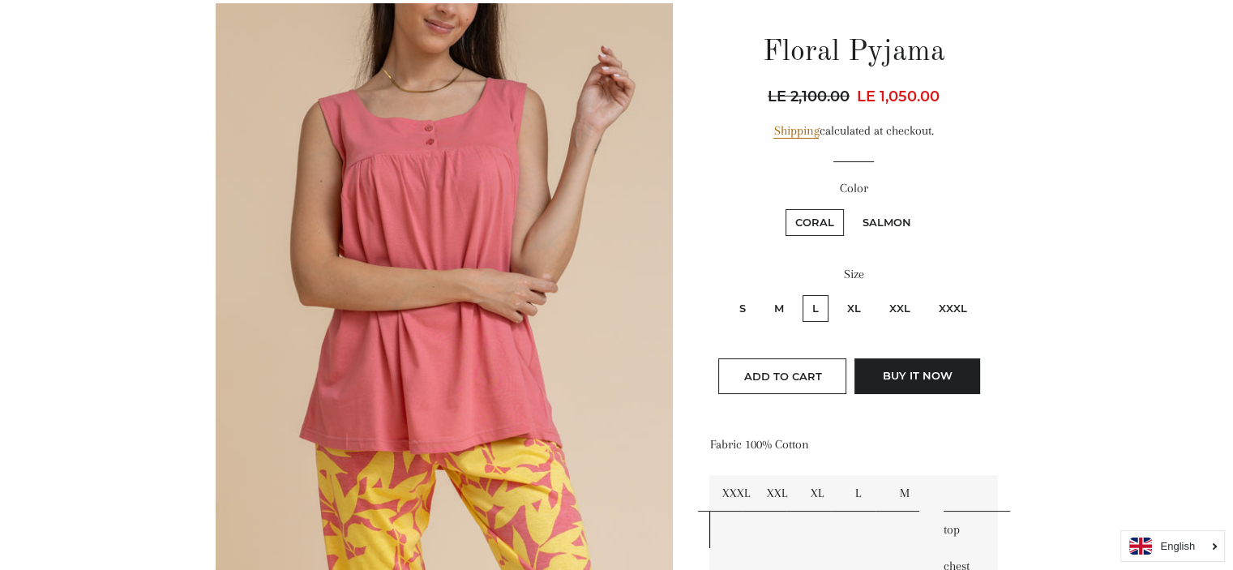
click at [739, 301] on label "S" at bounding box center [743, 308] width 26 height 27
click at [728, 293] on input "S" at bounding box center [727, 293] width 1 height 1
radio input "true"
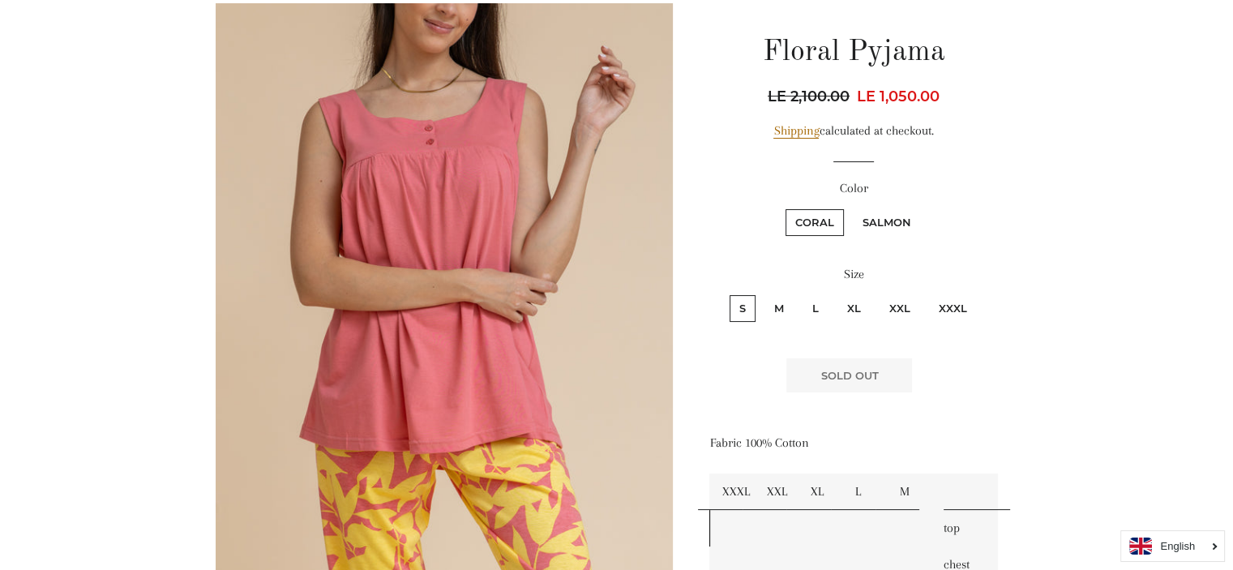
click at [775, 303] on label "M" at bounding box center [779, 308] width 29 height 27
click at [763, 293] on input "M" at bounding box center [762, 293] width 1 height 1
radio input "true"
click at [809, 307] on label "L" at bounding box center [816, 308] width 26 height 27
click at [801, 293] on input "L" at bounding box center [800, 293] width 1 height 1
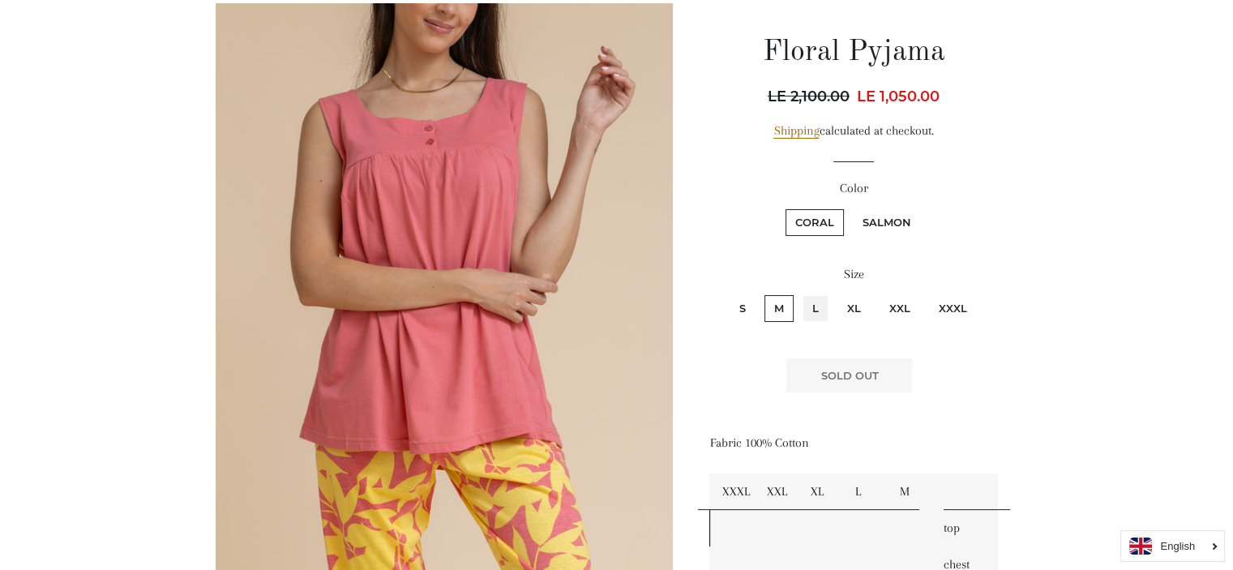
radio input "true"
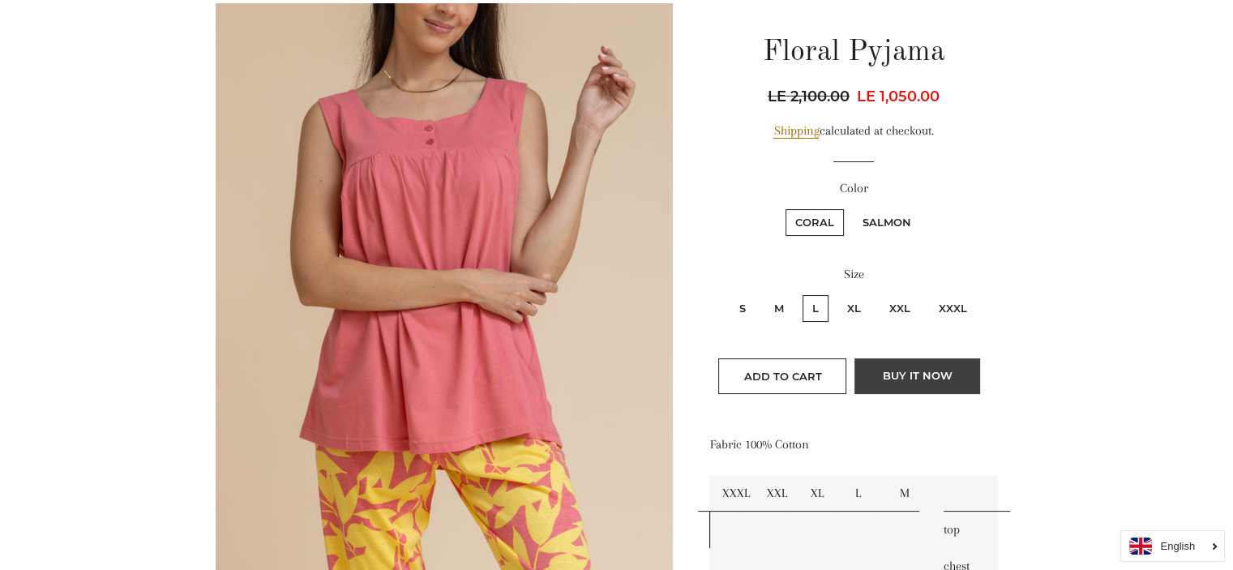
click at [897, 368] on button "Buy it now" at bounding box center [917, 376] width 126 height 36
